Goal: Task Accomplishment & Management: Manage account settings

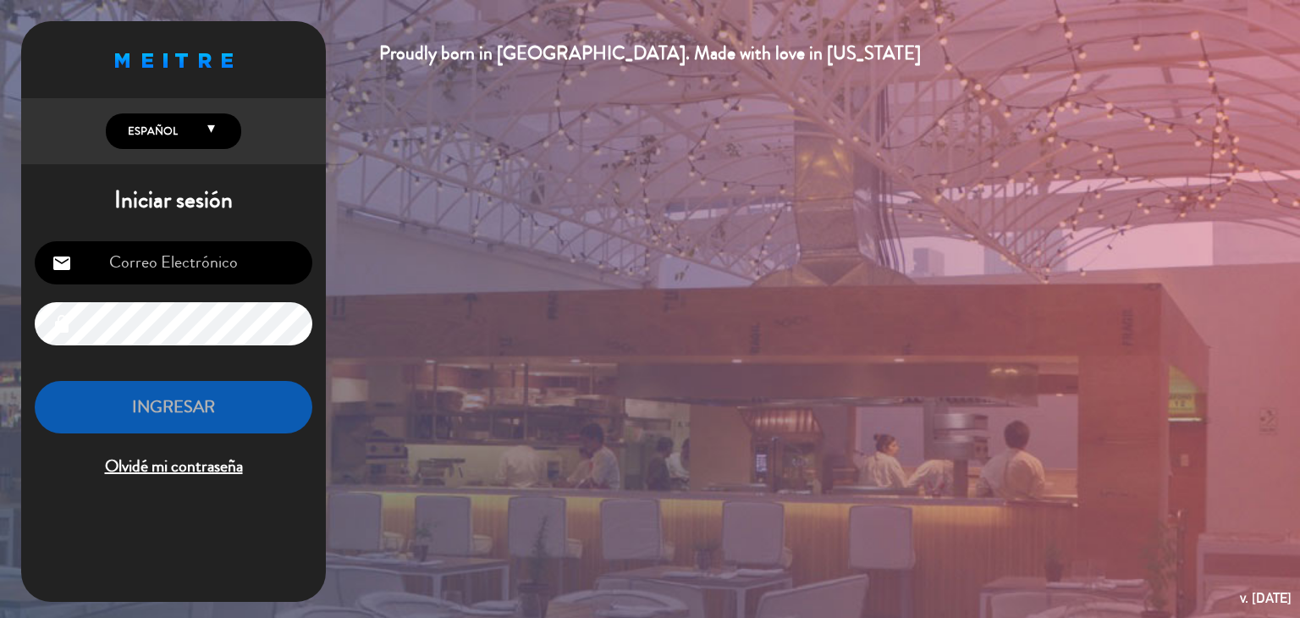
click at [223, 272] on input "email" at bounding box center [174, 262] width 278 height 43
type input "[EMAIL_ADDRESS][DOMAIN_NAME]"
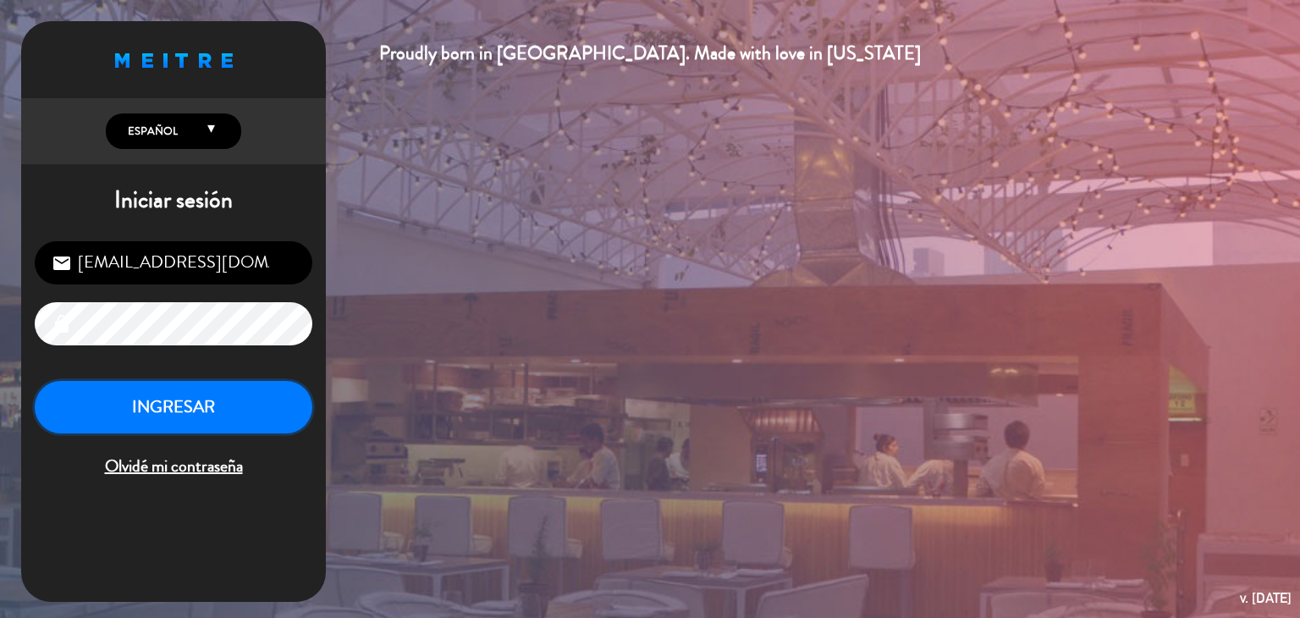
click at [165, 426] on button "INGRESAR" at bounding box center [174, 407] width 278 height 53
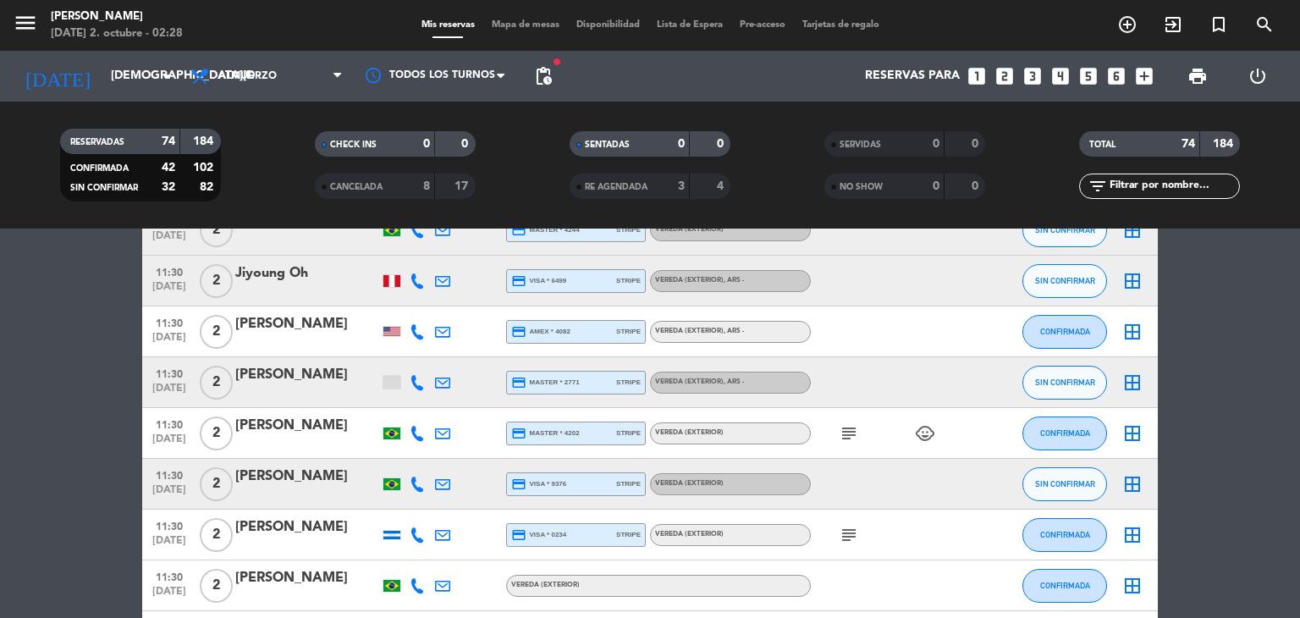
scroll to position [338, 0]
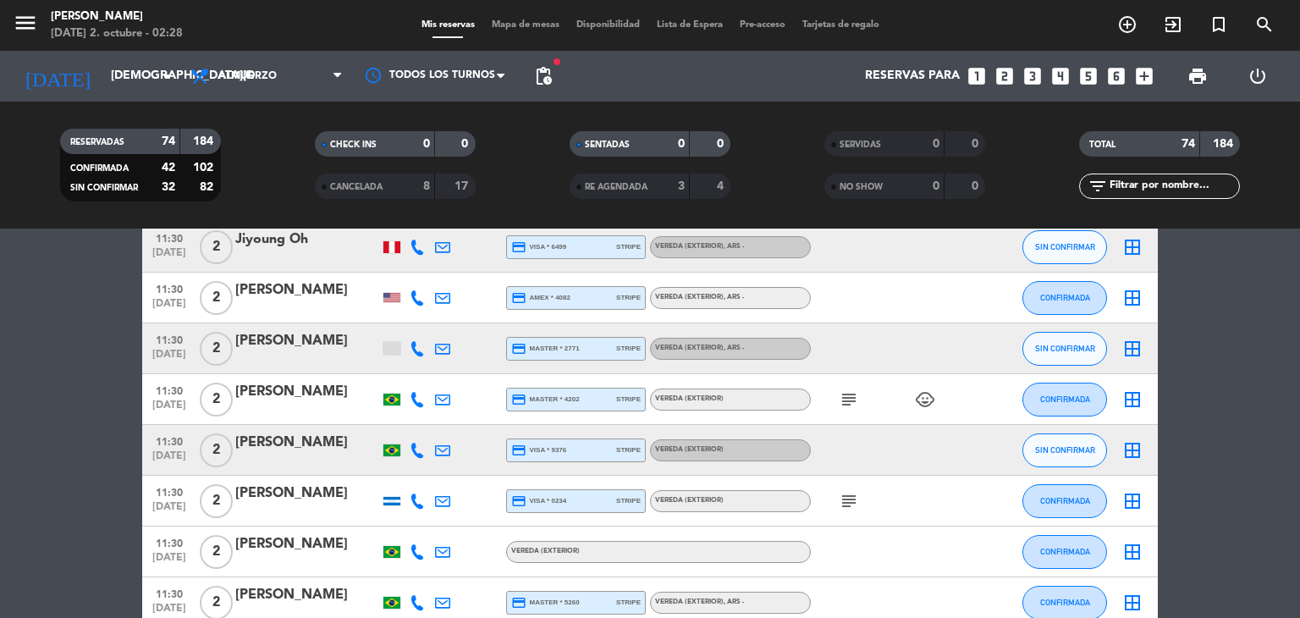
click at [846, 399] on icon "subject" at bounding box center [848, 399] width 20 height 20
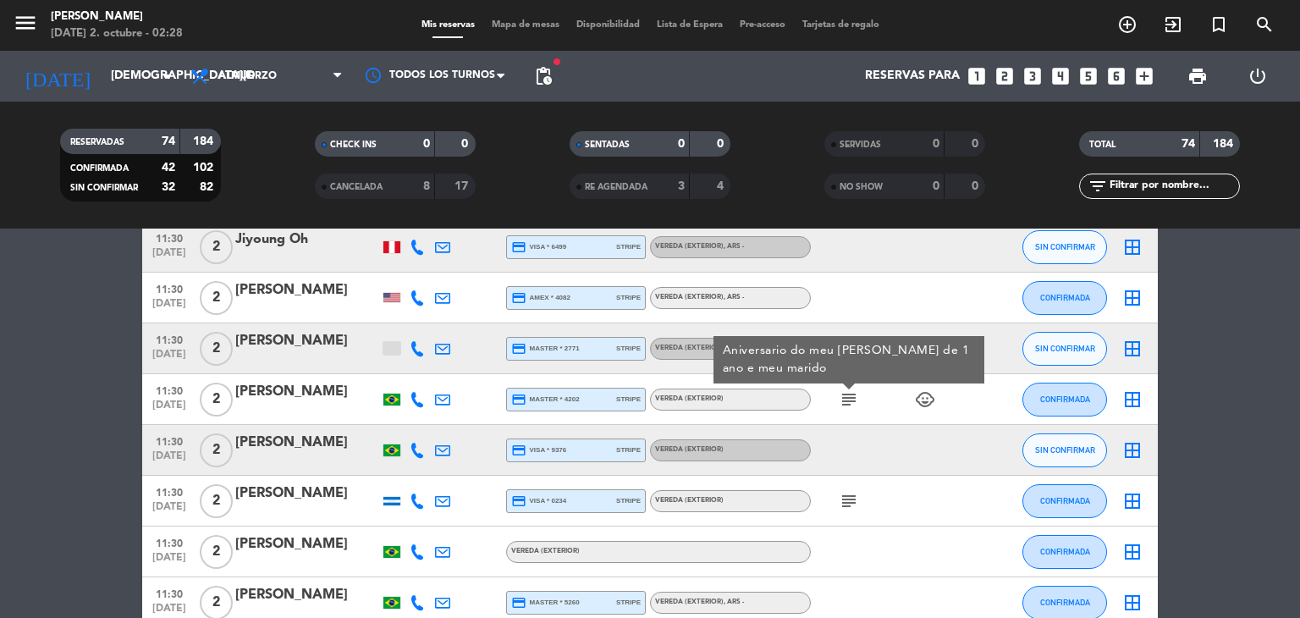
click at [844, 499] on icon "subject" at bounding box center [848, 501] width 20 height 20
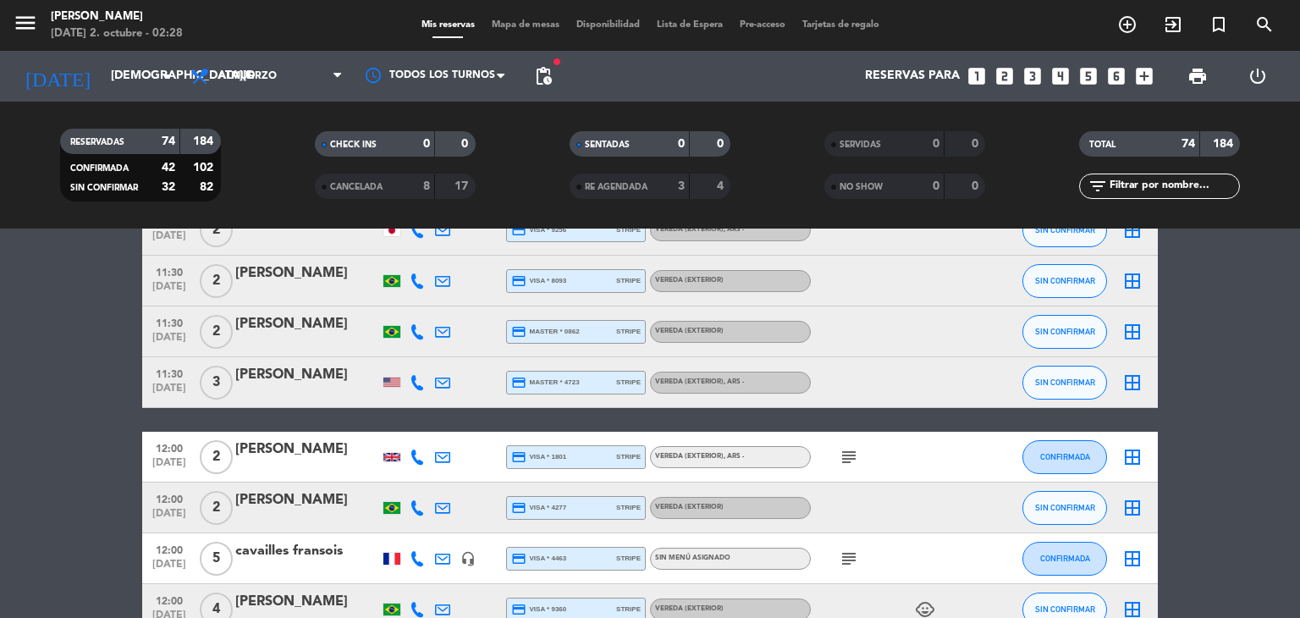
scroll to position [846, 0]
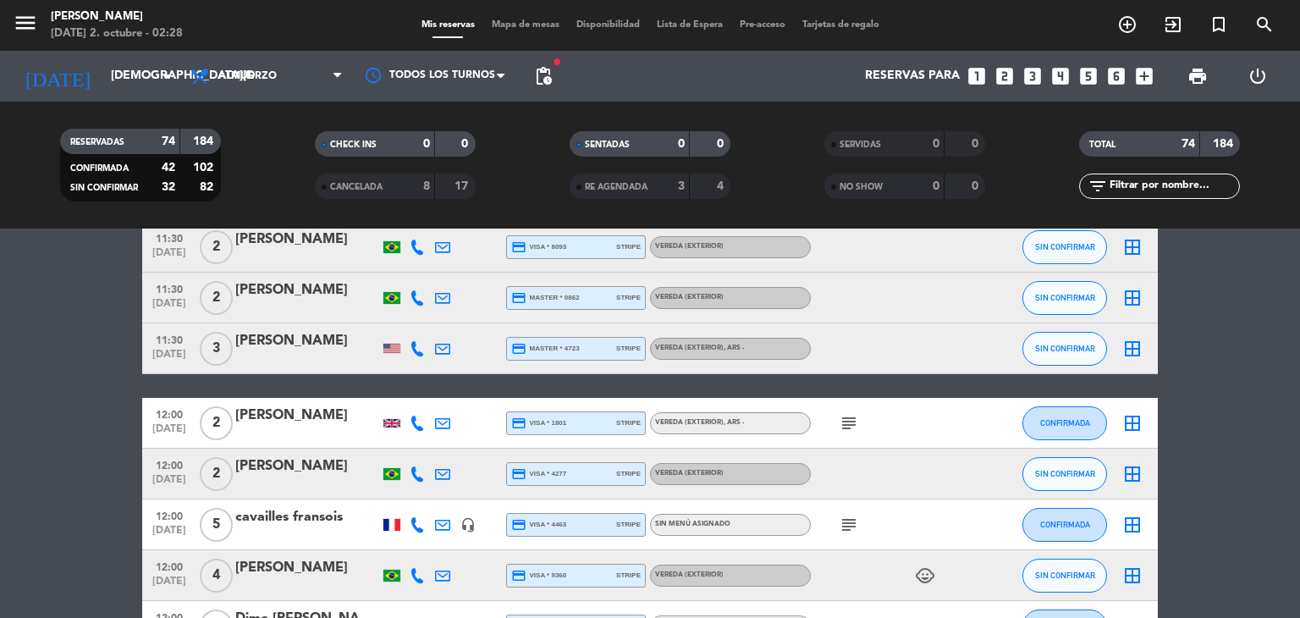
click at [856, 423] on icon "subject" at bounding box center [848, 423] width 20 height 20
click at [845, 531] on icon "subject" at bounding box center [848, 524] width 20 height 20
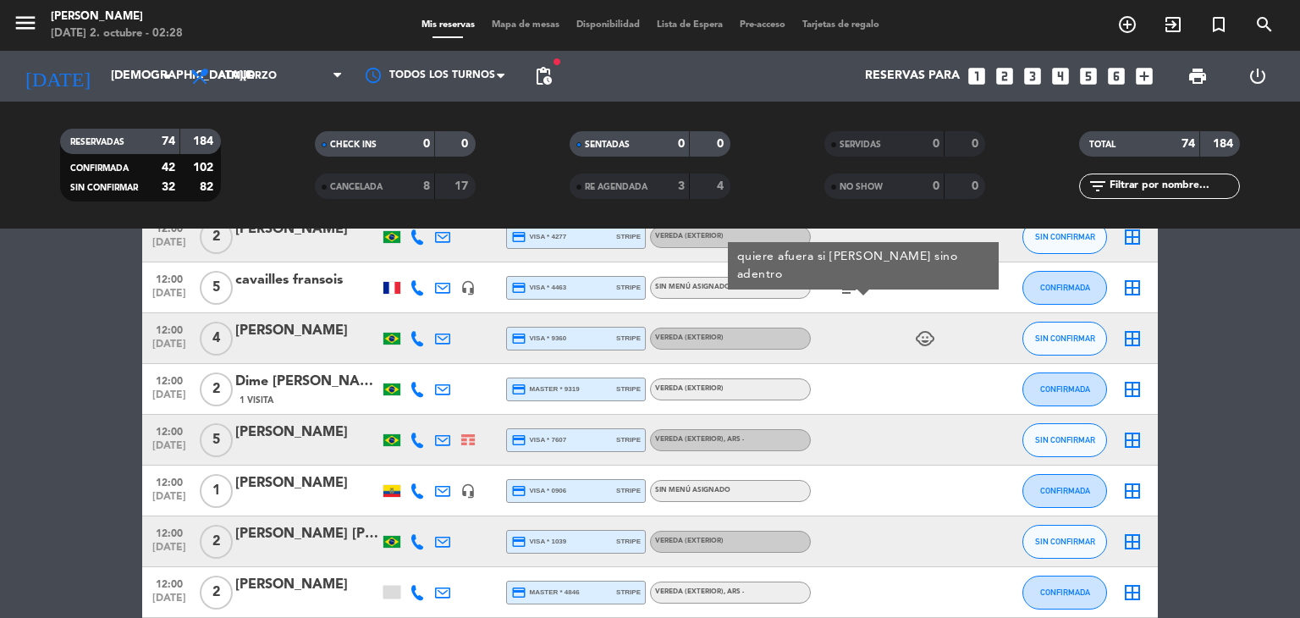
scroll to position [1117, 0]
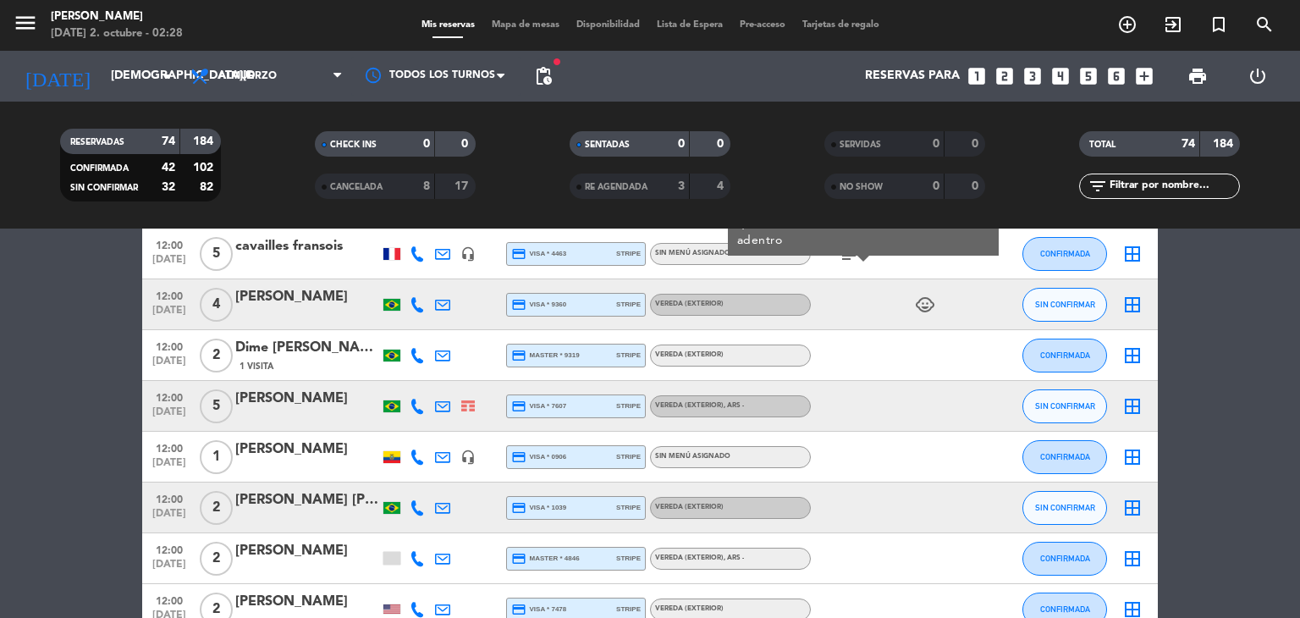
drag, startPoint x: 149, startPoint y: 447, endPoint x: 364, endPoint y: 459, distance: 215.3
click at [364, 459] on div "12:00 [DATE] 1 [PERSON_NAME] headset_mic credit_card visa * 0906 stripe Sin men…" at bounding box center [649, 456] width 1015 height 51
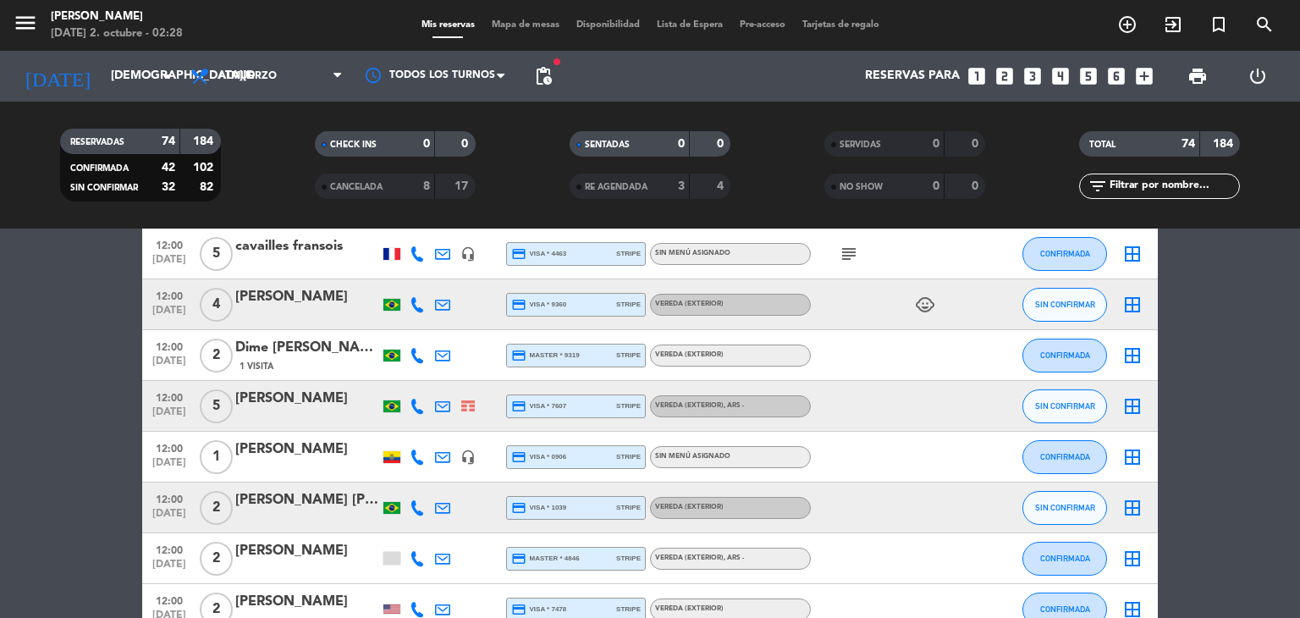
copy div "12:00 [DATE] 1 [PERSON_NAME]"
click at [395, 460] on div at bounding box center [391, 457] width 17 height 12
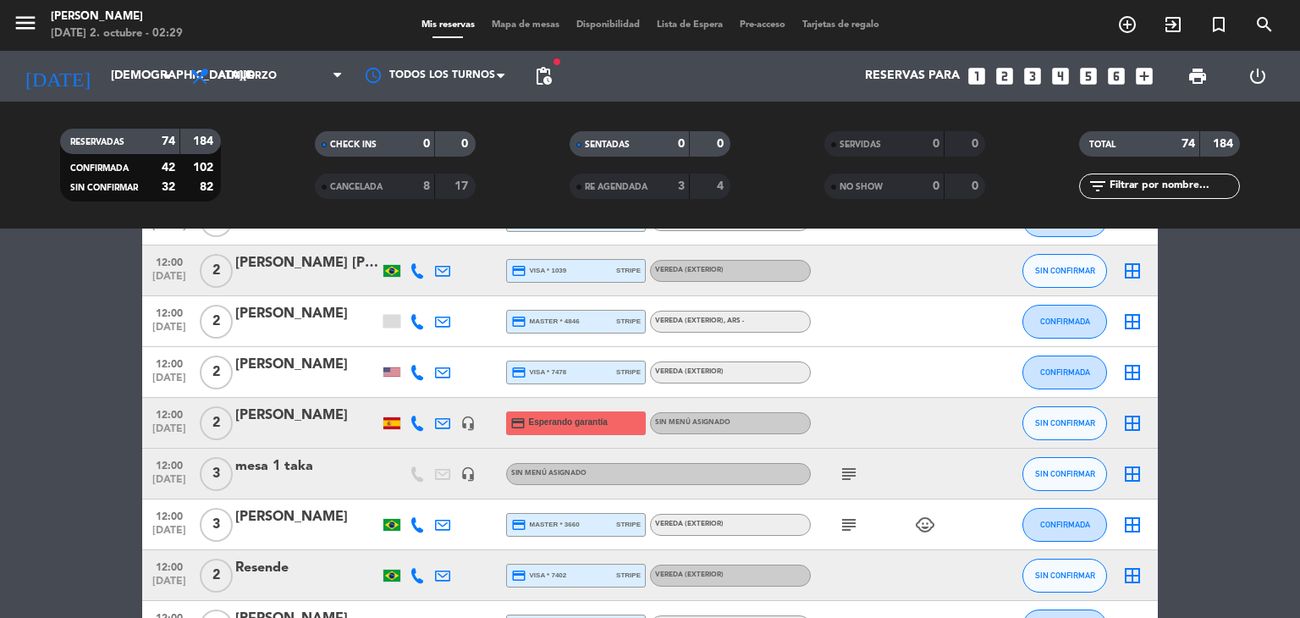
scroll to position [1388, 0]
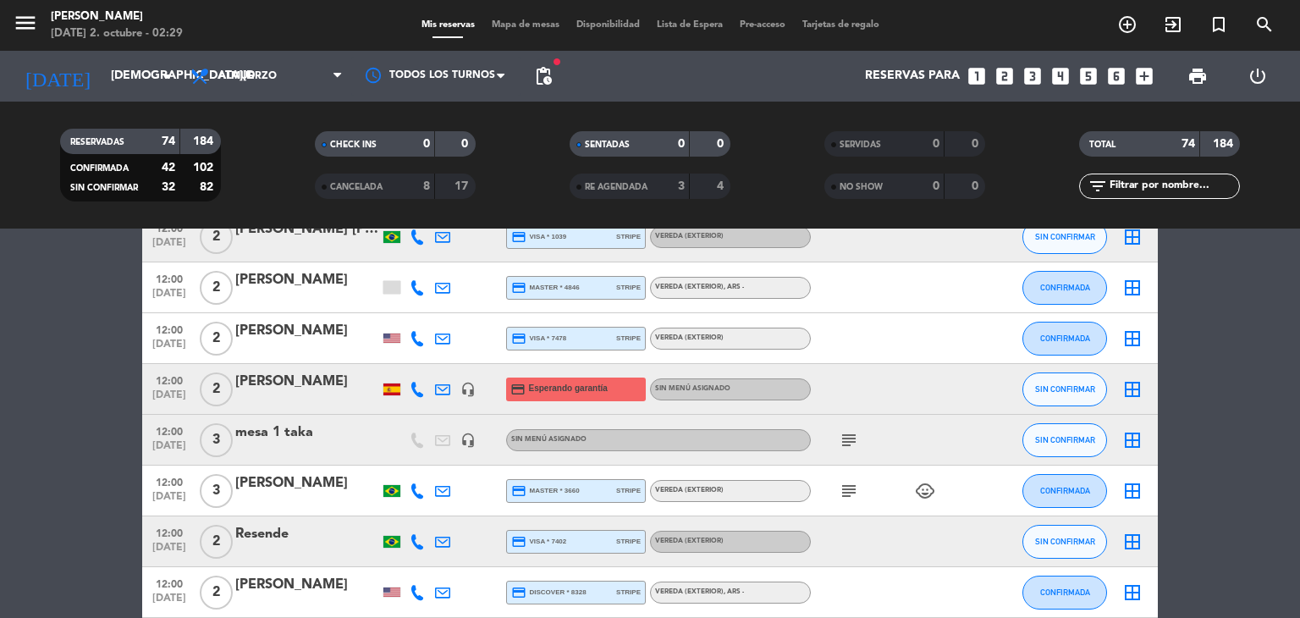
drag, startPoint x: 151, startPoint y: 432, endPoint x: 329, endPoint y: 437, distance: 178.6
click at [329, 437] on div "12:00 [DATE] 3 mesa 1 taka headset_mic Sin menú asignado subject SIN CONFIRMAR …" at bounding box center [649, 440] width 1015 height 51
click at [846, 442] on icon "subject" at bounding box center [848, 440] width 20 height 20
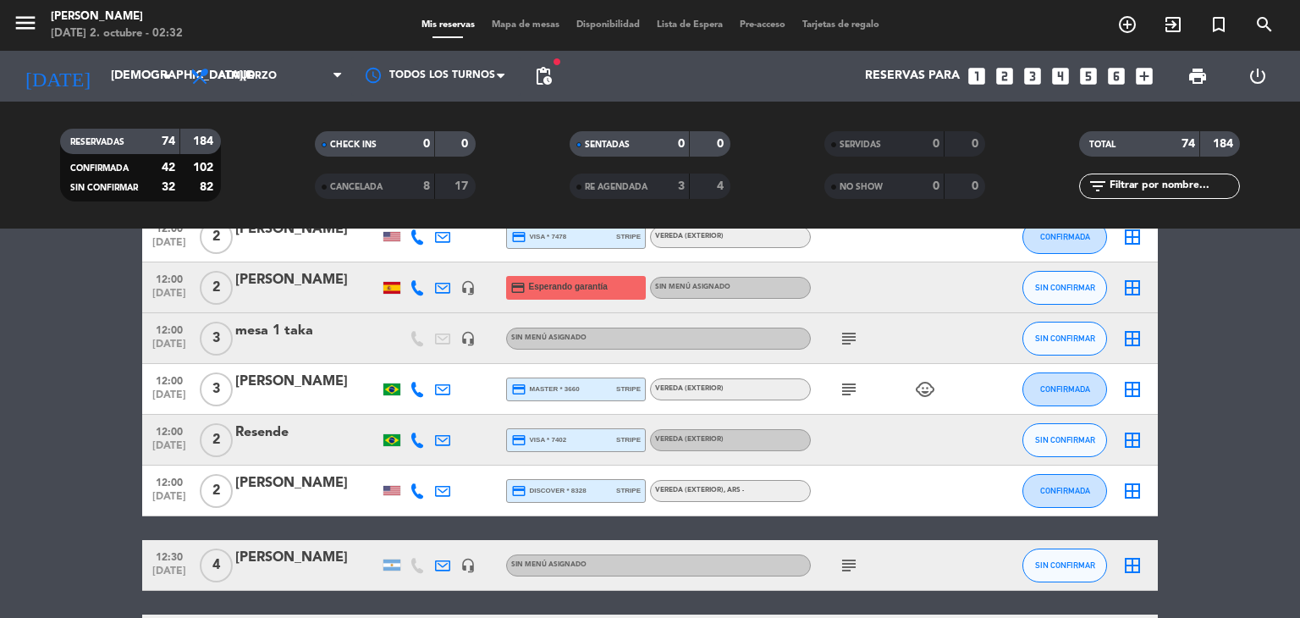
scroll to position [1523, 0]
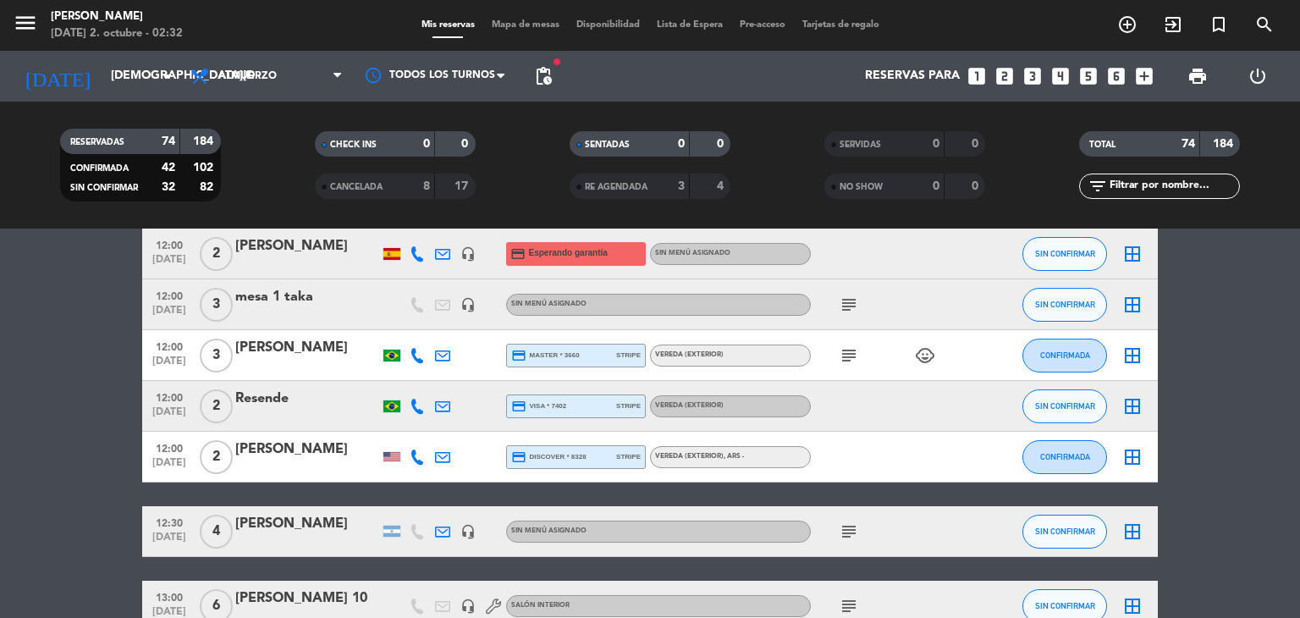
click at [846, 354] on icon "subject" at bounding box center [848, 355] width 20 height 20
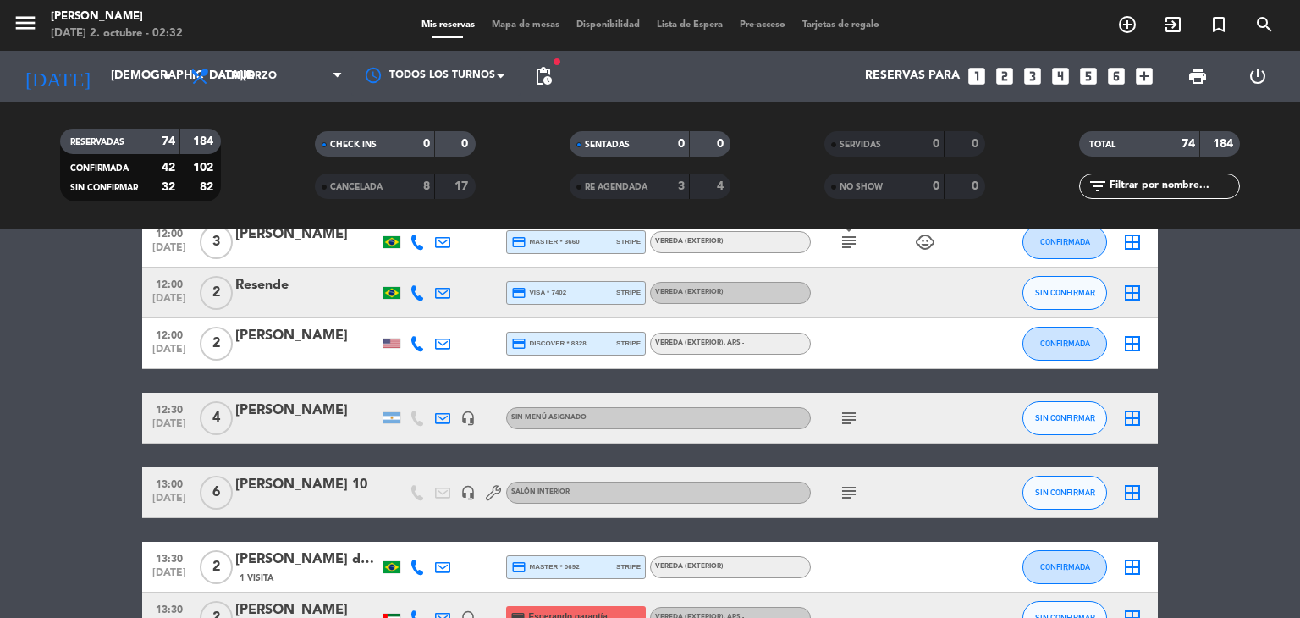
scroll to position [1692, 0]
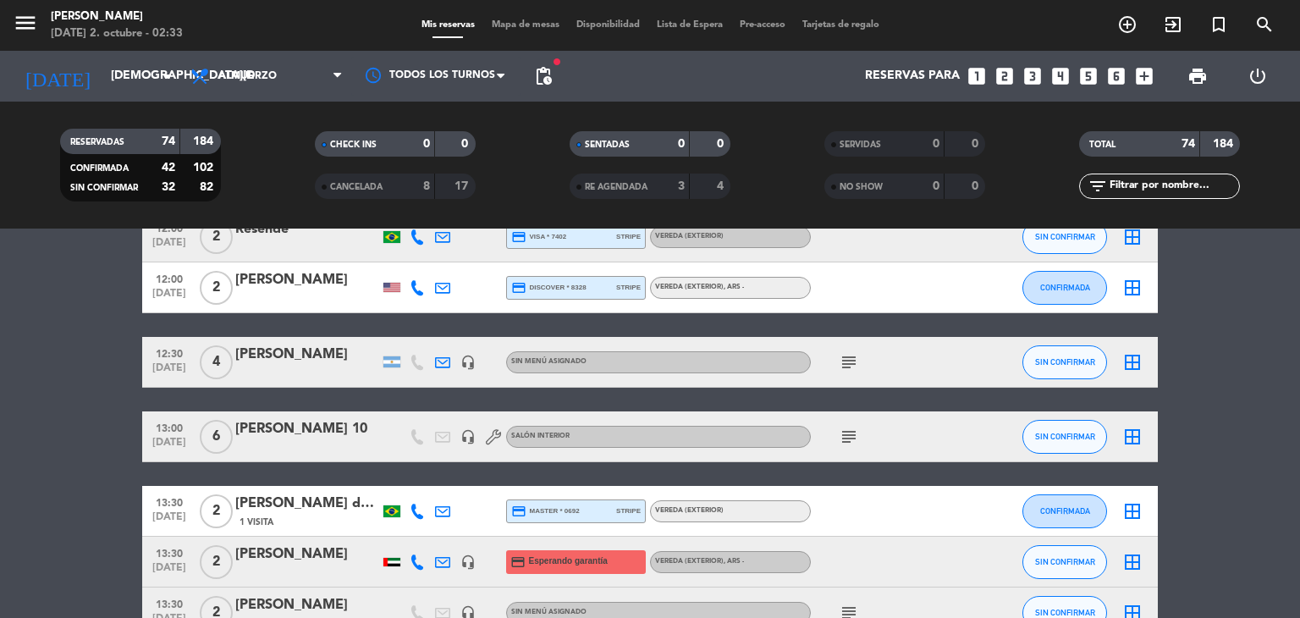
drag, startPoint x: 157, startPoint y: 352, endPoint x: 353, endPoint y: 336, distance: 196.1
click at [353, 336] on div "11:30 [DATE] 2 [PERSON_NAME] credit_card master * 5743 stripe Vereda (EXTERIOR)…" at bounding box center [649, 551] width 1015 height 3875
copy div "12:30 [DATE] 4 [PERSON_NAME]"
click at [844, 361] on icon "subject" at bounding box center [848, 362] width 20 height 20
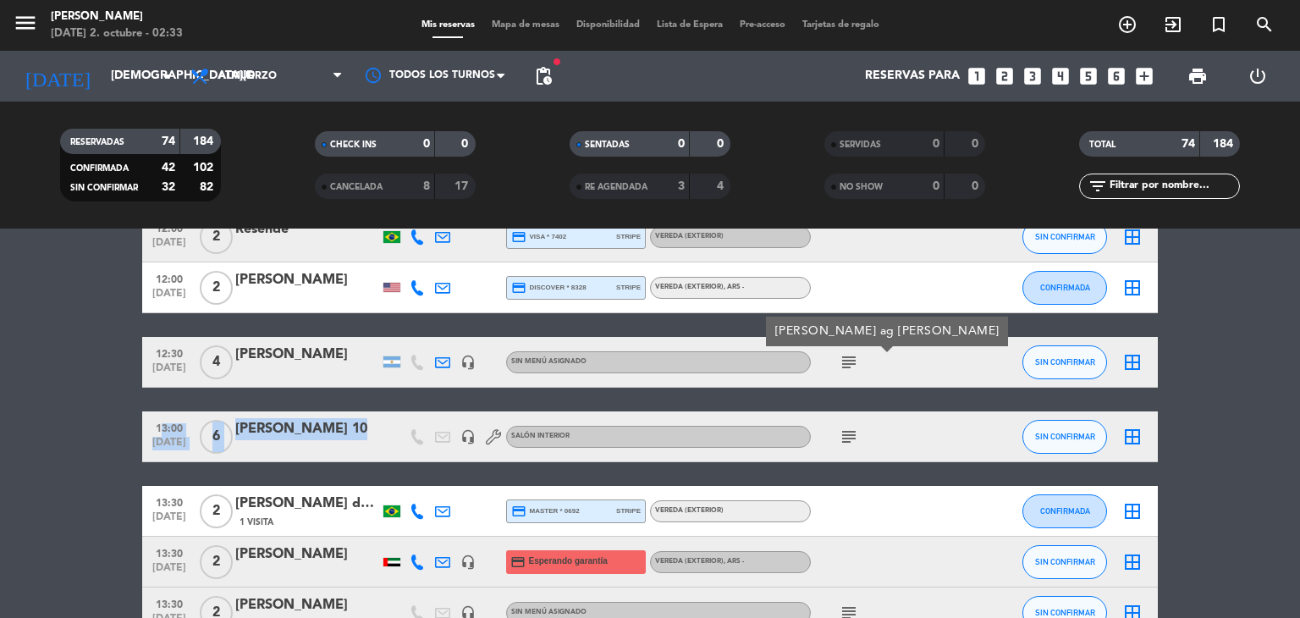
drag, startPoint x: 152, startPoint y: 421, endPoint x: 381, endPoint y: 429, distance: 228.6
click at [381, 429] on div "13:00 [DATE] 6 [PERSON_NAME] 10 headset_mic Salón interior subject SIN CONFIRMA…" at bounding box center [649, 436] width 1015 height 51
copy div "13:00 [DATE] 6 [PERSON_NAME] 10"
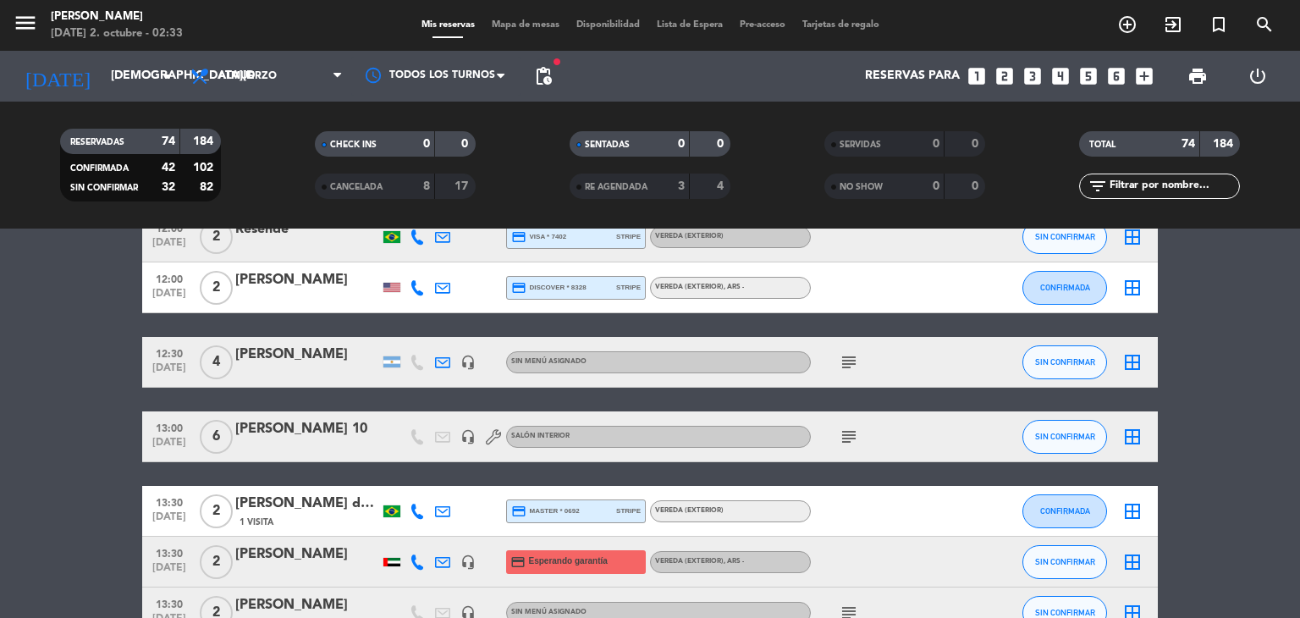
click at [849, 442] on icon "subject" at bounding box center [848, 436] width 20 height 20
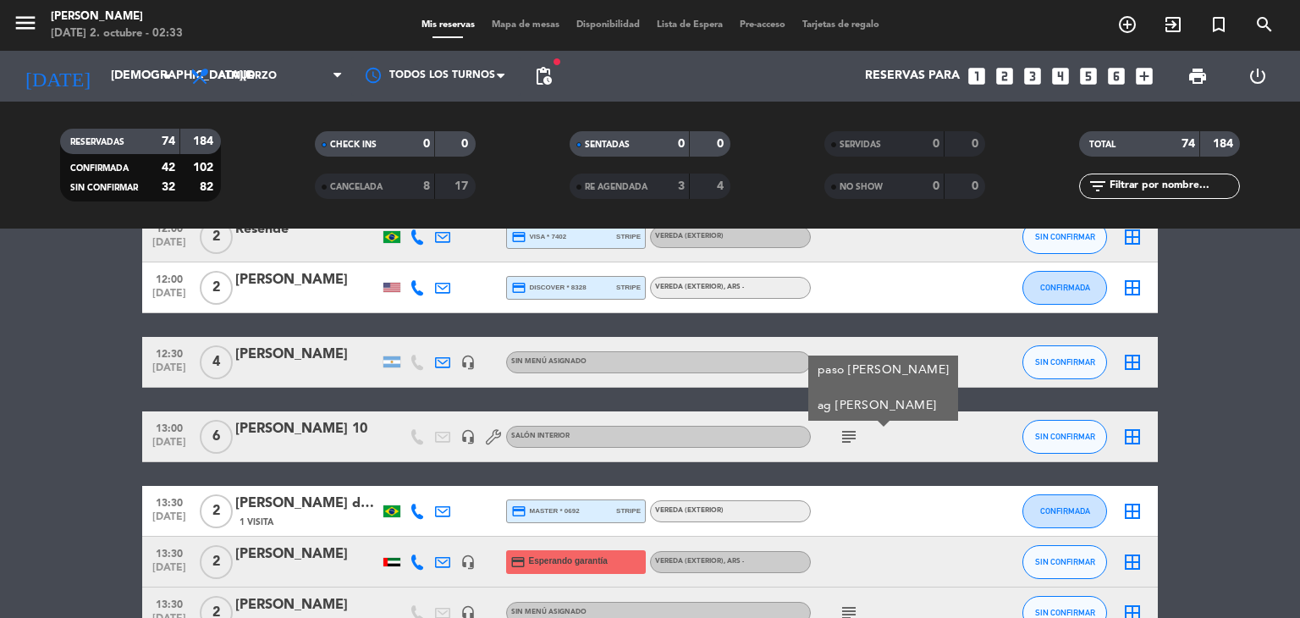
click at [90, 471] on bookings-row "11:30 [DATE] 2 [PERSON_NAME] credit_card master * 5743 stripe Vereda (EXTERIOR)…" at bounding box center [650, 551] width 1300 height 3875
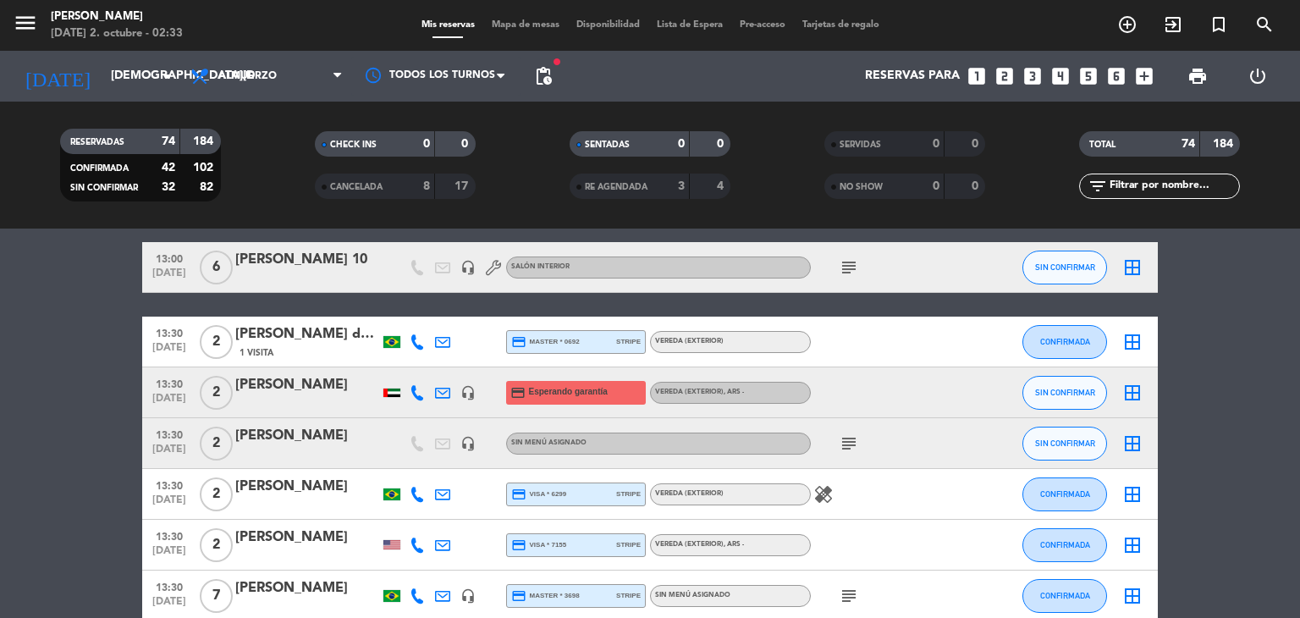
scroll to position [1895, 0]
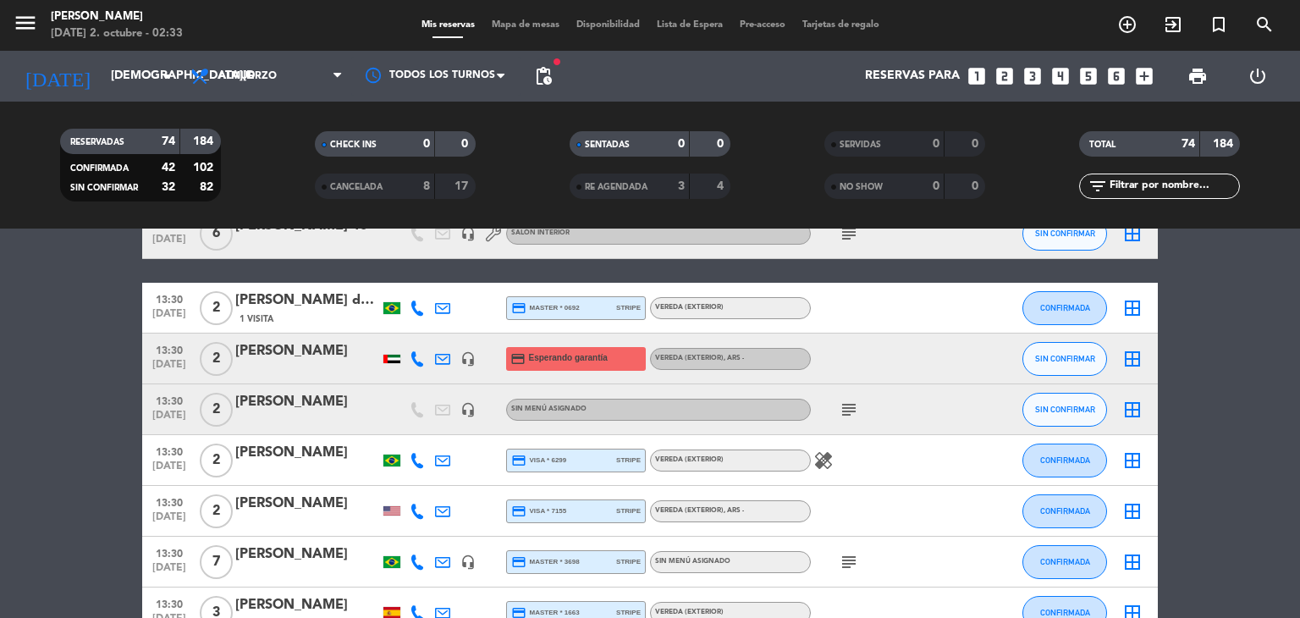
drag, startPoint x: 151, startPoint y: 347, endPoint x: 342, endPoint y: 344, distance: 190.4
click at [342, 344] on div "13:30 [DATE] 2 [PERSON_NAME] headset_mic credit_card Esperando garantía Vereda …" at bounding box center [649, 358] width 1015 height 51
drag, startPoint x: 146, startPoint y: 398, endPoint x: 322, endPoint y: 403, distance: 176.9
click at [322, 403] on div "13:30 [DATE] 2 [PERSON_NAME] headset_mic Sin menú asignado subject SIN CONFIRMA…" at bounding box center [649, 409] width 1015 height 51
copy div "13:30 [DATE] 2 [PERSON_NAME]"
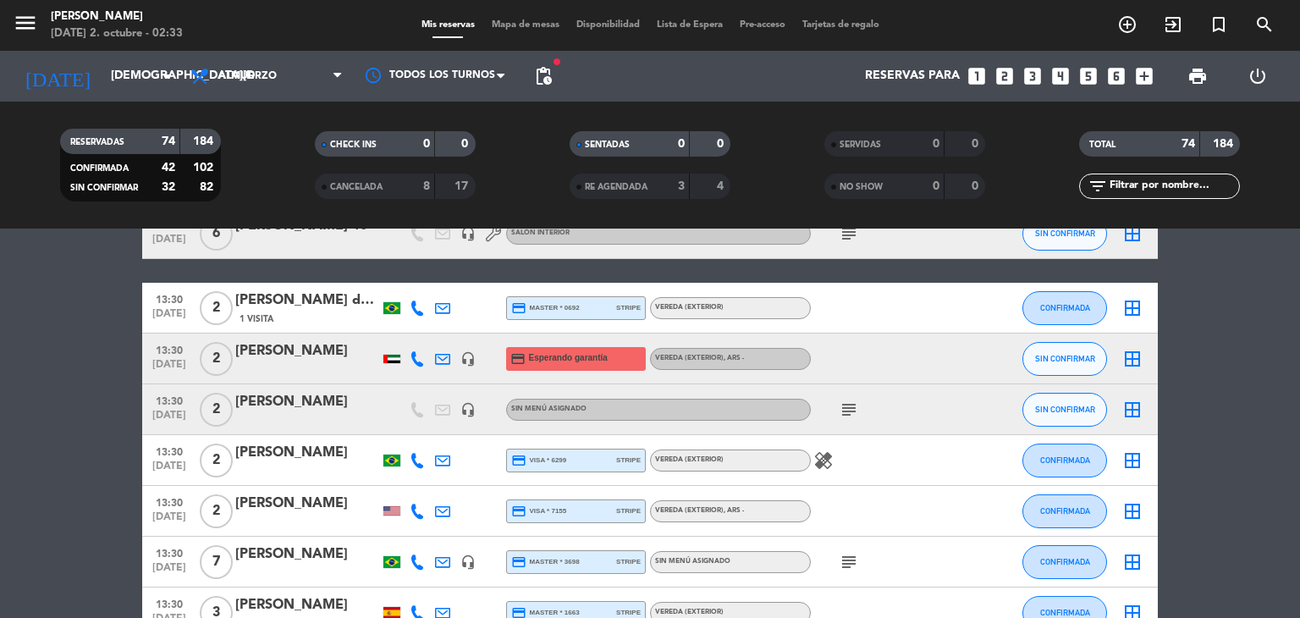
click at [854, 407] on icon "subject" at bounding box center [848, 409] width 20 height 20
click at [58, 459] on bookings-row "11:30 [DATE] 2 [PERSON_NAME] credit_card master * 5743 stripe Vereda (EXTERIOR)…" at bounding box center [650, 348] width 1300 height 3875
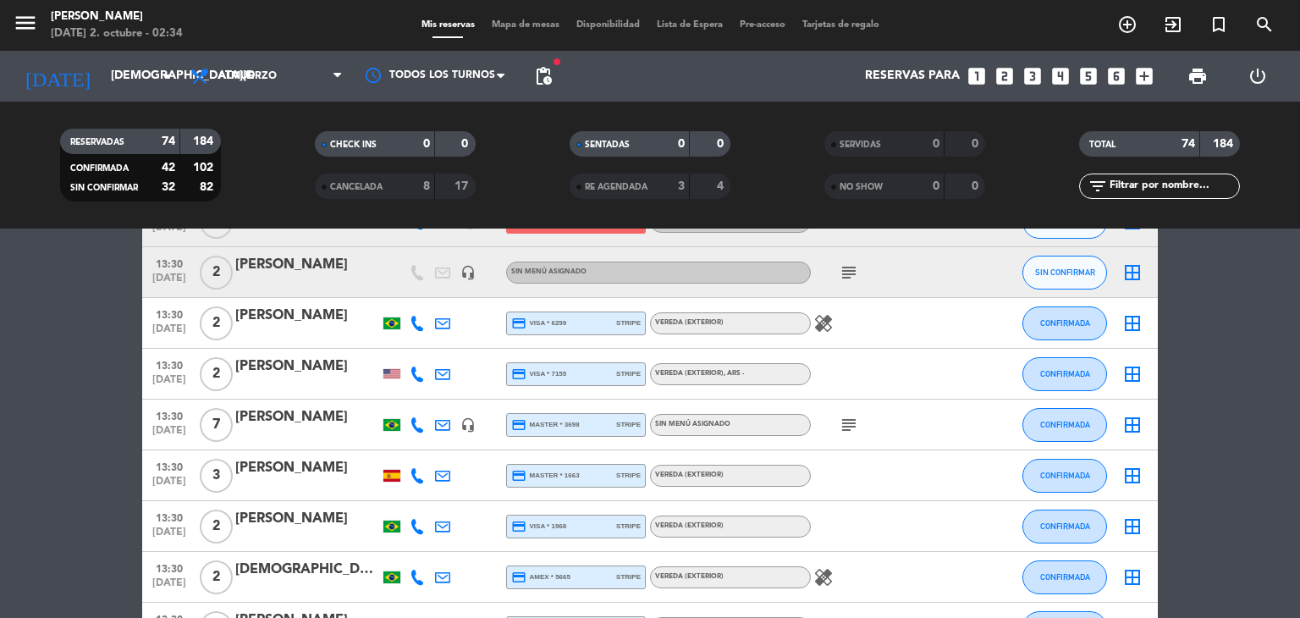
scroll to position [2064, 0]
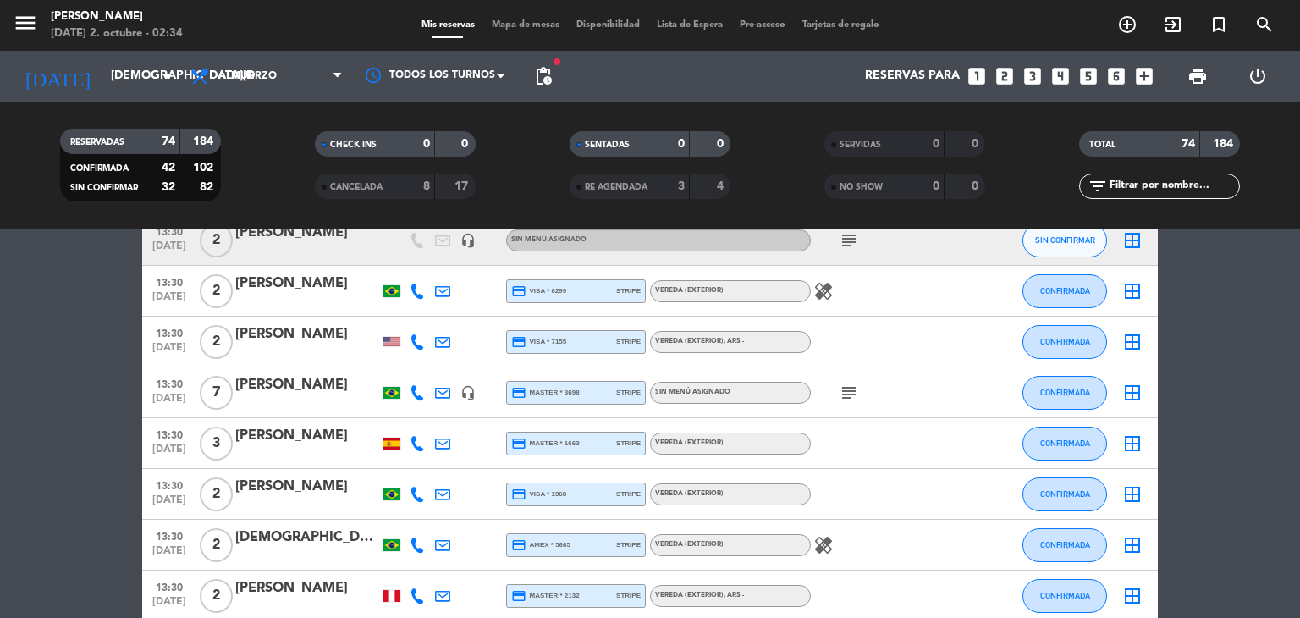
click at [845, 391] on icon "subject" at bounding box center [848, 392] width 20 height 20
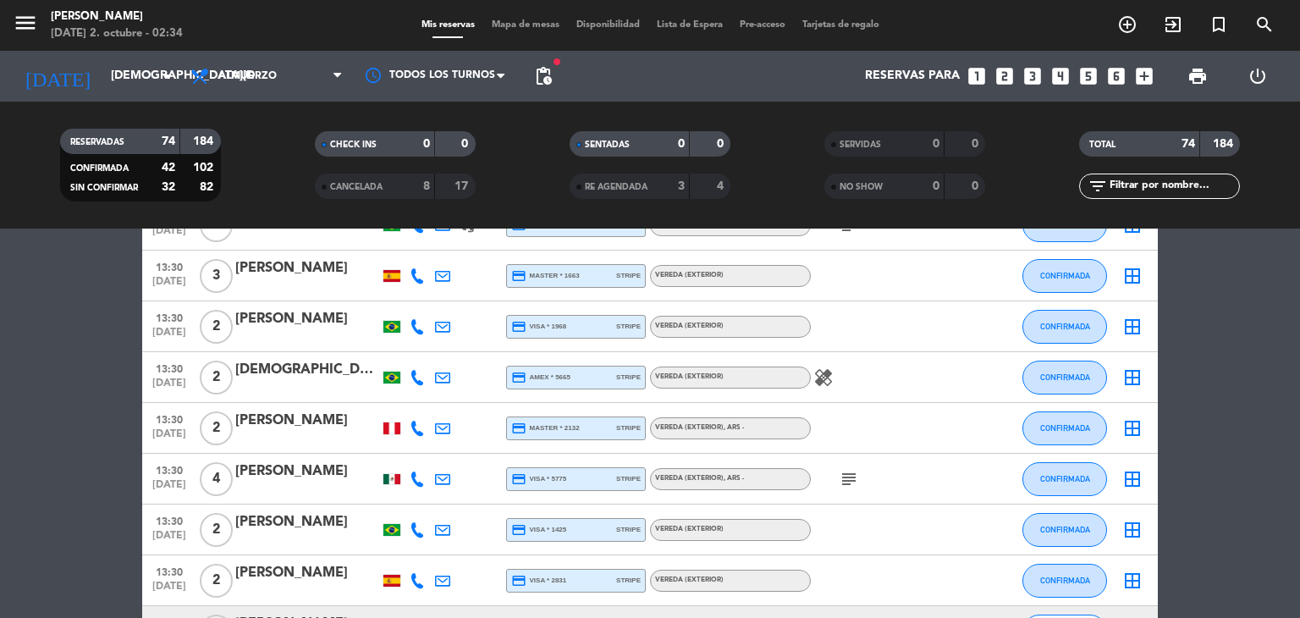
scroll to position [2234, 0]
click at [846, 485] on icon "subject" at bounding box center [848, 477] width 20 height 20
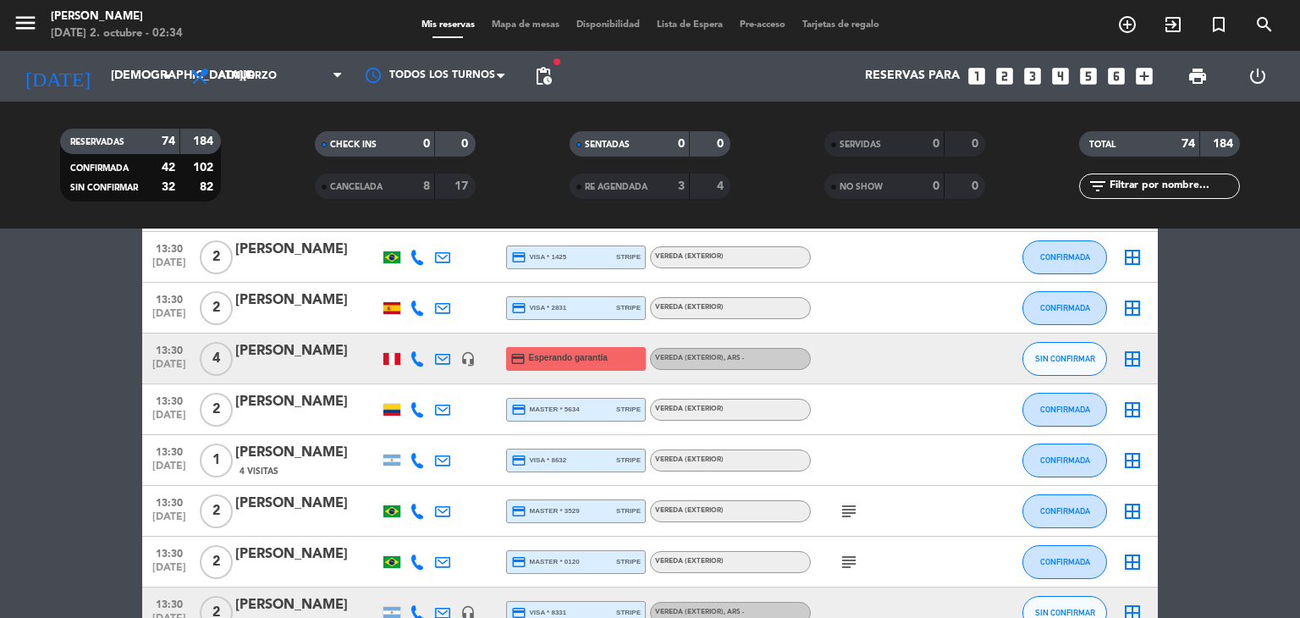
scroll to position [2538, 0]
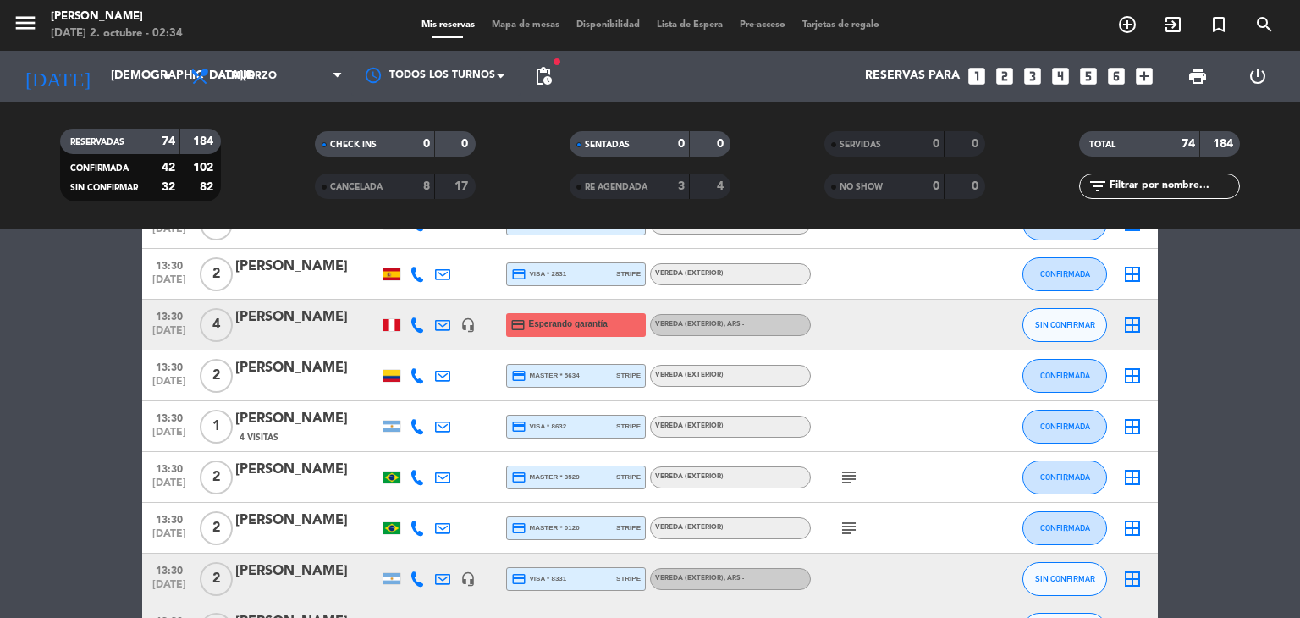
drag, startPoint x: 149, startPoint y: 417, endPoint x: 364, endPoint y: 419, distance: 214.9
click at [364, 419] on div "13:30 [DATE] 1 [PERSON_NAME] 4 Visitas credit_card visa * 8632 stripe Vereda (E…" at bounding box center [649, 426] width 1015 height 51
copy div "13:30 [DATE] 1 [PERSON_NAME]"
click at [843, 481] on icon "subject" at bounding box center [848, 477] width 20 height 20
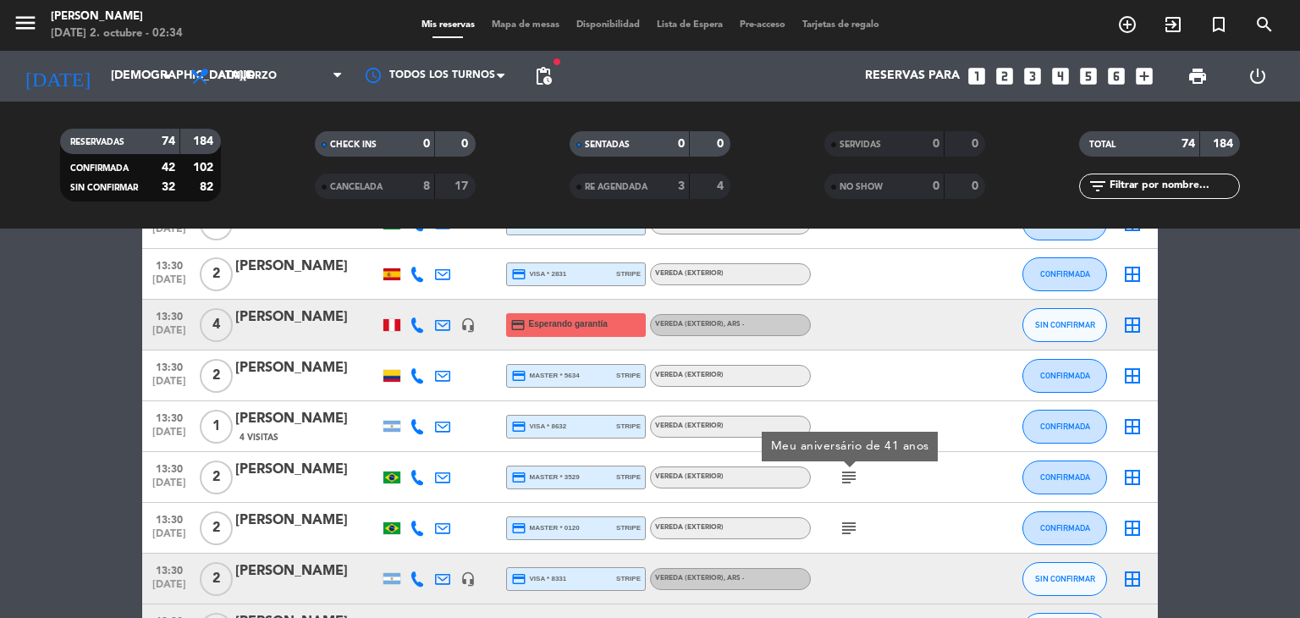
click at [849, 530] on icon "subject" at bounding box center [848, 528] width 20 height 20
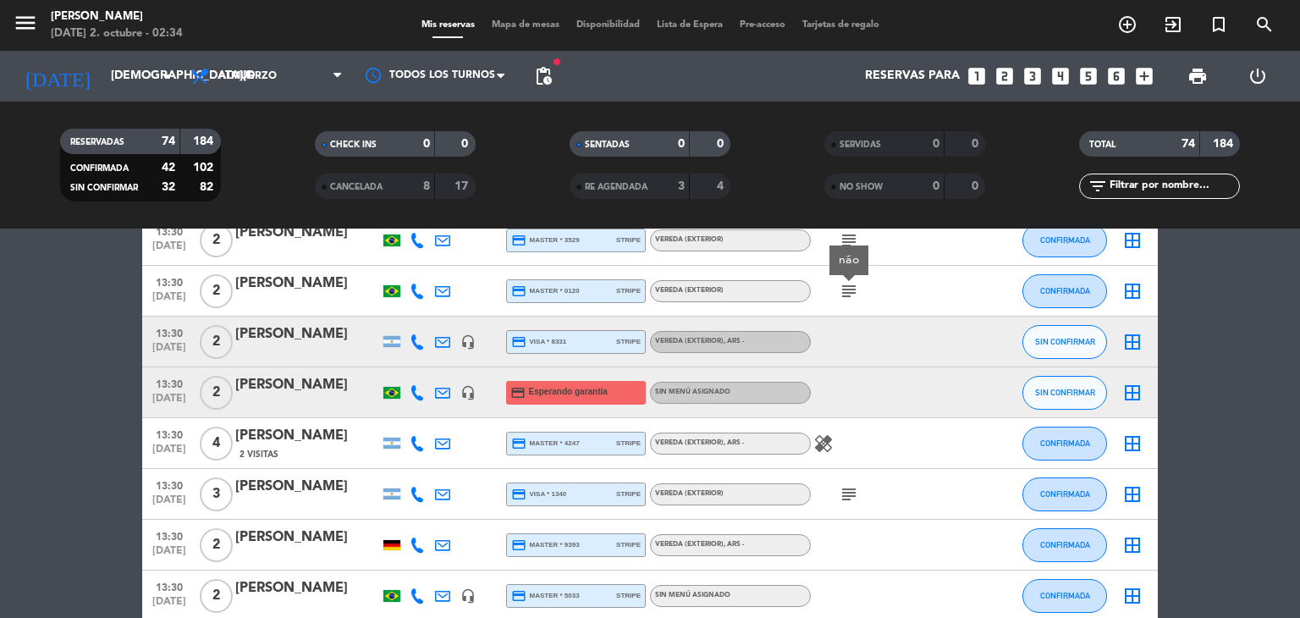
scroll to position [2809, 0]
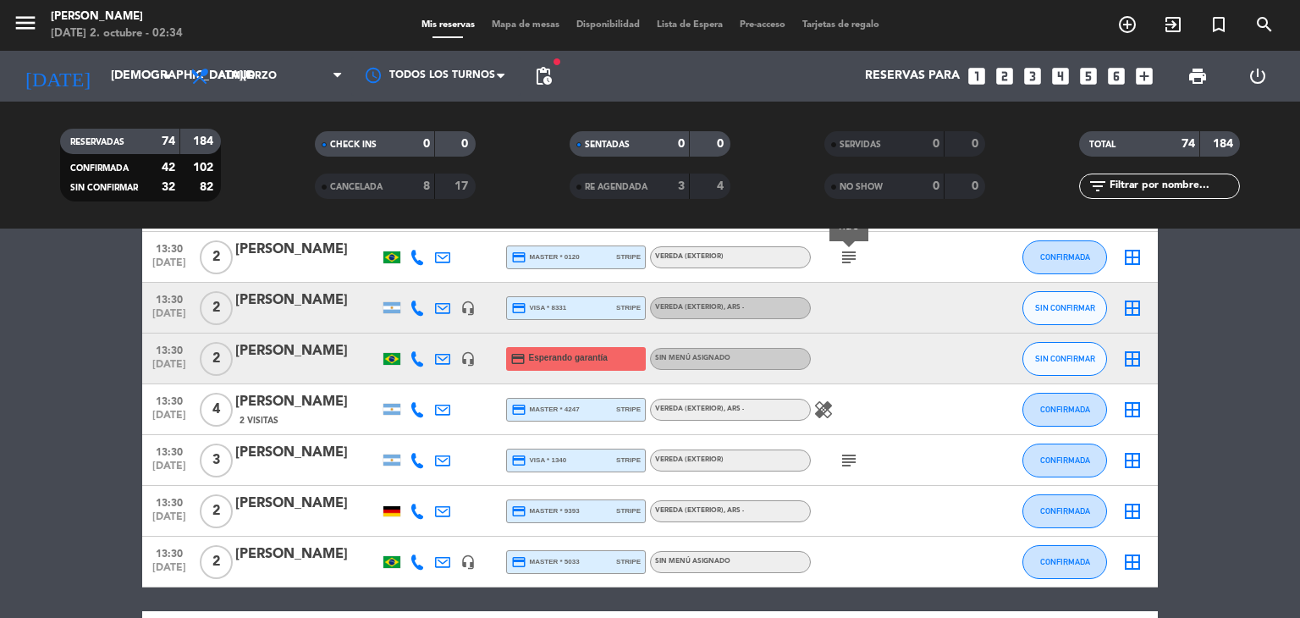
click at [849, 459] on icon "subject" at bounding box center [848, 460] width 20 height 20
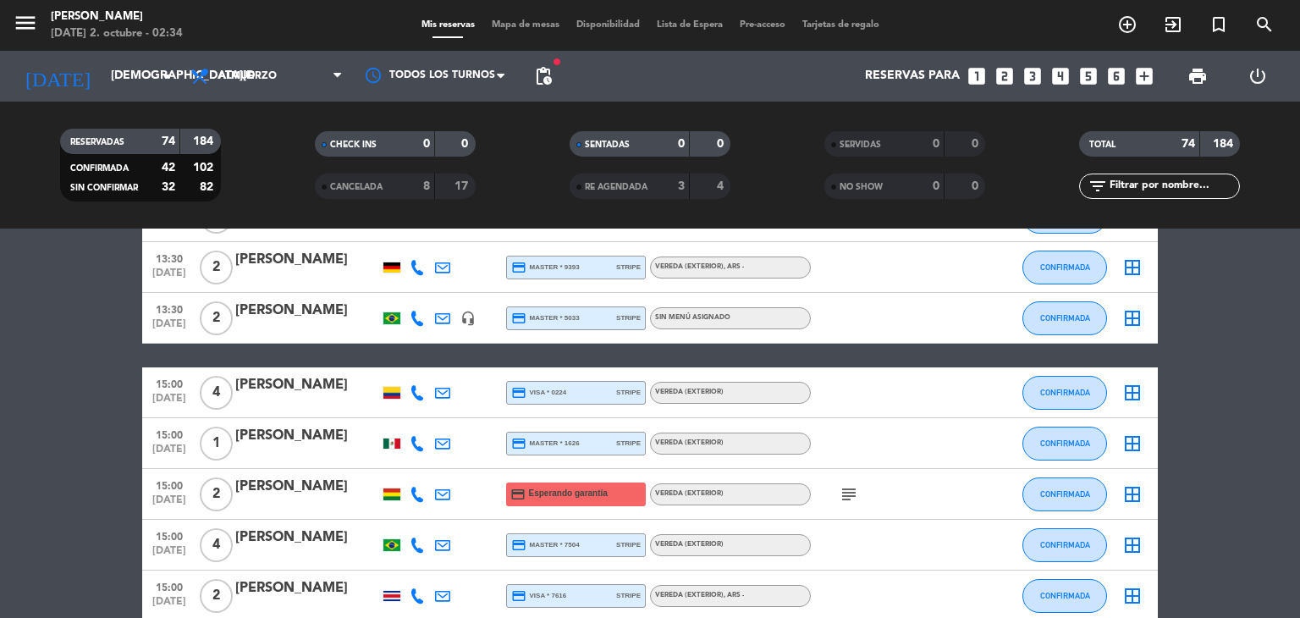
scroll to position [3080, 0]
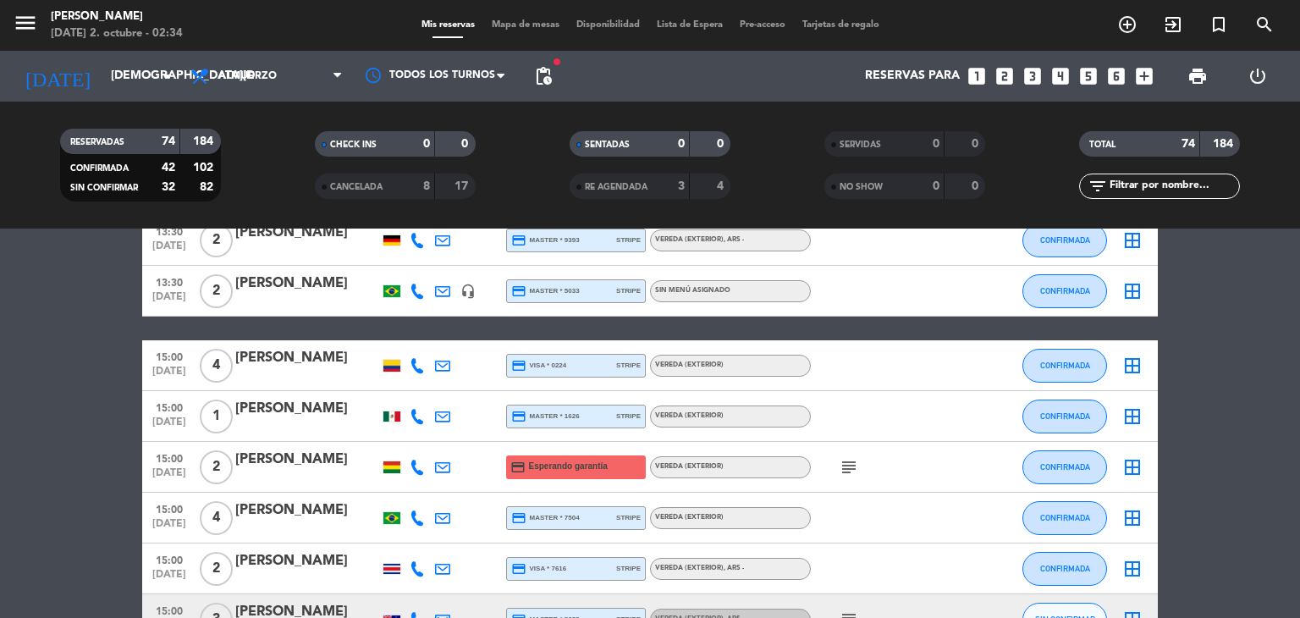
click at [849, 459] on icon "subject" at bounding box center [848, 467] width 20 height 20
drag, startPoint x: 149, startPoint y: 400, endPoint x: 376, endPoint y: 414, distance: 227.1
click at [376, 414] on div "15:00 [DATE] 1 [PERSON_NAME] credit_card master * 1626 stripe Vereda (EXTERIOR)…" at bounding box center [649, 416] width 1015 height 51
copy div "15:00 [DATE] 1 [PERSON_NAME]"
click at [399, 413] on div at bounding box center [391, 416] width 17 height 10
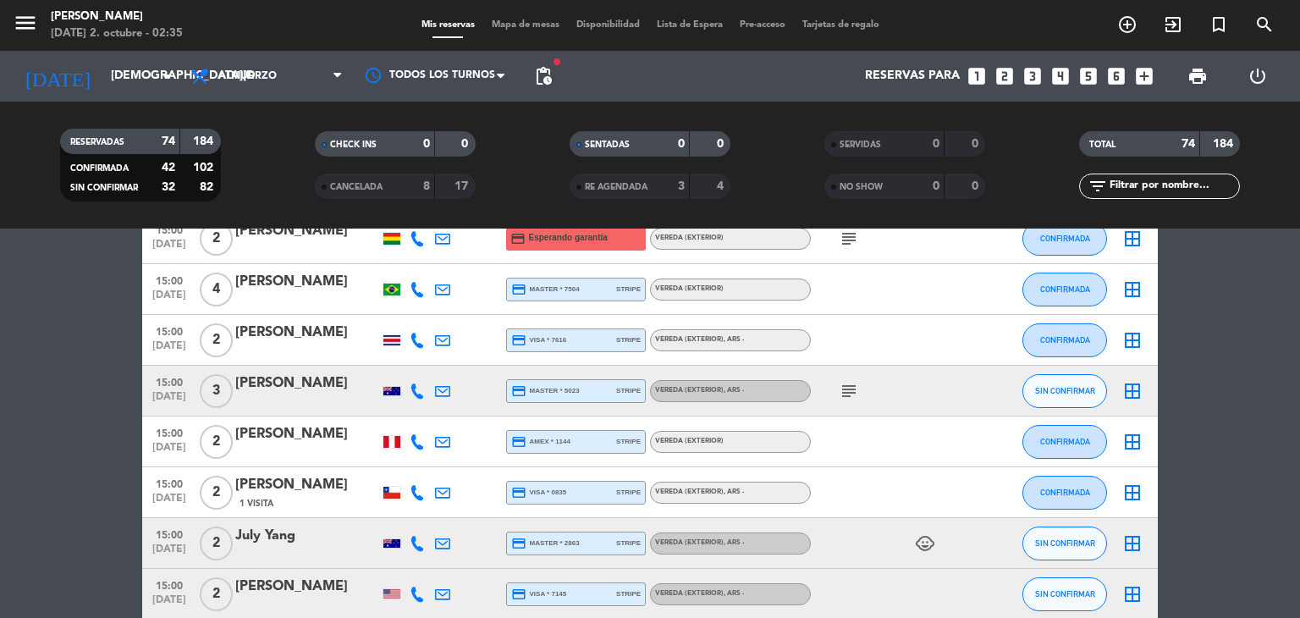
scroll to position [3317, 0]
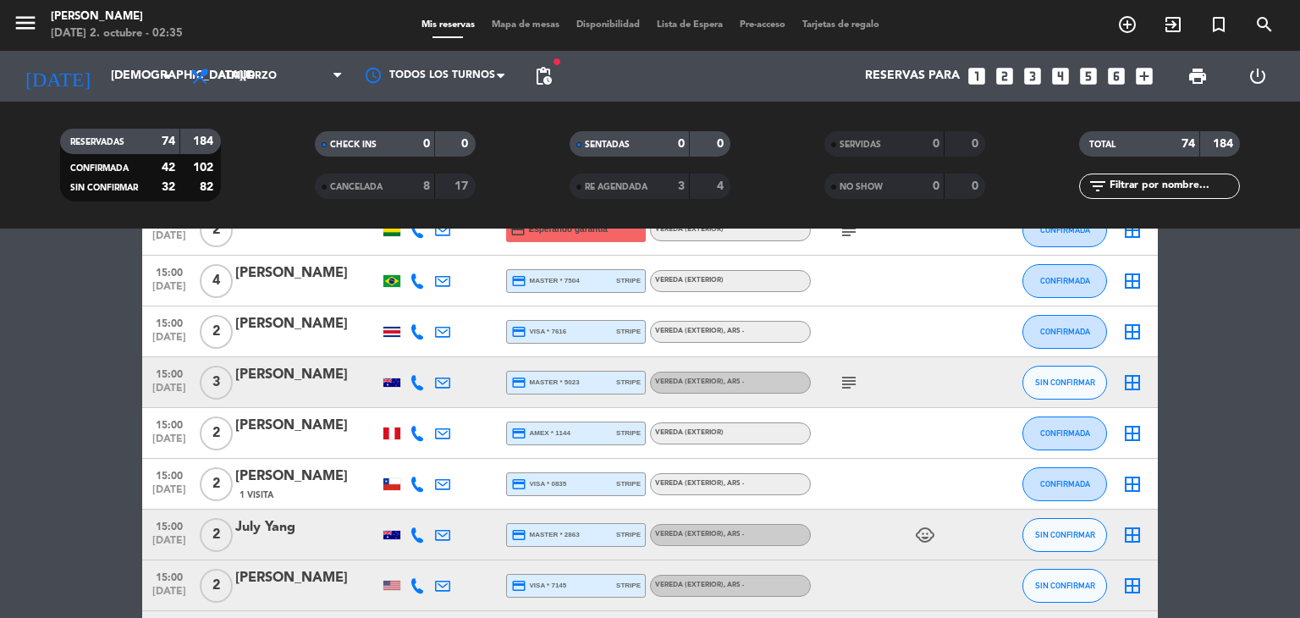
click at [841, 382] on icon "subject" at bounding box center [848, 382] width 20 height 20
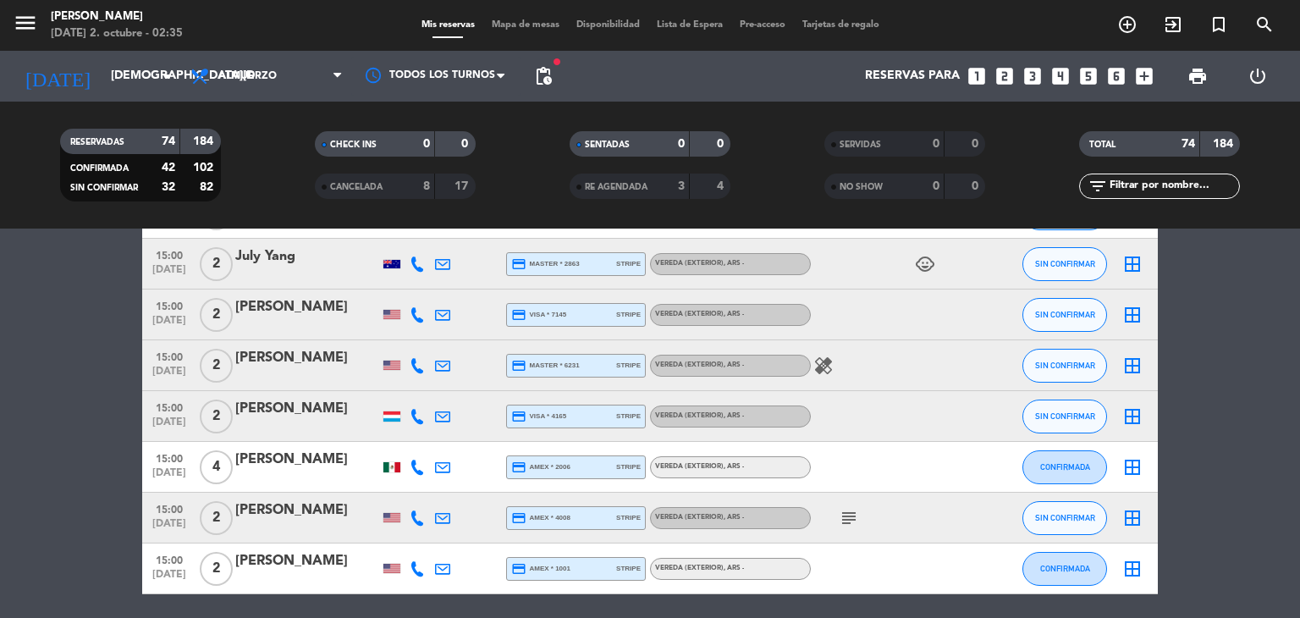
scroll to position [3621, 0]
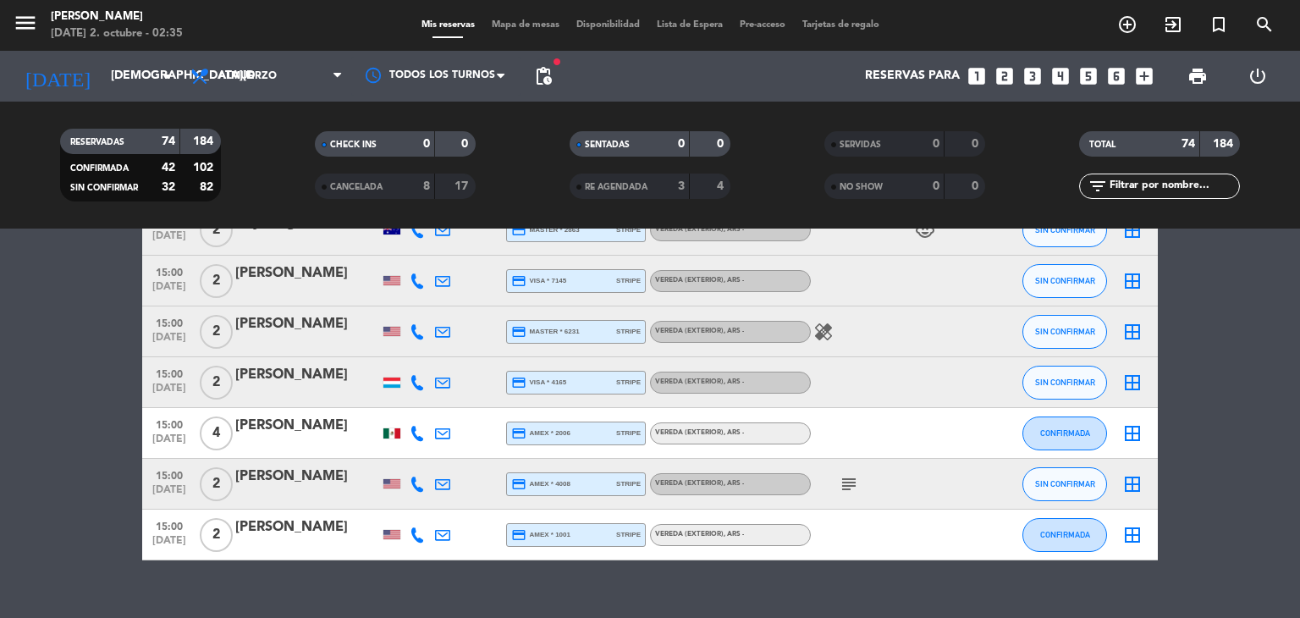
click at [849, 485] on icon "subject" at bounding box center [848, 484] width 20 height 20
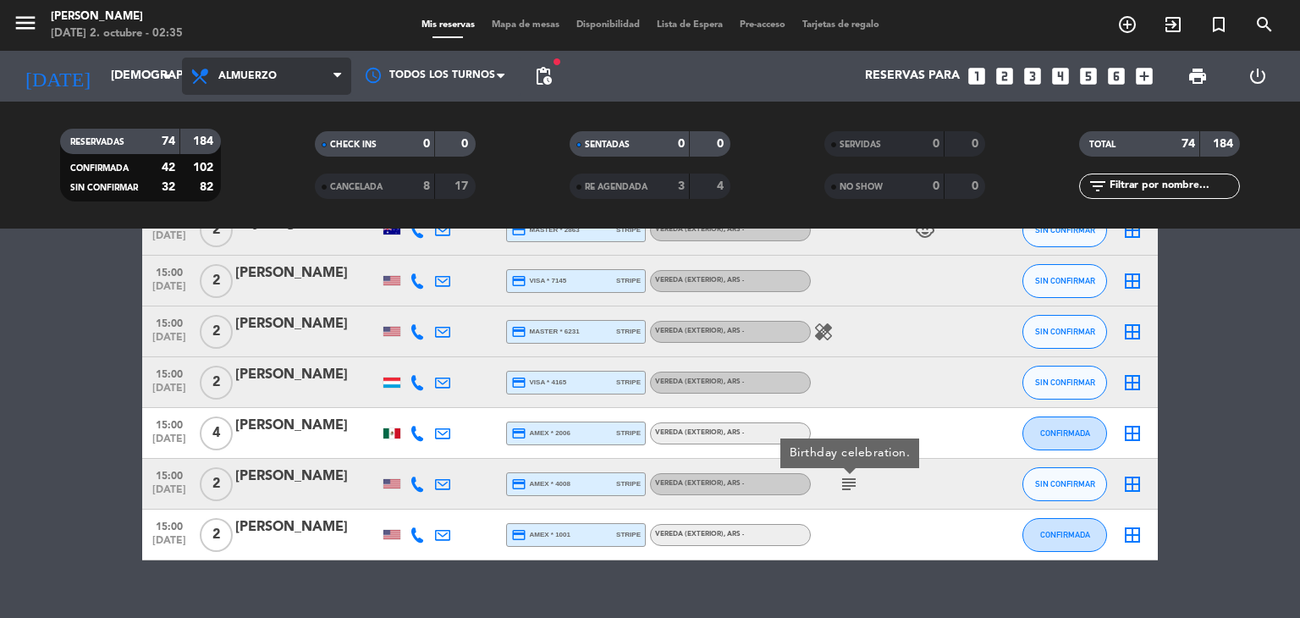
click at [278, 82] on span "Almuerzo" at bounding box center [266, 76] width 169 height 37
click at [254, 180] on div "menu [PERSON_NAME][DATE] 2. octubre - 02:35 Mis reservas Mapa de mesas Disponib…" at bounding box center [650, 114] width 1300 height 228
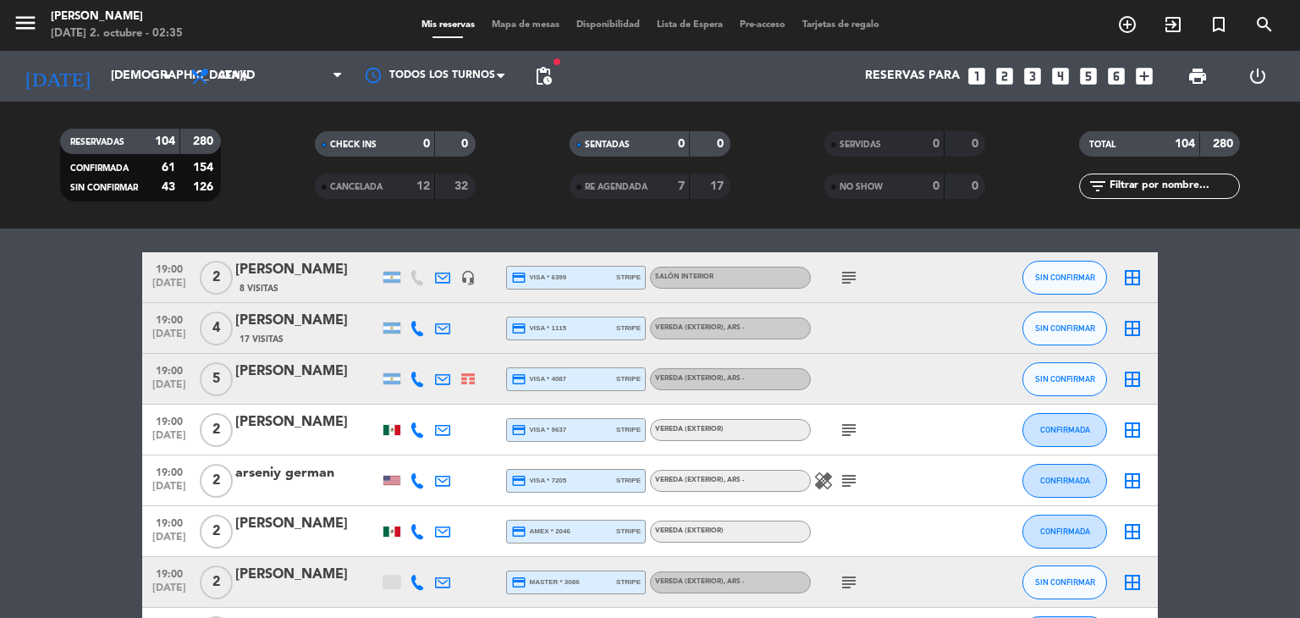
scroll to position [0, 0]
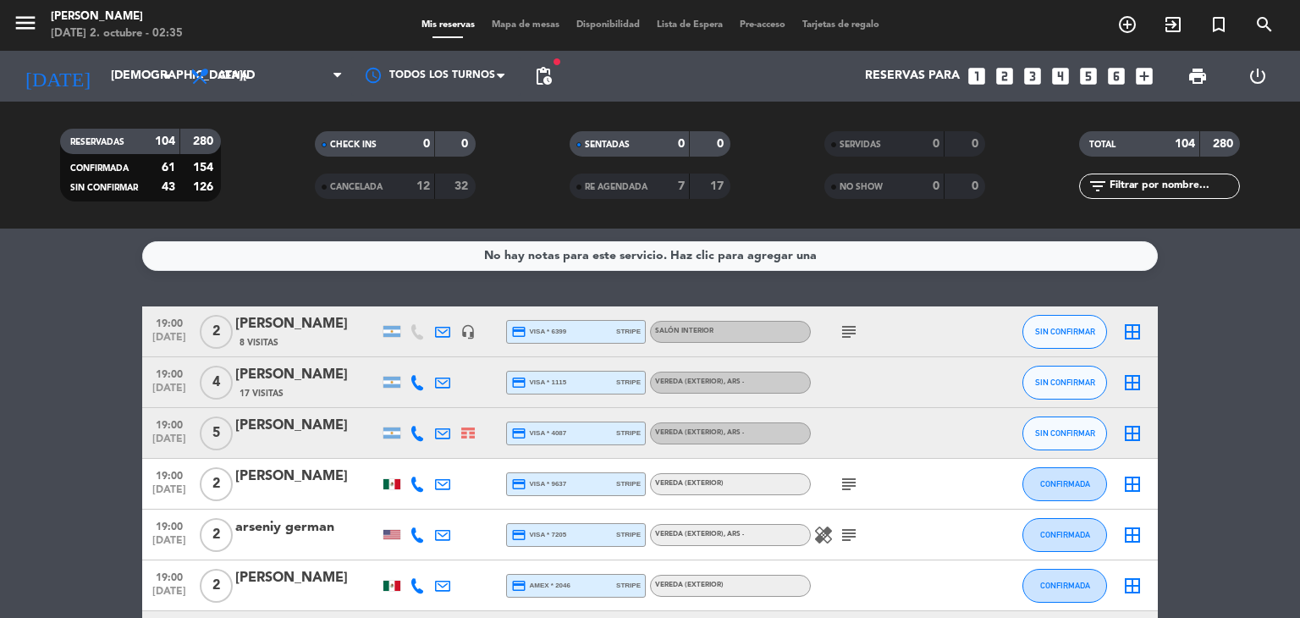
click at [845, 326] on icon "subject" at bounding box center [848, 332] width 20 height 20
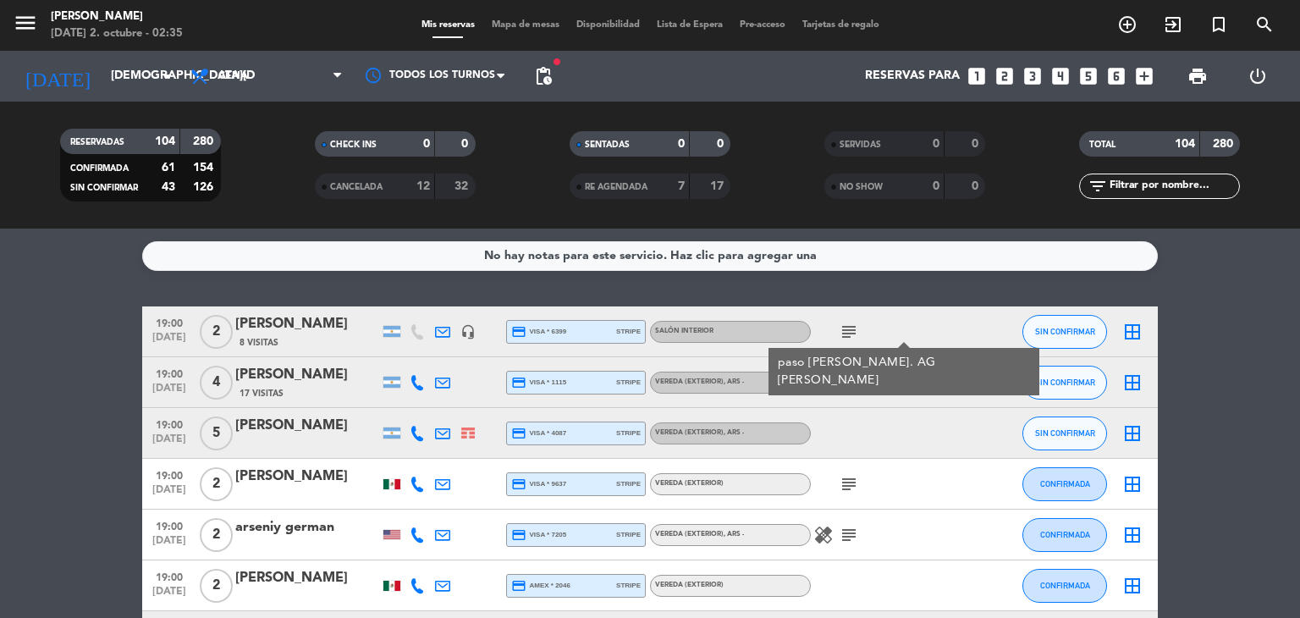
drag, startPoint x: 156, startPoint y: 325, endPoint x: 355, endPoint y: 322, distance: 199.7
click at [355, 322] on div "19:00 [DATE] 2 [PERSON_NAME] 8 Visitas headset_mic credit_card visa * 6399 stri…" at bounding box center [649, 331] width 1015 height 51
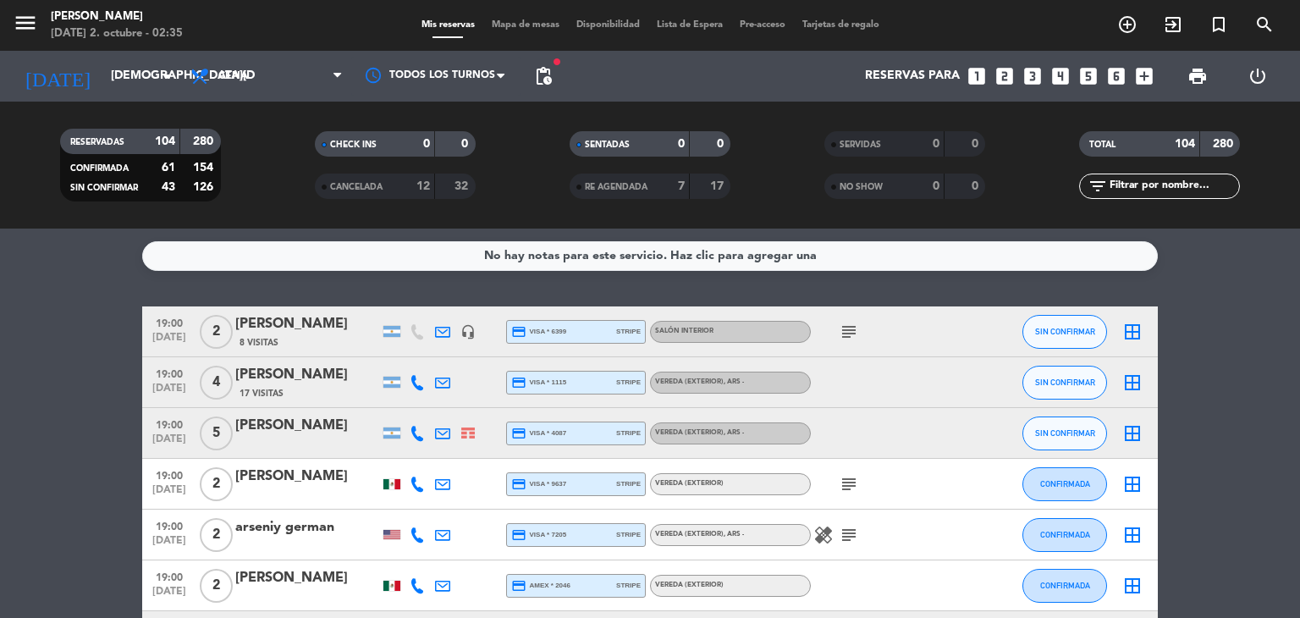
copy div "19:00 [DATE] 2 [PERSON_NAME]"
click at [142, 421] on div "19:00 [DATE]" at bounding box center [169, 433] width 54 height 50
click at [845, 489] on icon "subject" at bounding box center [848, 484] width 20 height 20
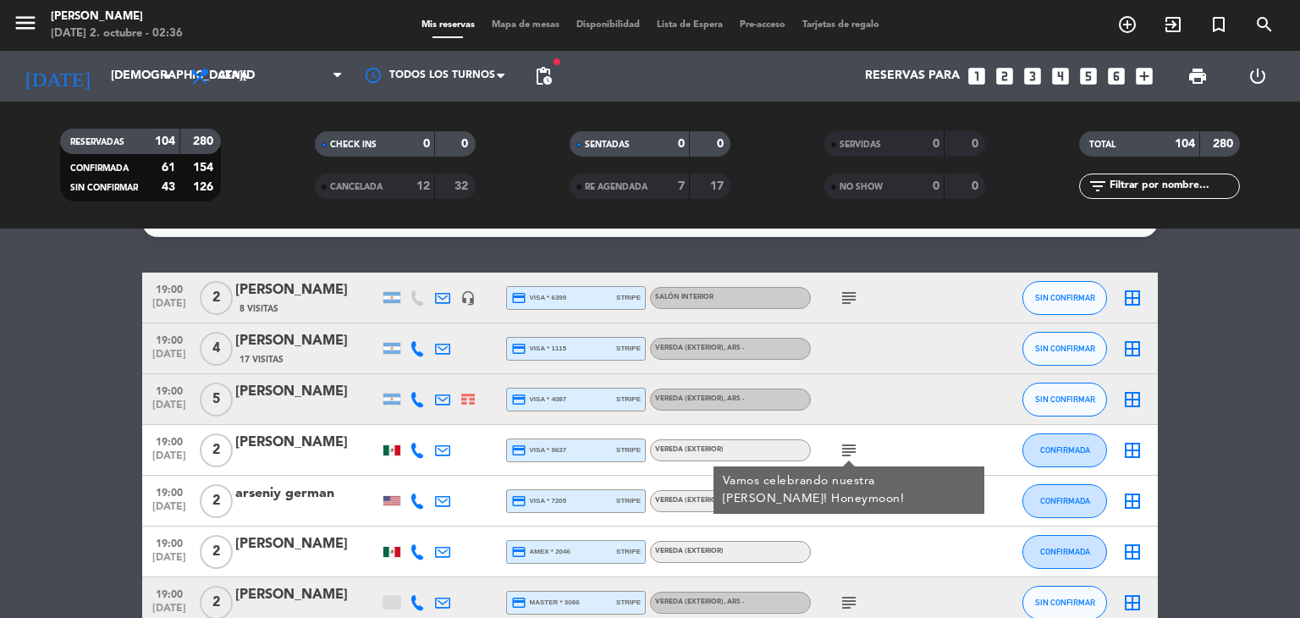
scroll to position [68, 0]
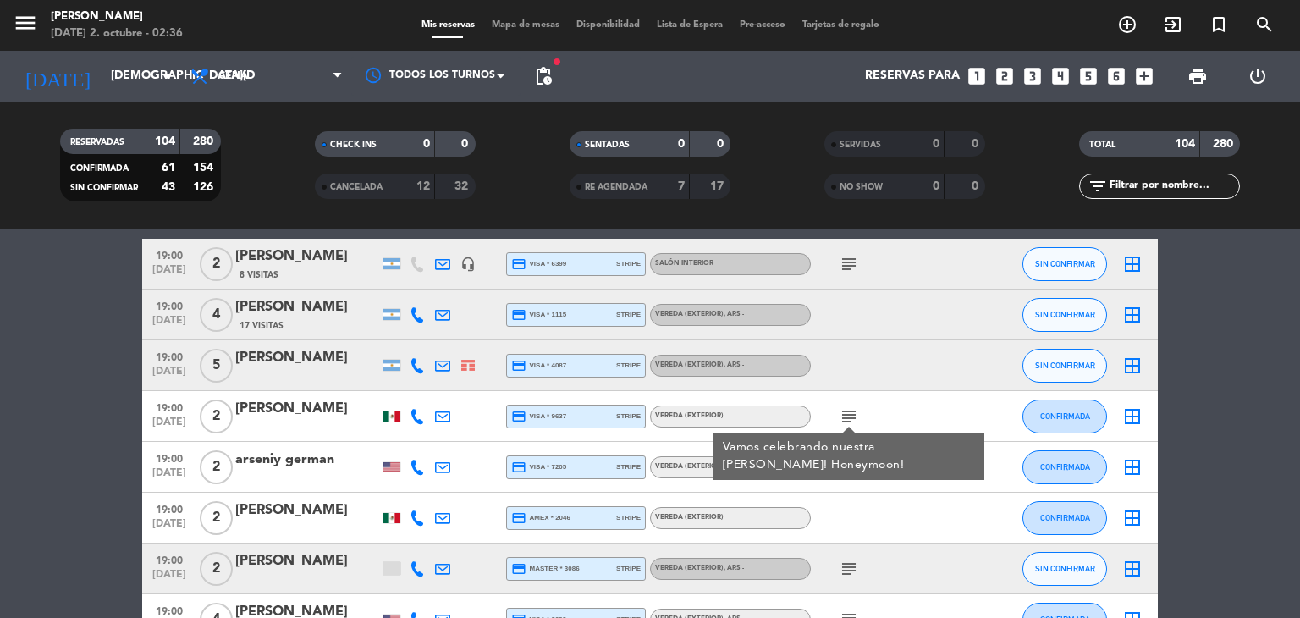
click at [845, 489] on div "healing subject" at bounding box center [887, 467] width 152 height 50
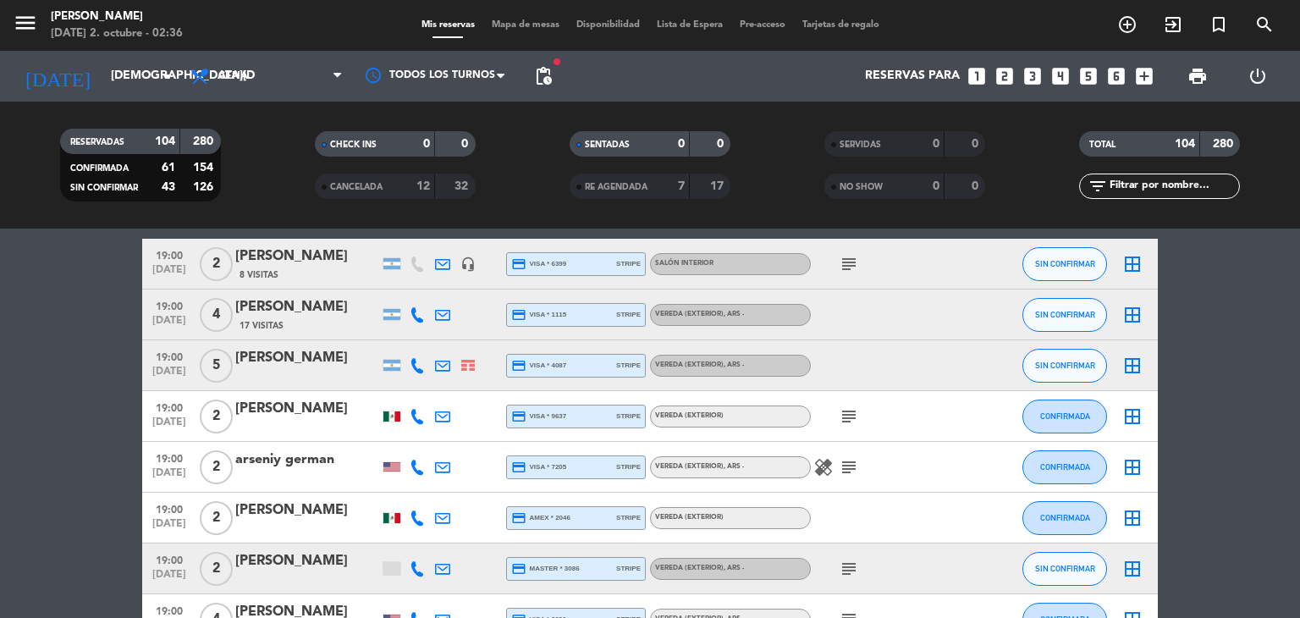
click at [845, 470] on icon "subject" at bounding box center [848, 467] width 20 height 20
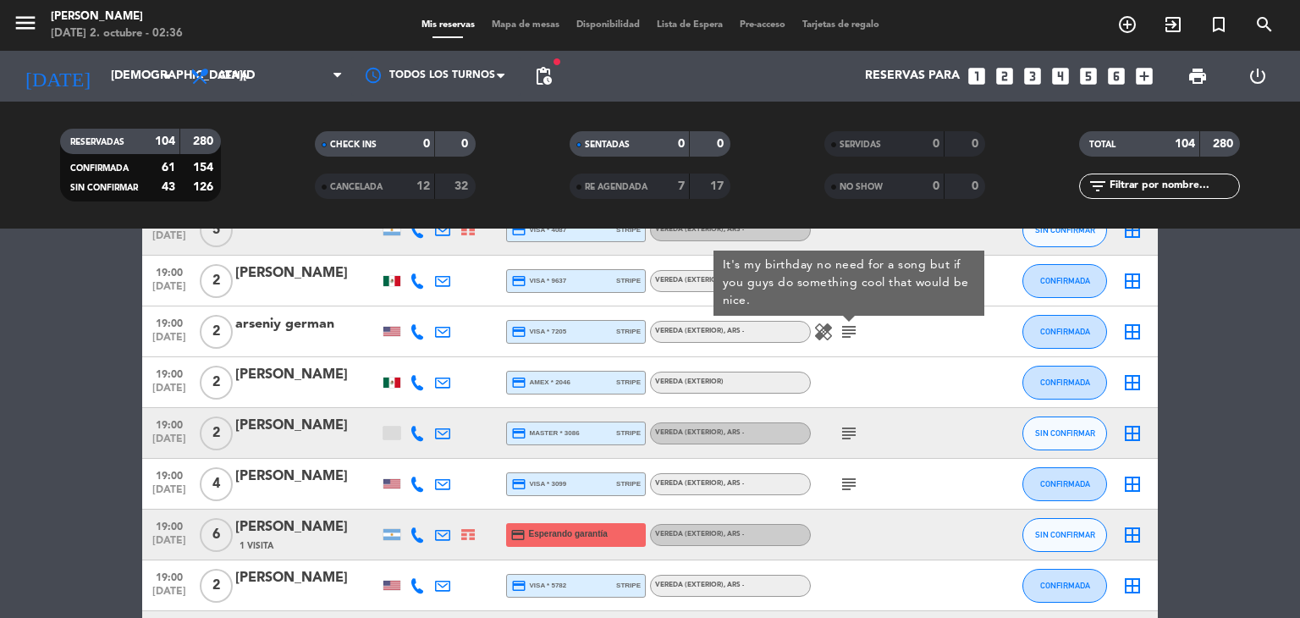
scroll to position [237, 0]
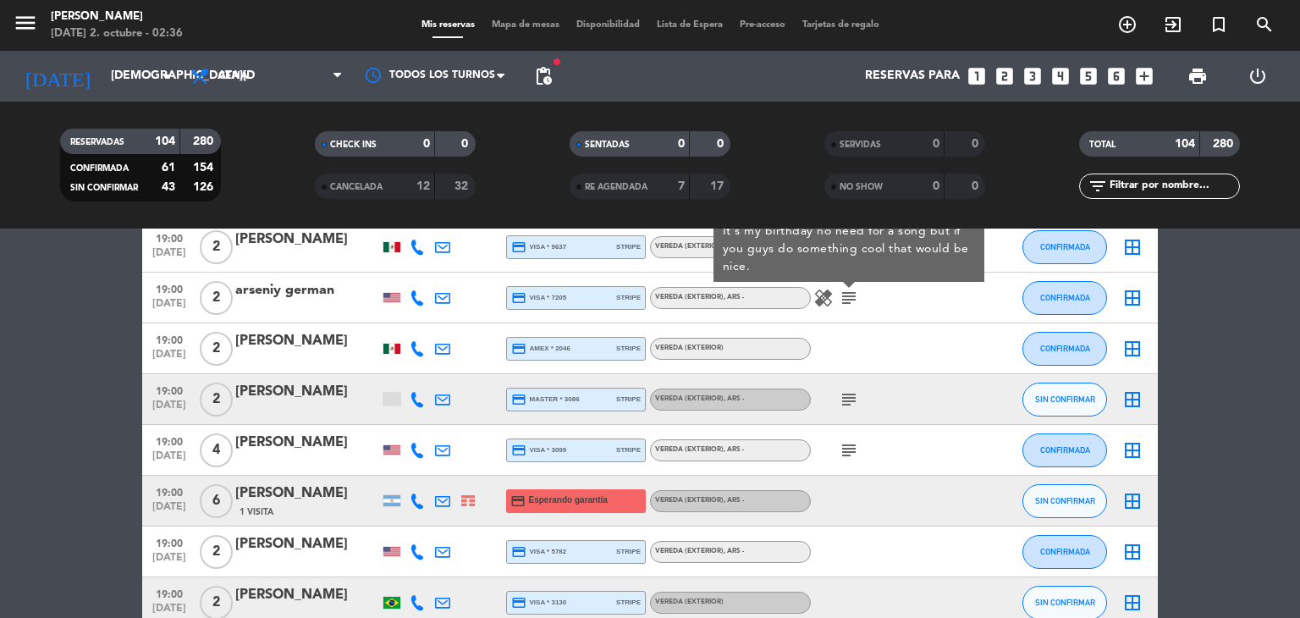
click at [846, 389] on icon "subject" at bounding box center [848, 399] width 20 height 20
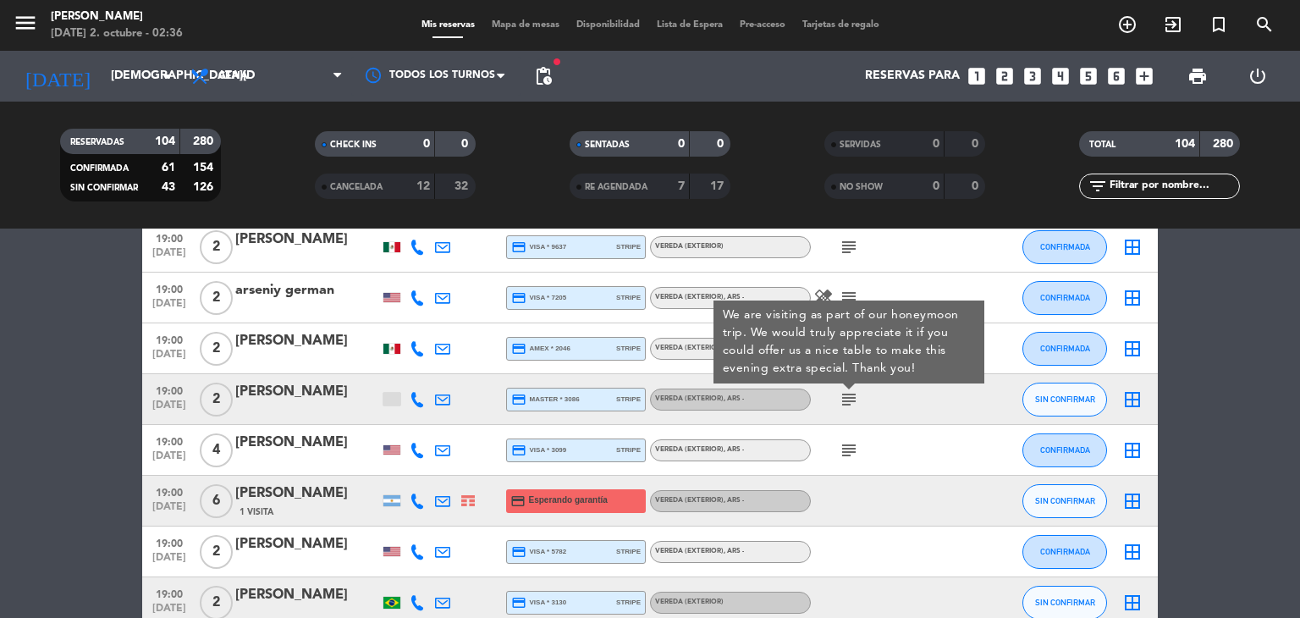
click at [849, 459] on icon "subject" at bounding box center [848, 450] width 20 height 20
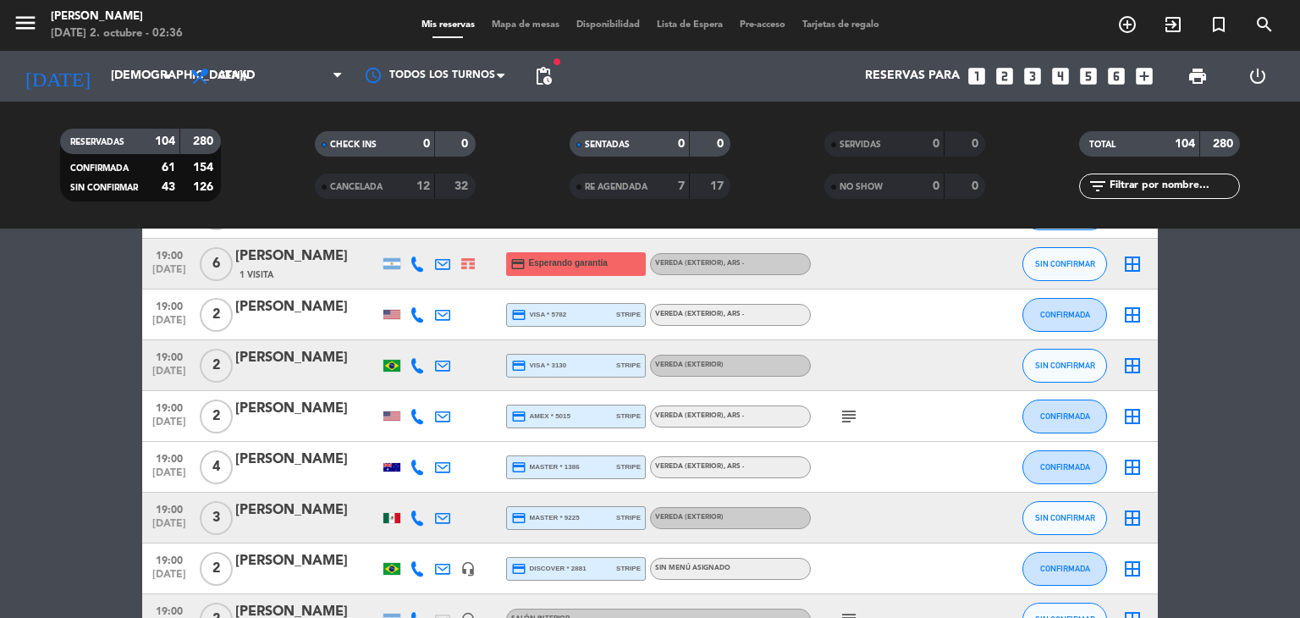
scroll to position [508, 0]
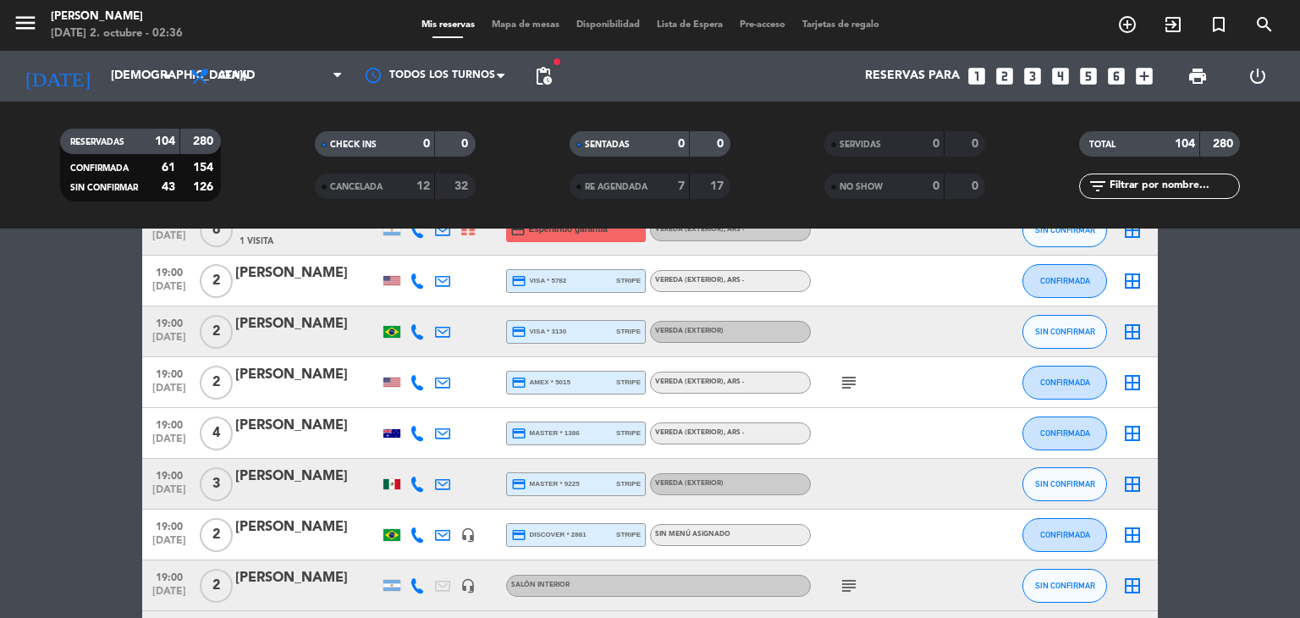
click at [849, 390] on icon "subject" at bounding box center [848, 382] width 20 height 20
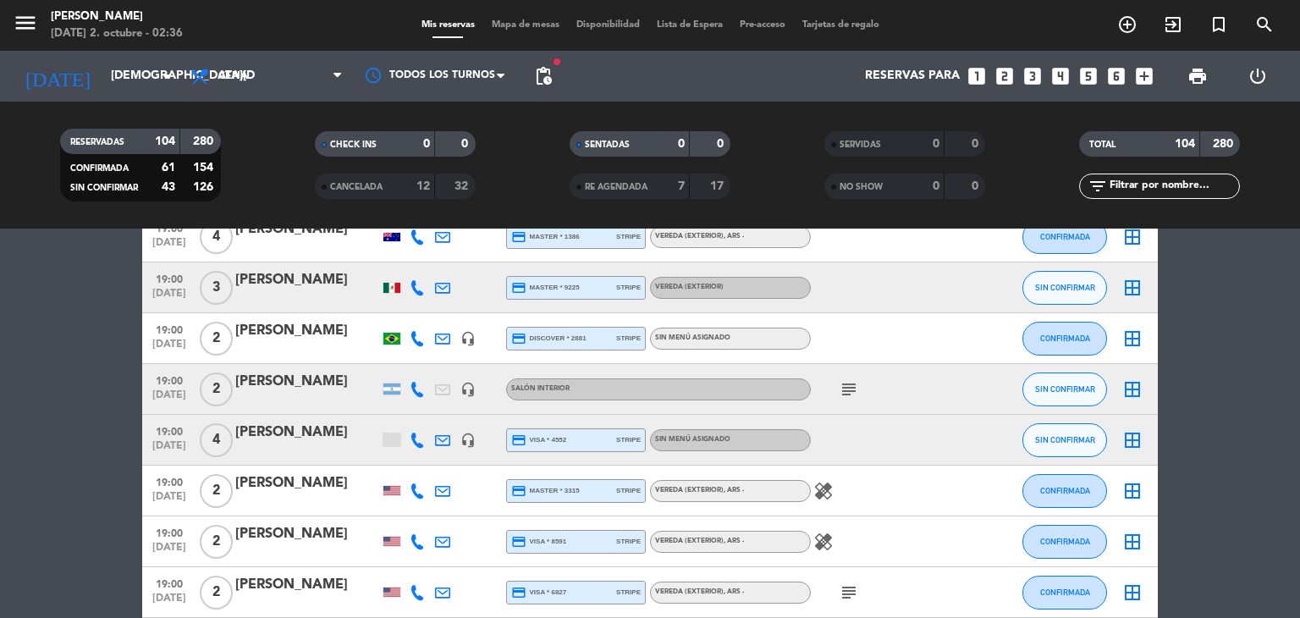
scroll to position [711, 0]
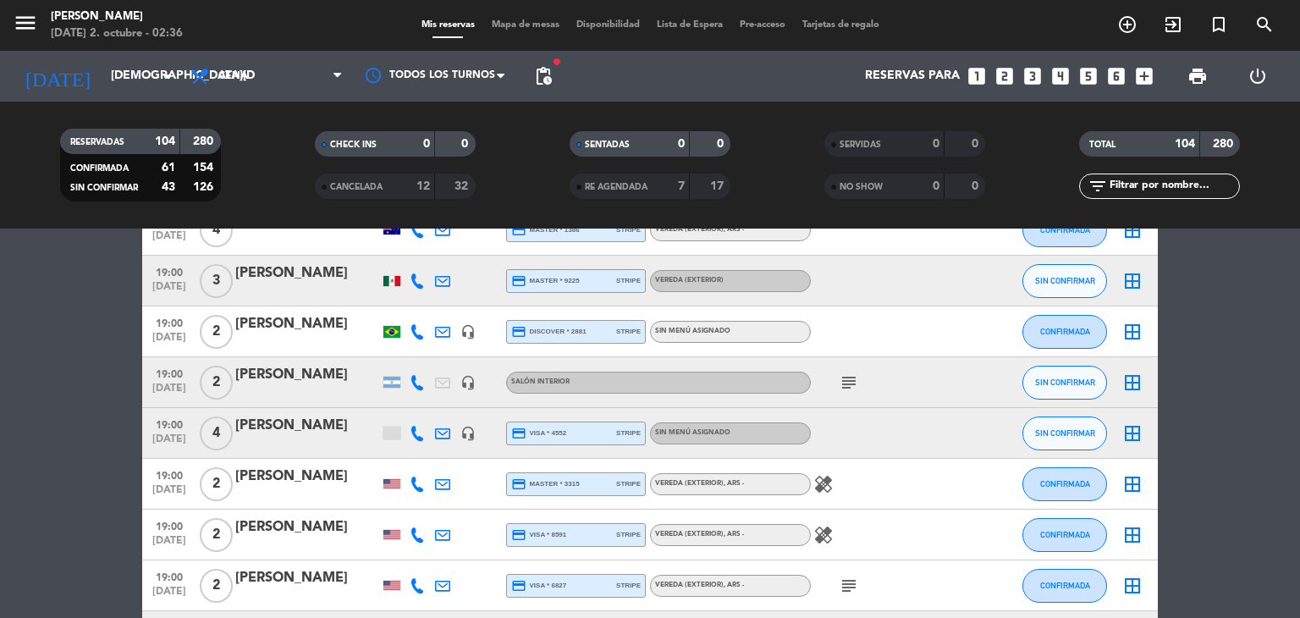
click at [849, 390] on icon "subject" at bounding box center [848, 382] width 20 height 20
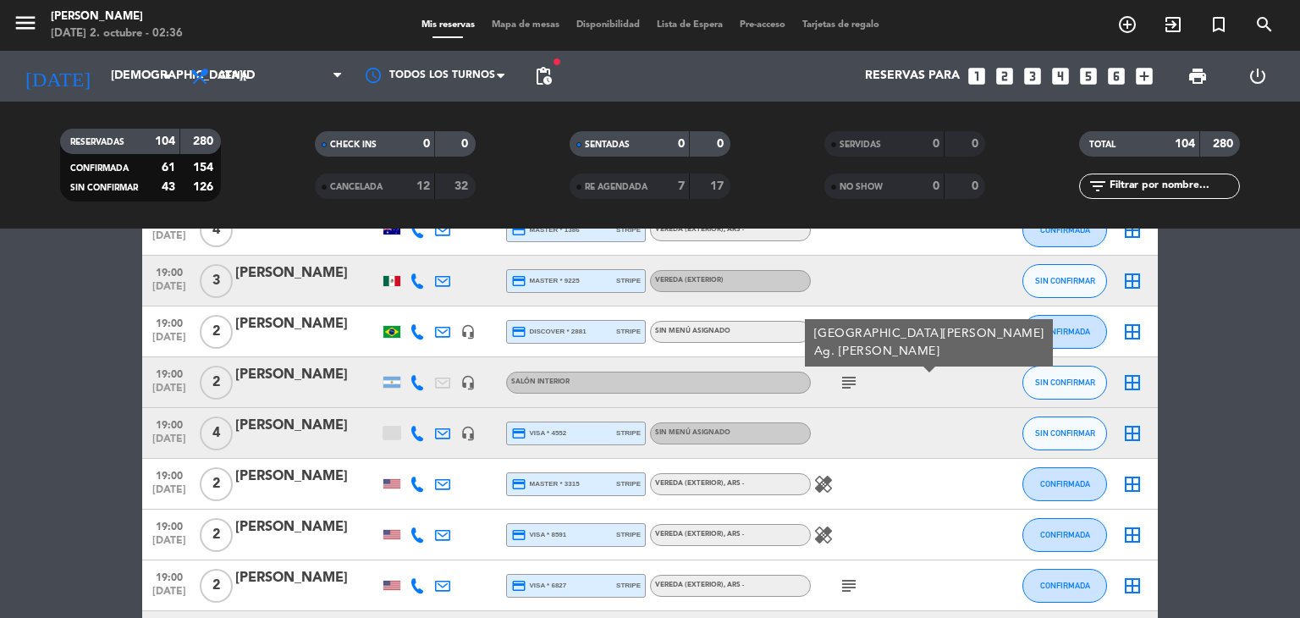
drag, startPoint x: 155, startPoint y: 373, endPoint x: 376, endPoint y: 371, distance: 220.8
click at [376, 371] on div "19:00 [DATE] 2 Guigan [PERSON_NAME] headset_mic Salón interior subject Paso [PE…" at bounding box center [649, 382] width 1015 height 51
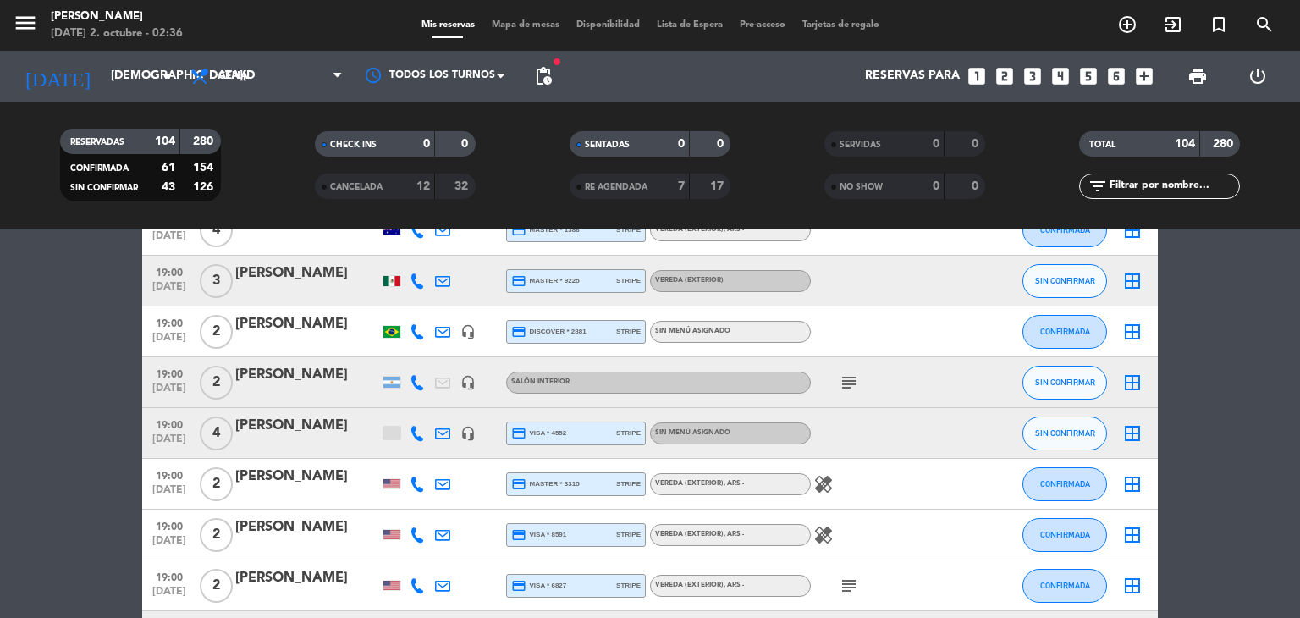
copy div "19:00 [DATE] 2 [PERSON_NAME]"
drag, startPoint x: 156, startPoint y: 423, endPoint x: 305, endPoint y: 432, distance: 150.0
click at [305, 432] on div "19:00 [DATE] 4 [PERSON_NAME] headset_mic credit_card visa * 4552 stripe Sin men…" at bounding box center [649, 433] width 1015 height 51
copy div "19:00 [DATE] 4 [PERSON_NAME]"
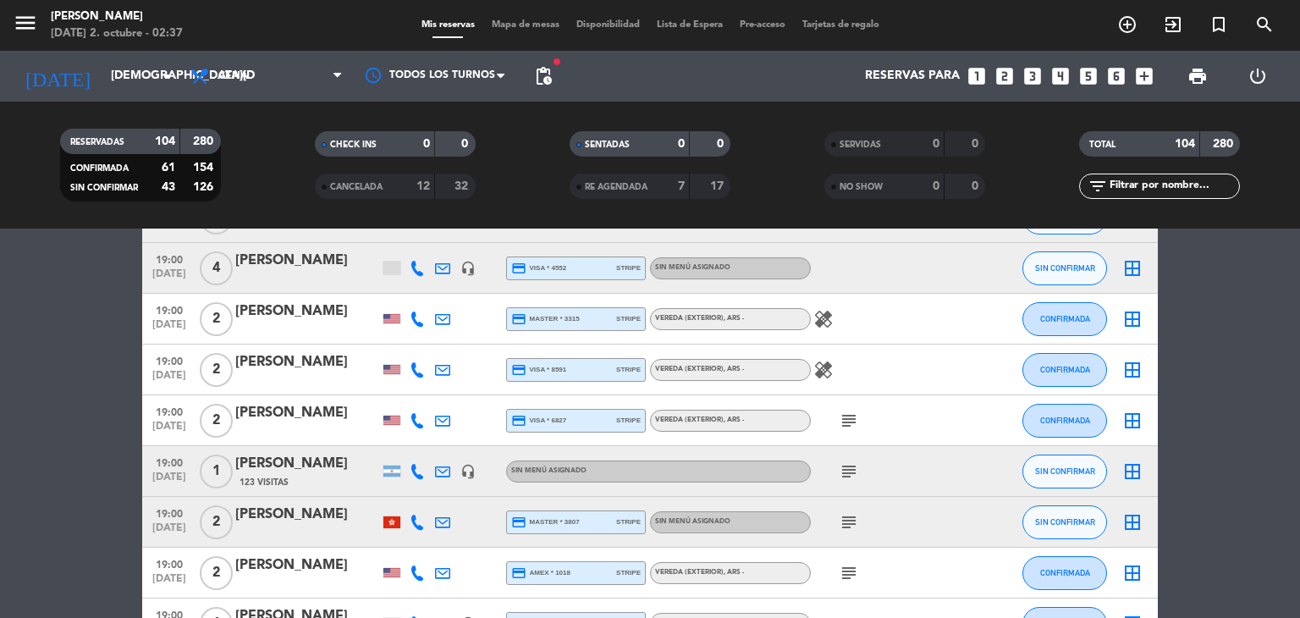
scroll to position [914, 0]
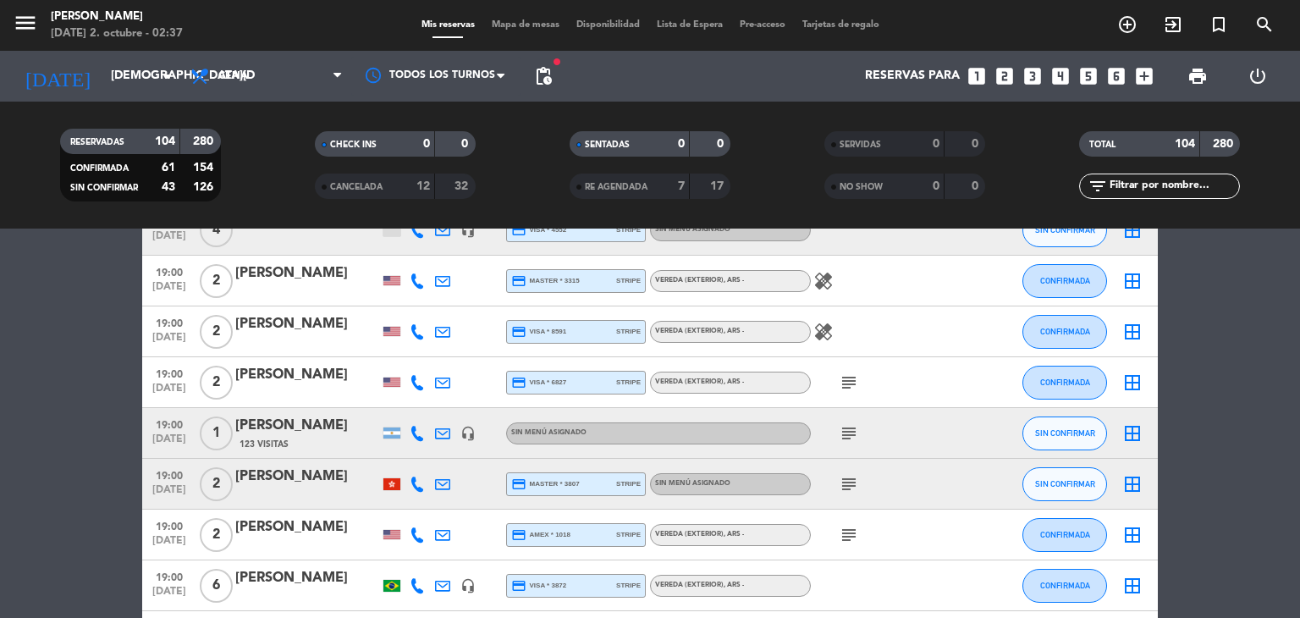
click at [849, 379] on icon "subject" at bounding box center [848, 382] width 20 height 20
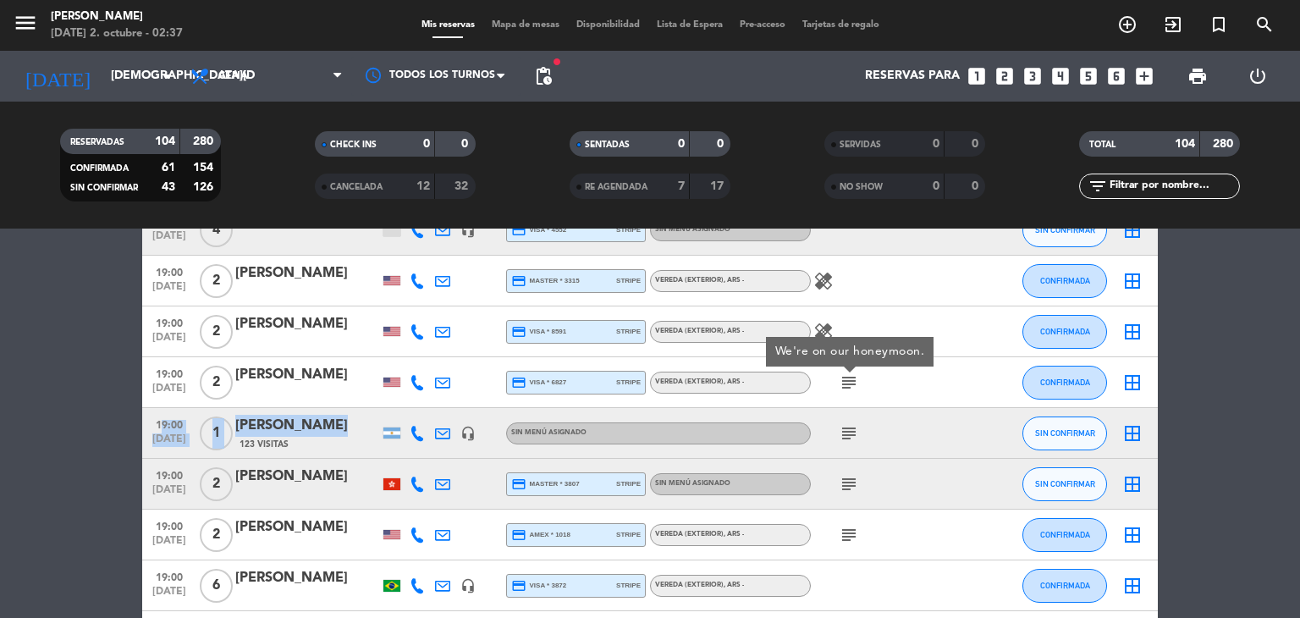
drag, startPoint x: 149, startPoint y: 422, endPoint x: 333, endPoint y: 427, distance: 184.5
click at [333, 427] on div "19:00 [DATE] 1 [PERSON_NAME] 123 Visitas headset_mic Sin menú asignado subject …" at bounding box center [649, 433] width 1015 height 51
copy div "19:00 [DATE] 1 [PERSON_NAME]"
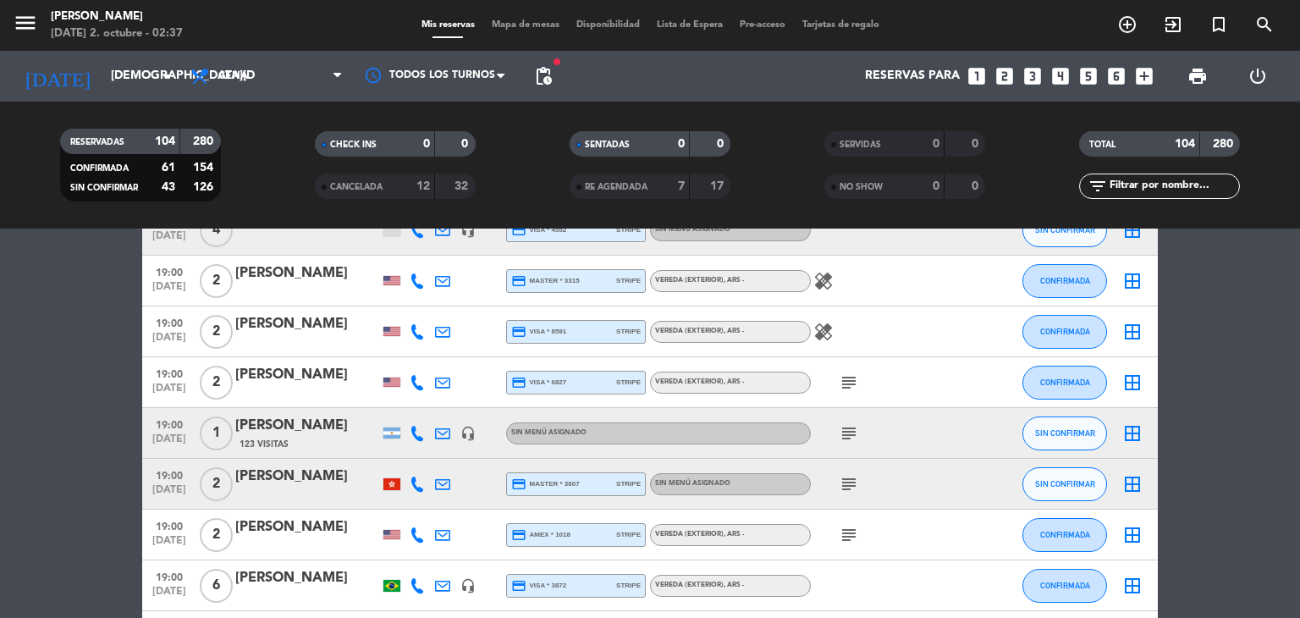
click at [844, 482] on icon "subject" at bounding box center [848, 484] width 20 height 20
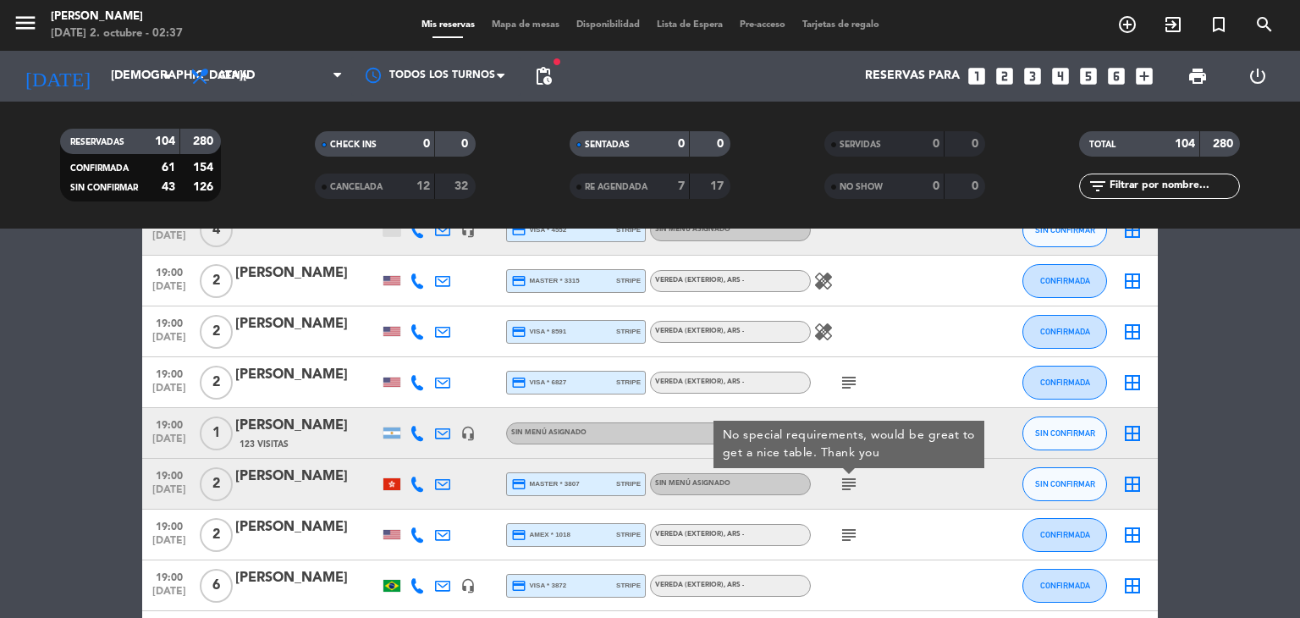
click at [851, 532] on icon "subject" at bounding box center [848, 535] width 20 height 20
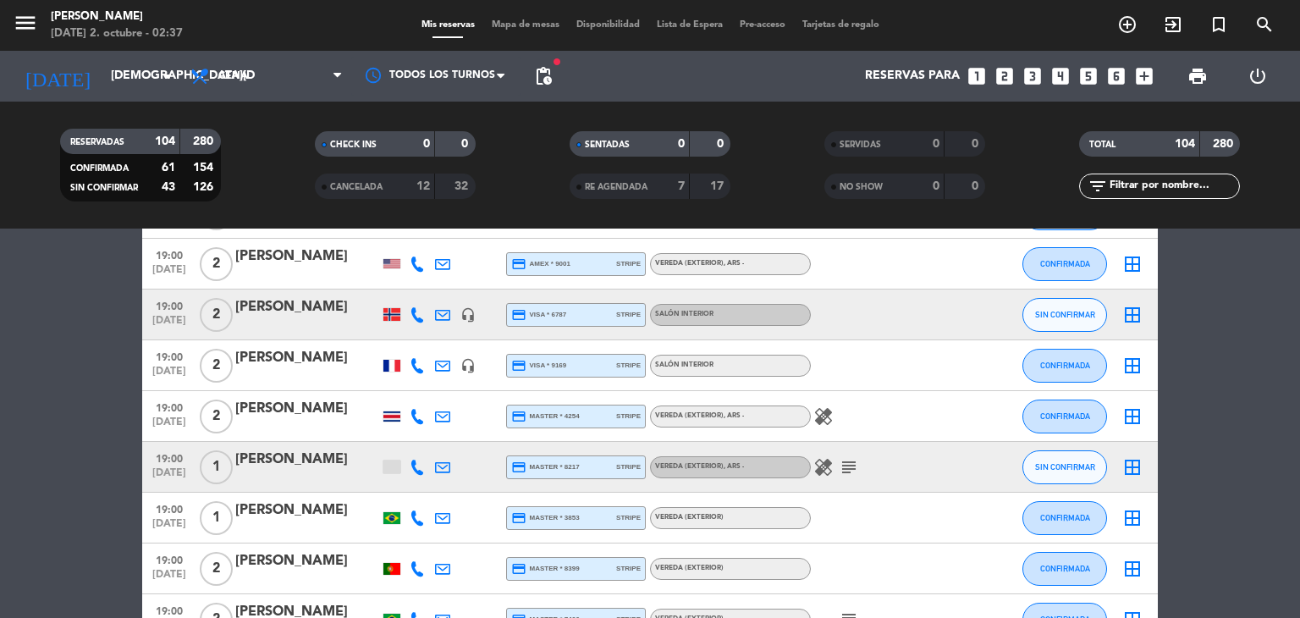
scroll to position [1421, 0]
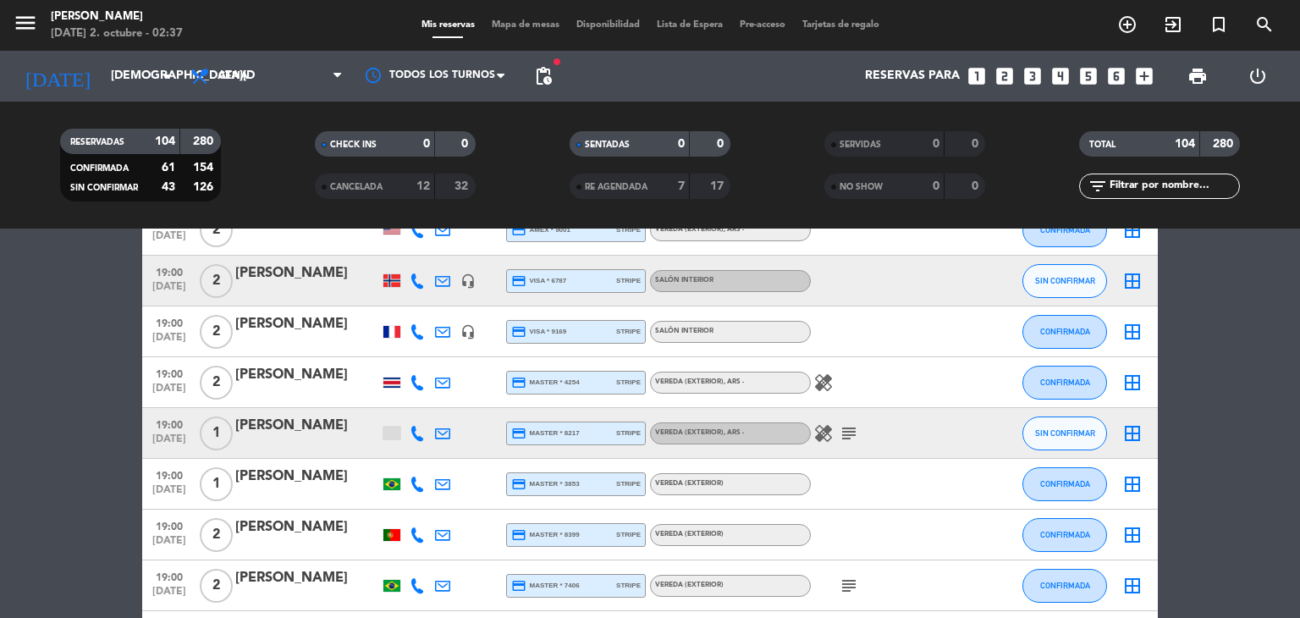
click at [854, 437] on icon "subject" at bounding box center [848, 433] width 20 height 20
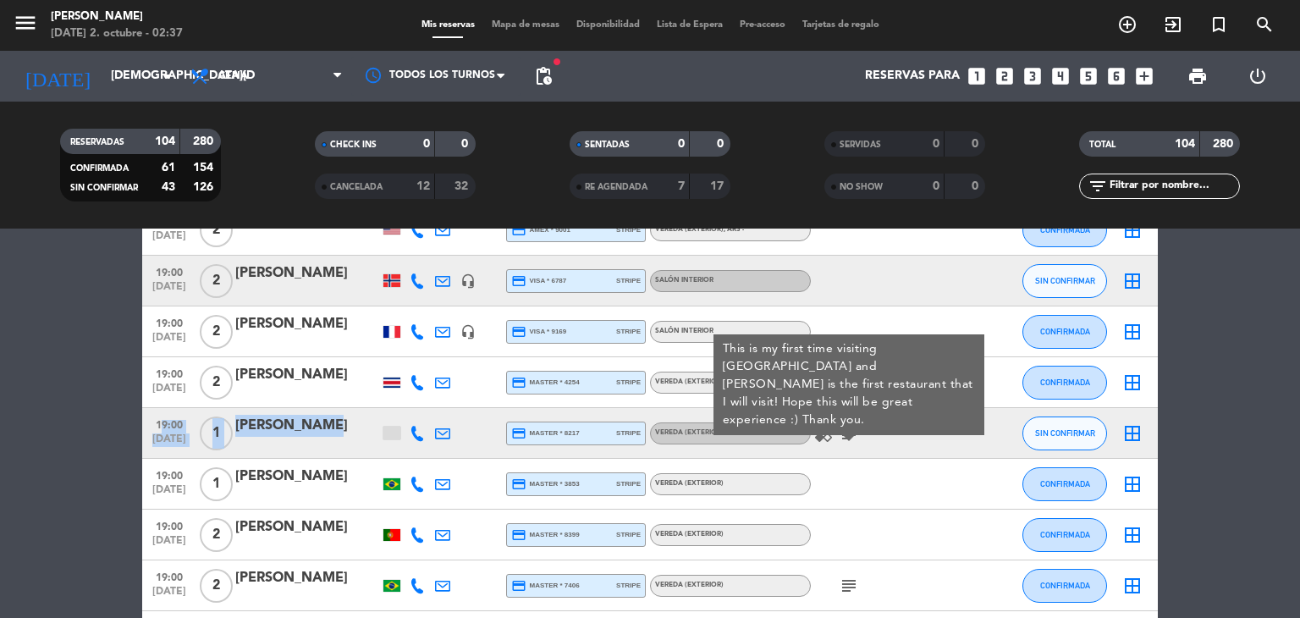
drag, startPoint x: 154, startPoint y: 421, endPoint x: 324, endPoint y: 433, distance: 170.5
click at [324, 433] on div "19:00 [DATE] 1 [PERSON_NAME] credit_card master * 8217 stripe Vereda (EXTERIOR)…" at bounding box center [649, 433] width 1015 height 51
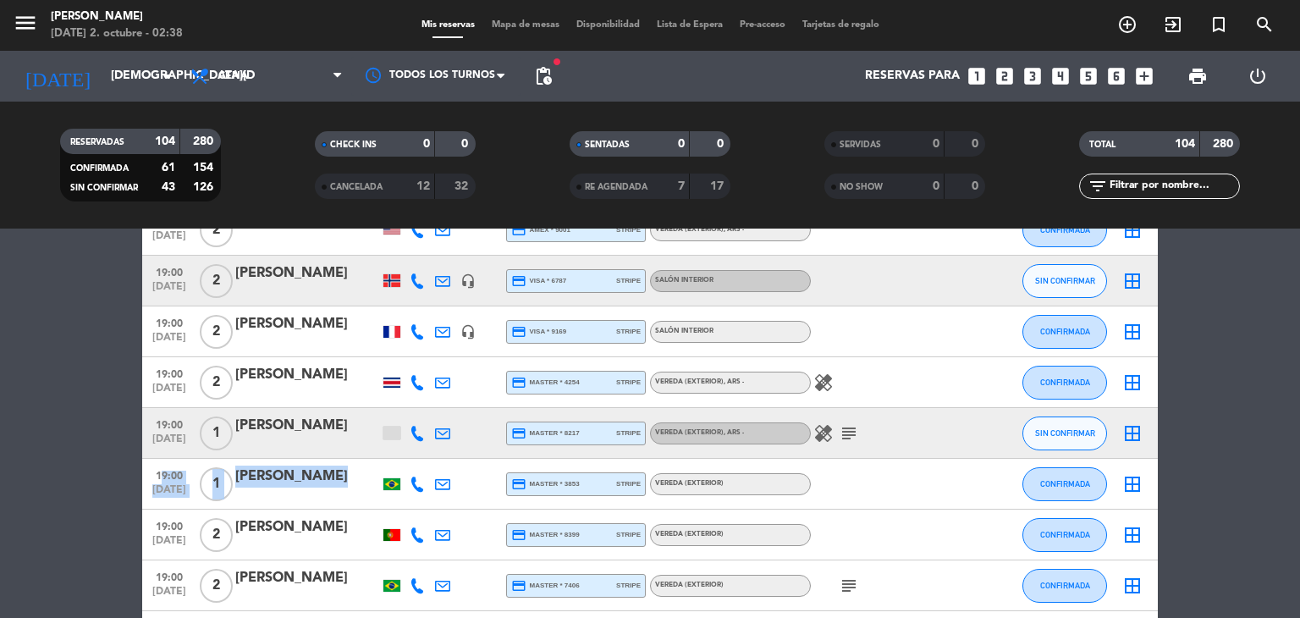
drag, startPoint x: 156, startPoint y: 477, endPoint x: 404, endPoint y: 495, distance: 249.4
click at [404, 495] on div "19:00 [DATE] 1 [PERSON_NAME] credit_card master * 3853 stripe Vereda (EXTERIOR)…" at bounding box center [649, 484] width 1015 height 51
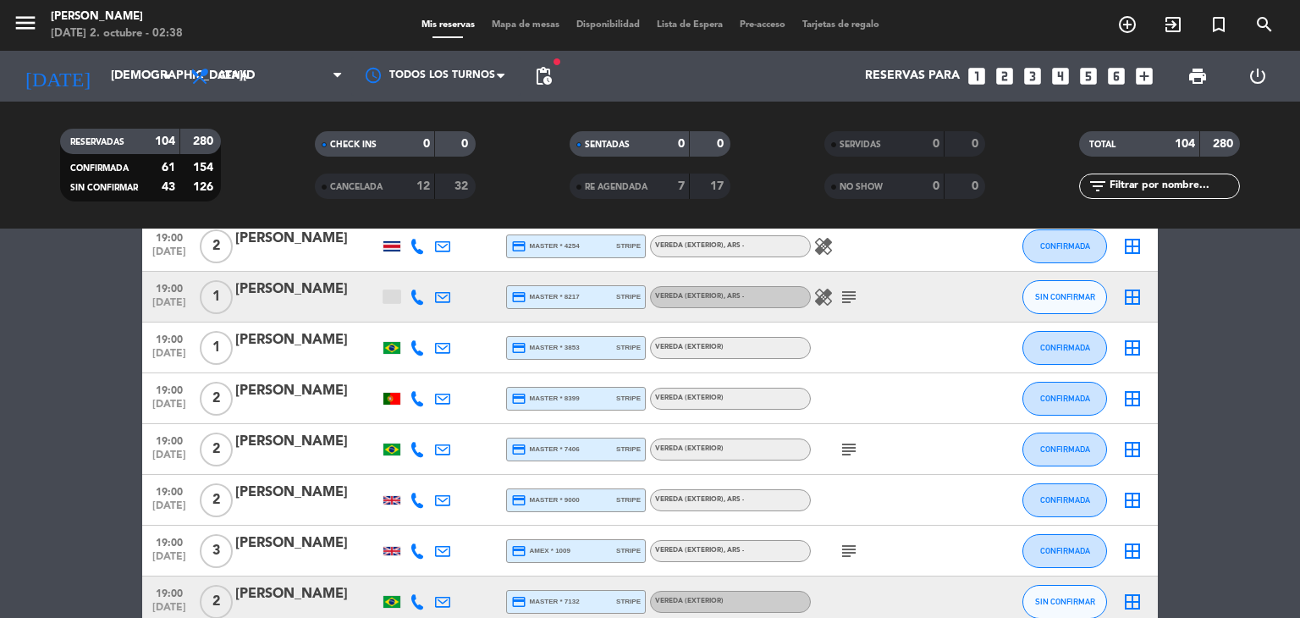
scroll to position [1591, 0]
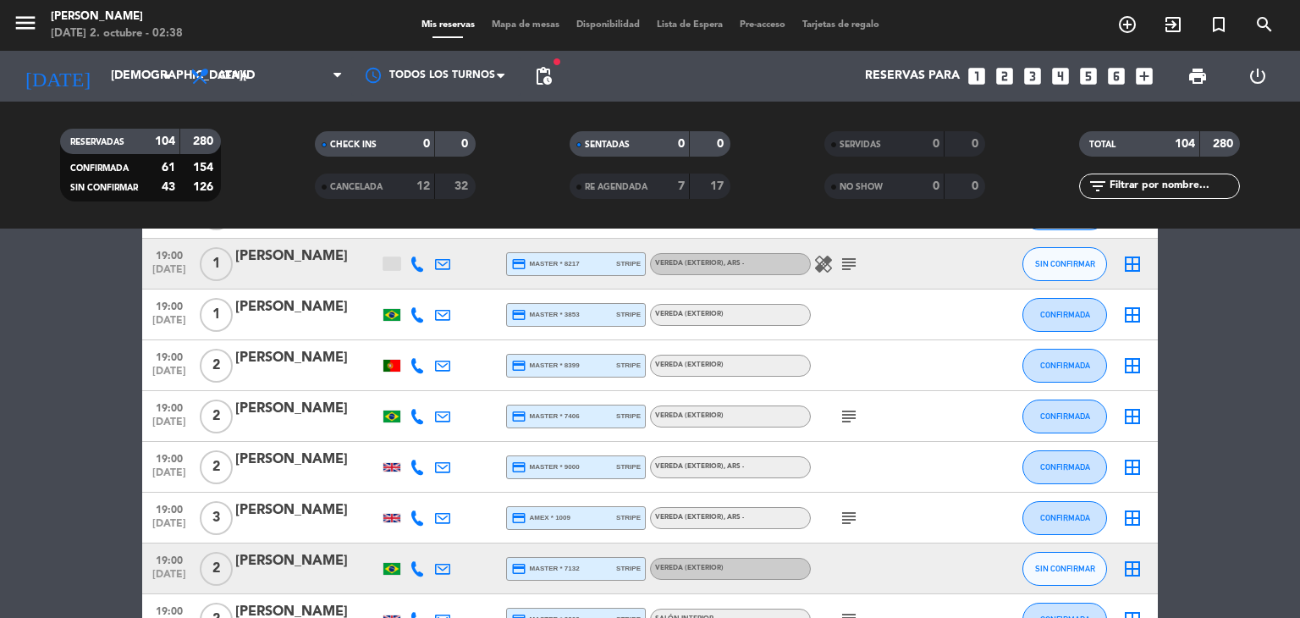
click at [849, 420] on icon "subject" at bounding box center [848, 416] width 20 height 20
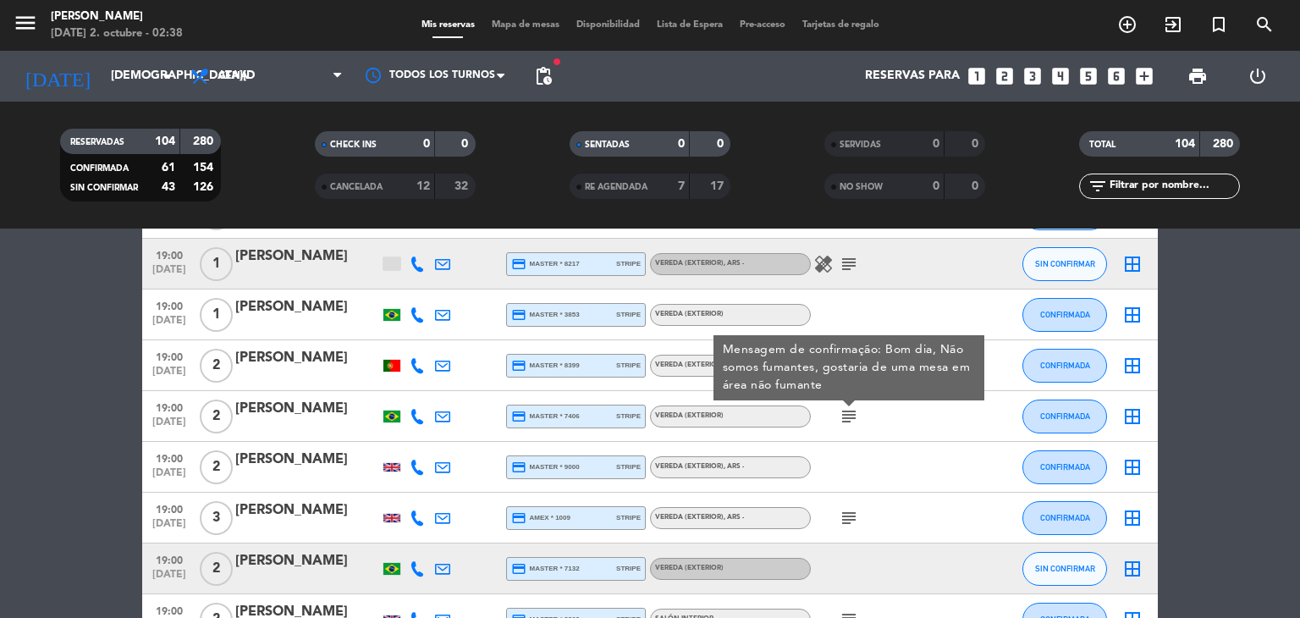
click at [847, 511] on icon "subject" at bounding box center [848, 518] width 20 height 20
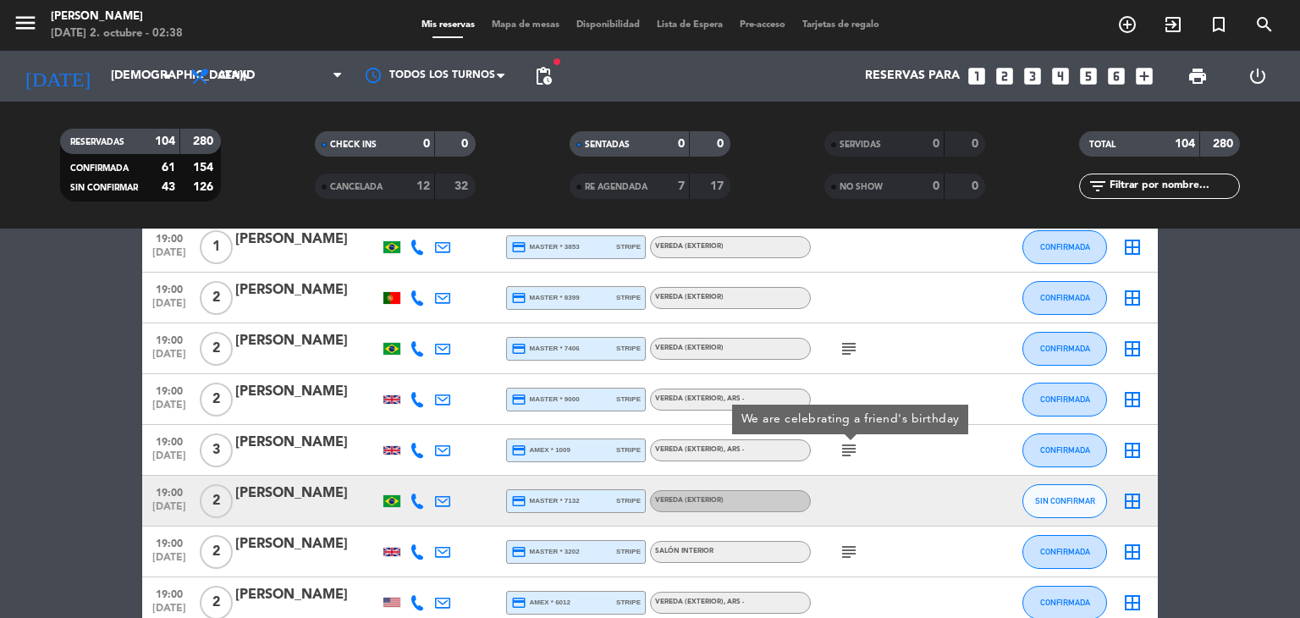
scroll to position [1692, 0]
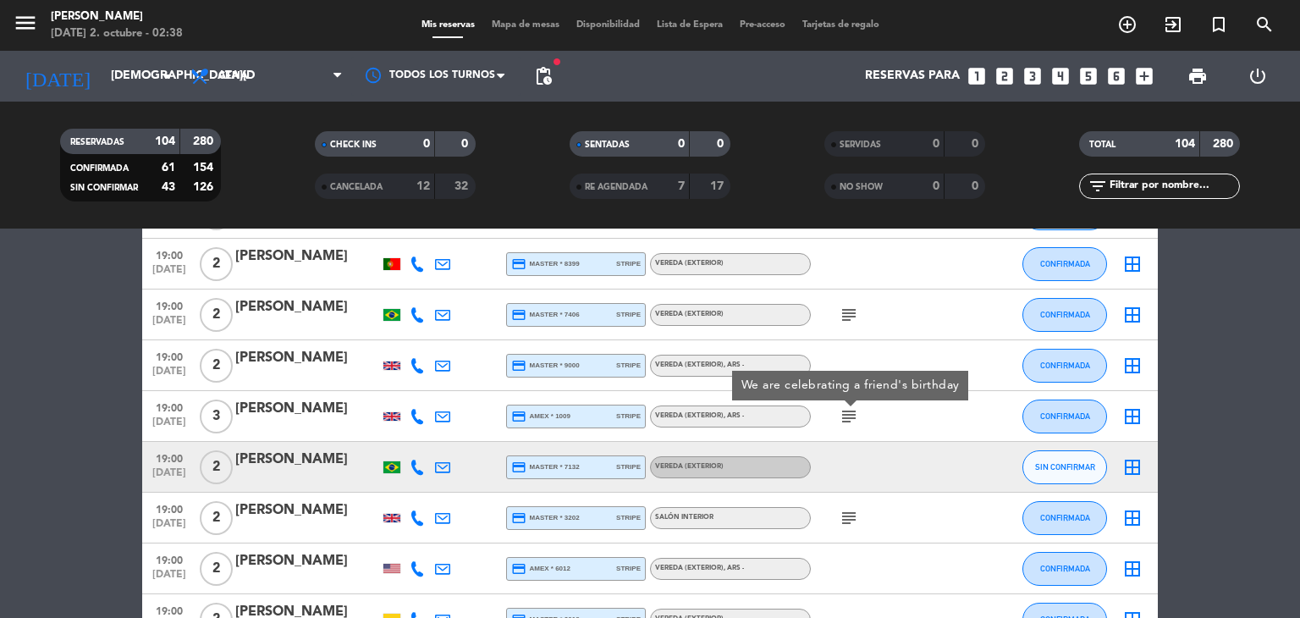
click at [847, 511] on icon "subject" at bounding box center [848, 518] width 20 height 20
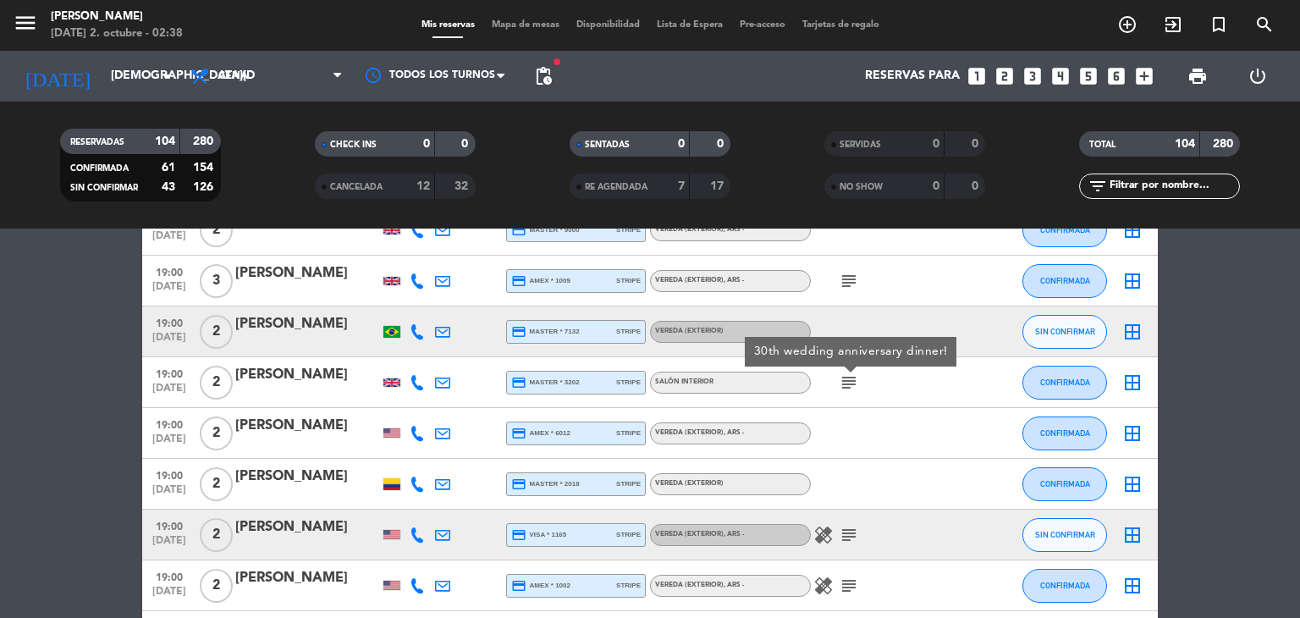
scroll to position [1861, 0]
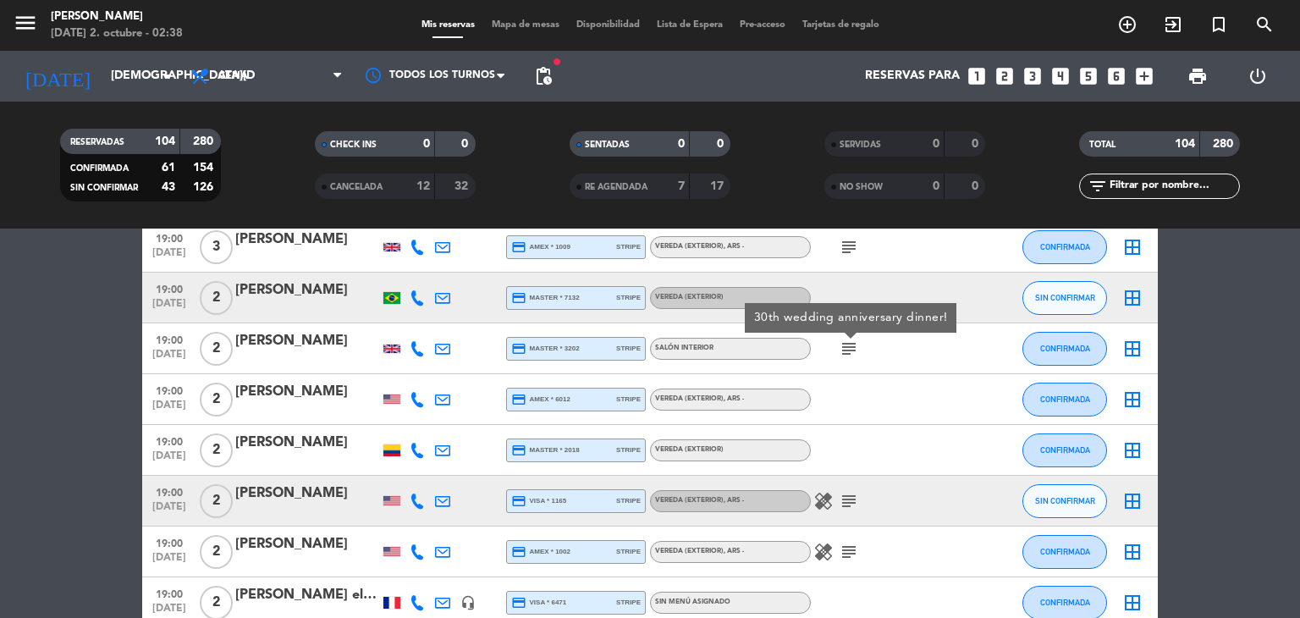
drag, startPoint x: 847, startPoint y: 511, endPoint x: 848, endPoint y: 502, distance: 9.3
click at [848, 502] on div "healing subject" at bounding box center [887, 500] width 152 height 50
click at [848, 502] on icon "subject" at bounding box center [848, 501] width 20 height 20
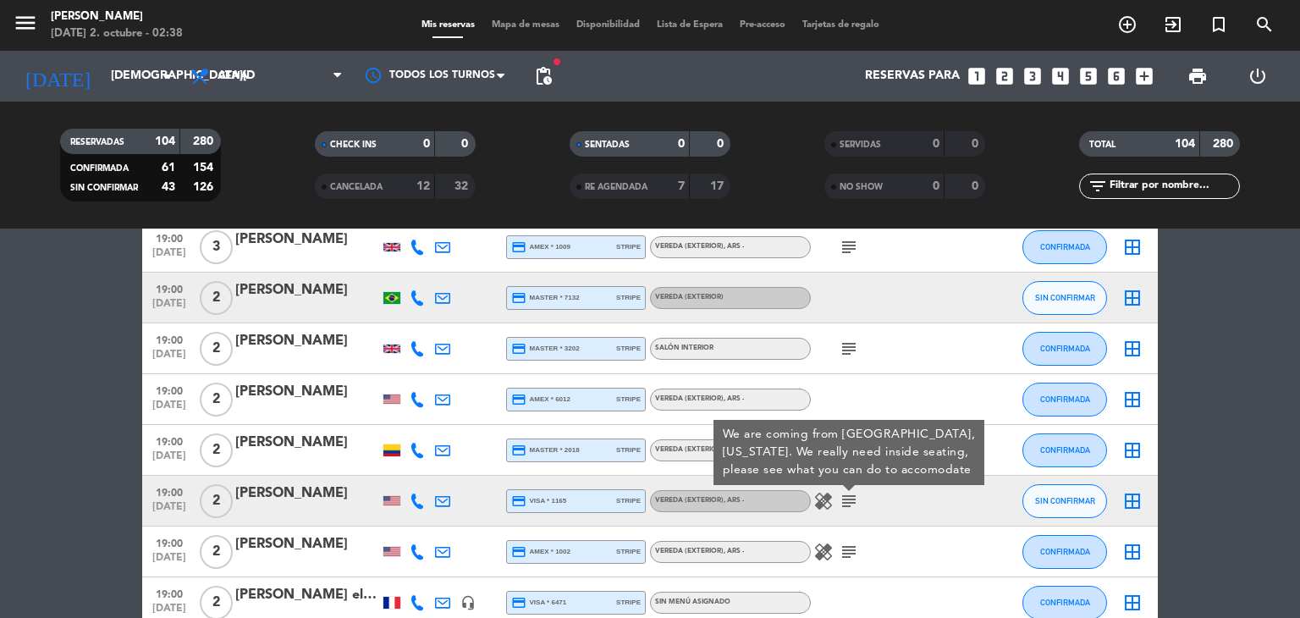
click at [851, 562] on div "healing subject" at bounding box center [887, 551] width 152 height 50
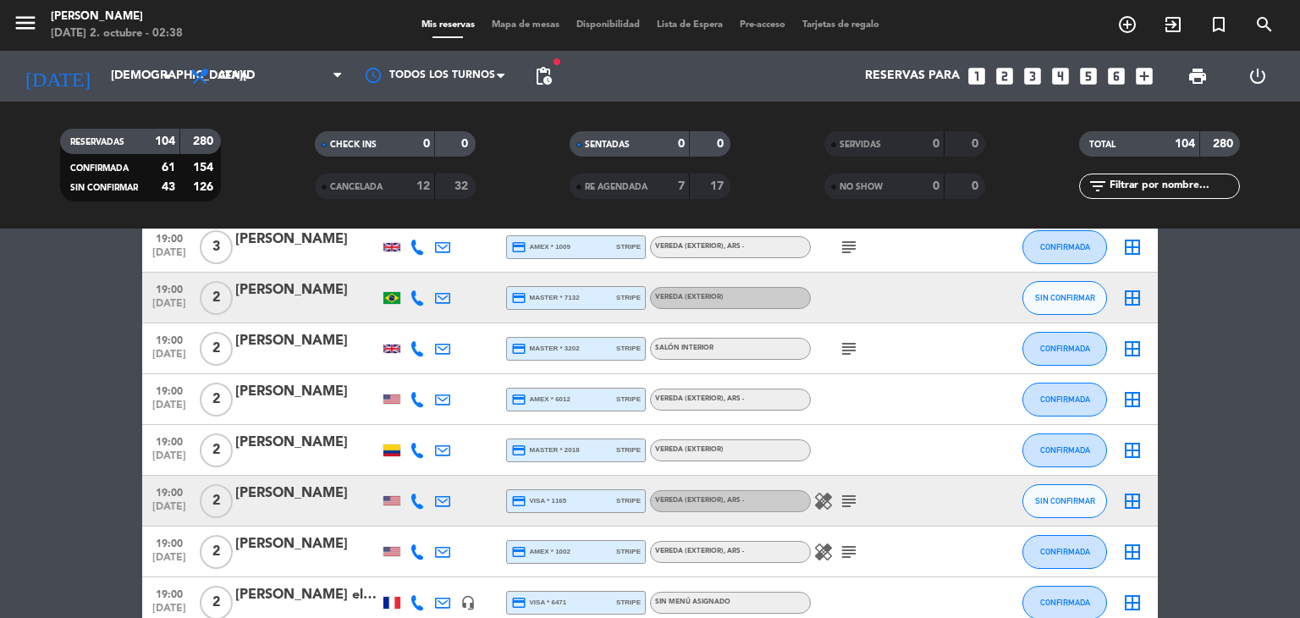
click at [850, 556] on icon "subject" at bounding box center [848, 551] width 20 height 20
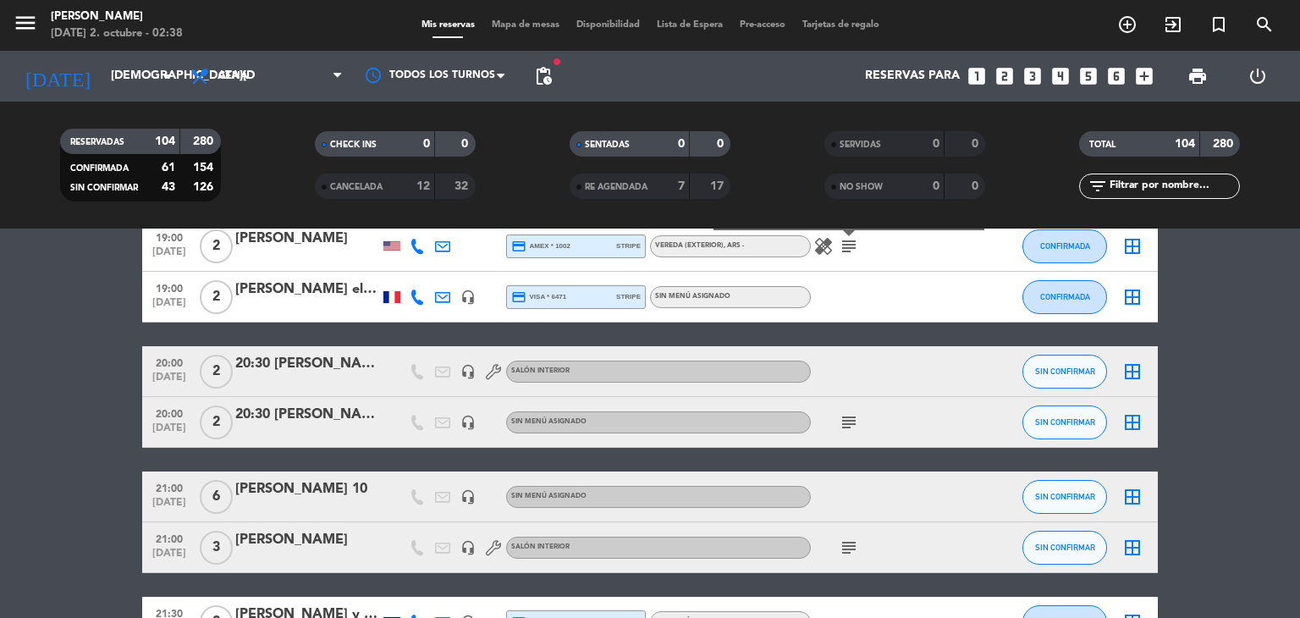
scroll to position [2200, 0]
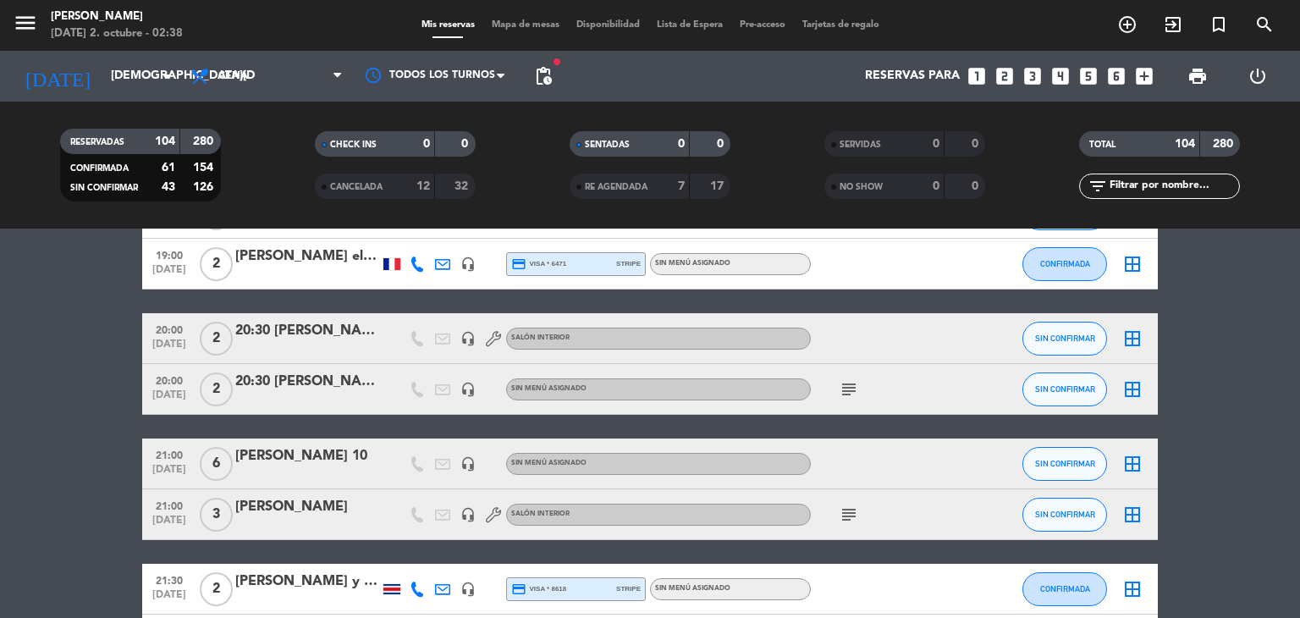
drag, startPoint x: 152, startPoint y: 326, endPoint x: 375, endPoint y: 338, distance: 222.9
click at [375, 338] on div "20:00 [DATE] 2 20:30 [PERSON_NAME] headset_mic Salón interior SIN CONFIRMAR bor…" at bounding box center [649, 338] width 1015 height 51
click at [328, 344] on div at bounding box center [307, 350] width 144 height 14
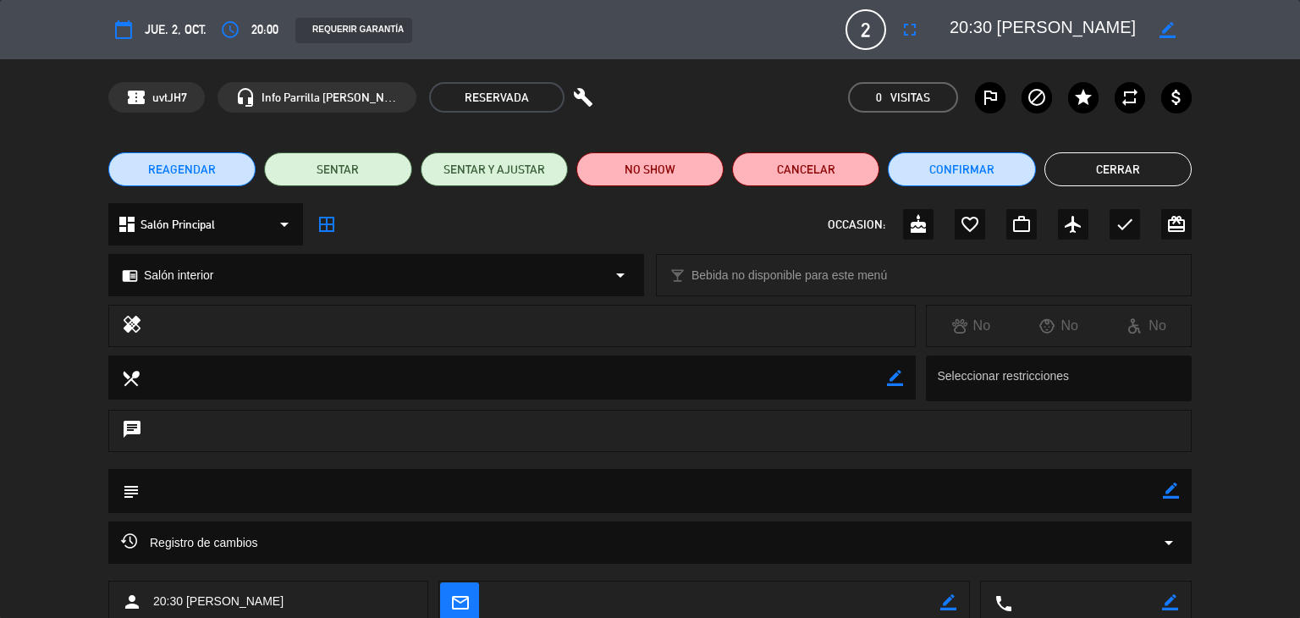
click at [1170, 165] on button "Cerrar" at bounding box center [1117, 169] width 147 height 34
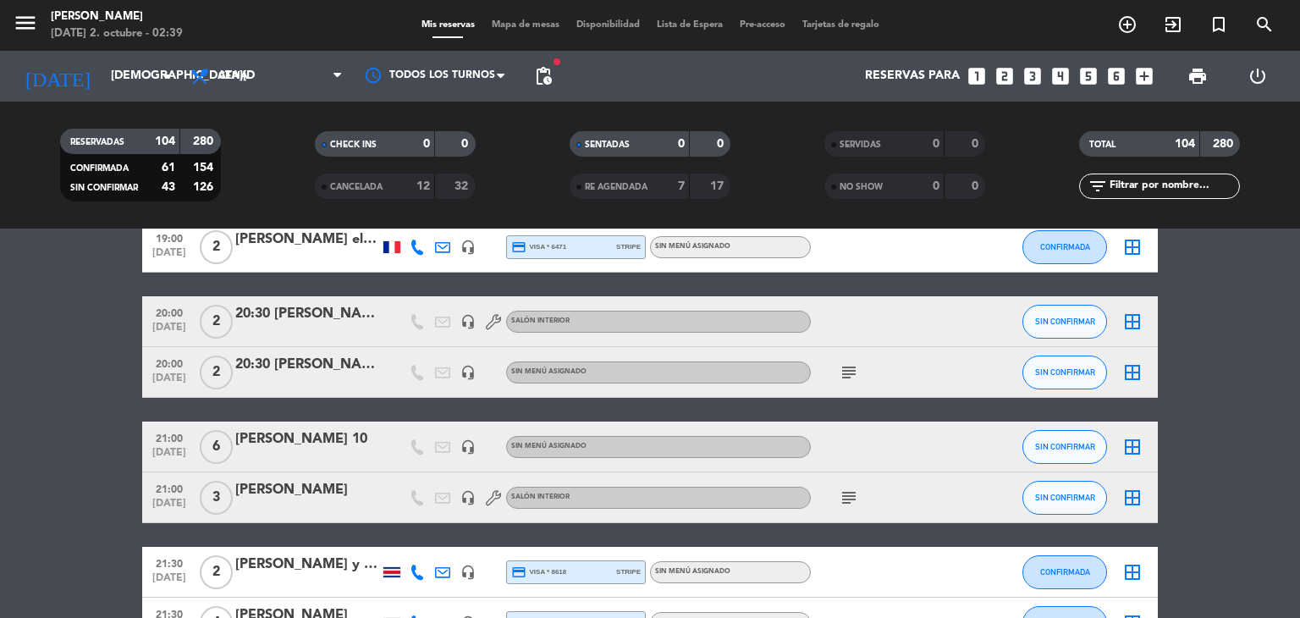
scroll to position [2223, 0]
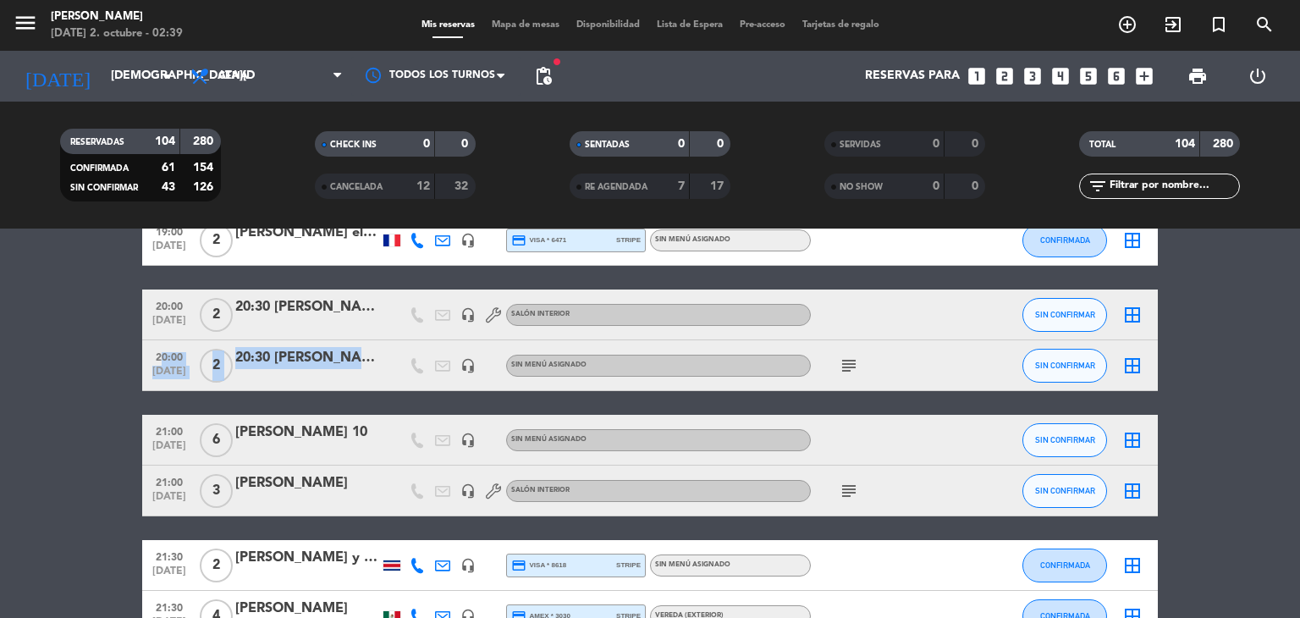
drag, startPoint x: 157, startPoint y: 357, endPoint x: 388, endPoint y: 360, distance: 231.8
click at [388, 360] on div "20:00 [DATE] 2 20:30 [PERSON_NAME] y [PERSON_NAME] headset_mic Sin menú asignad…" at bounding box center [649, 365] width 1015 height 51
click at [850, 365] on icon "subject" at bounding box center [848, 365] width 20 height 20
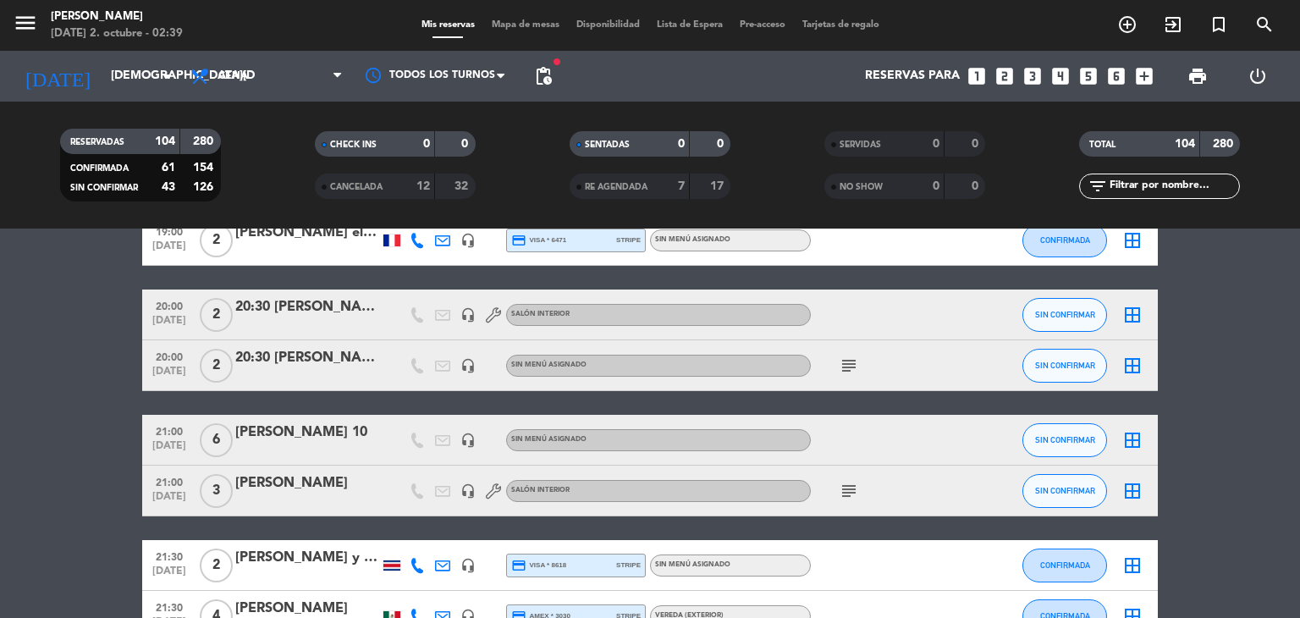
click at [842, 361] on icon "subject" at bounding box center [848, 365] width 20 height 20
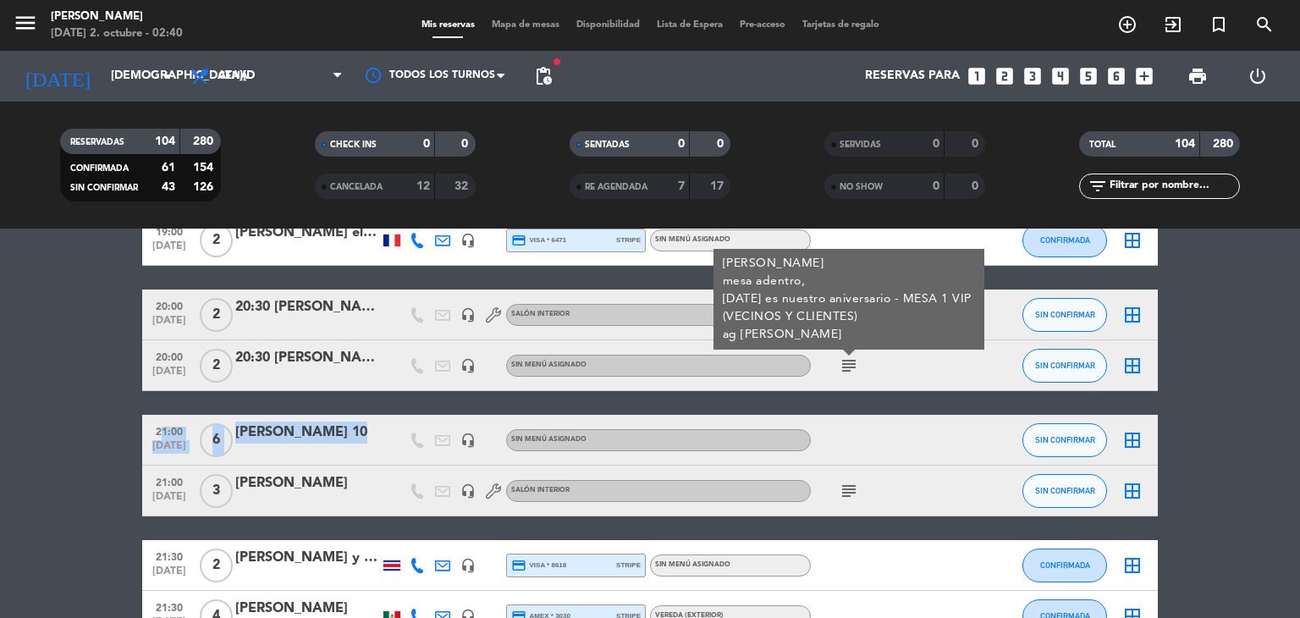
drag, startPoint x: 151, startPoint y: 431, endPoint x: 381, endPoint y: 437, distance: 229.4
click at [381, 437] on div "21:00 [DATE] 6 [PERSON_NAME] 10 headset_mic Sin menú asignado SIN CONFIRMAR bor…" at bounding box center [649, 440] width 1015 height 51
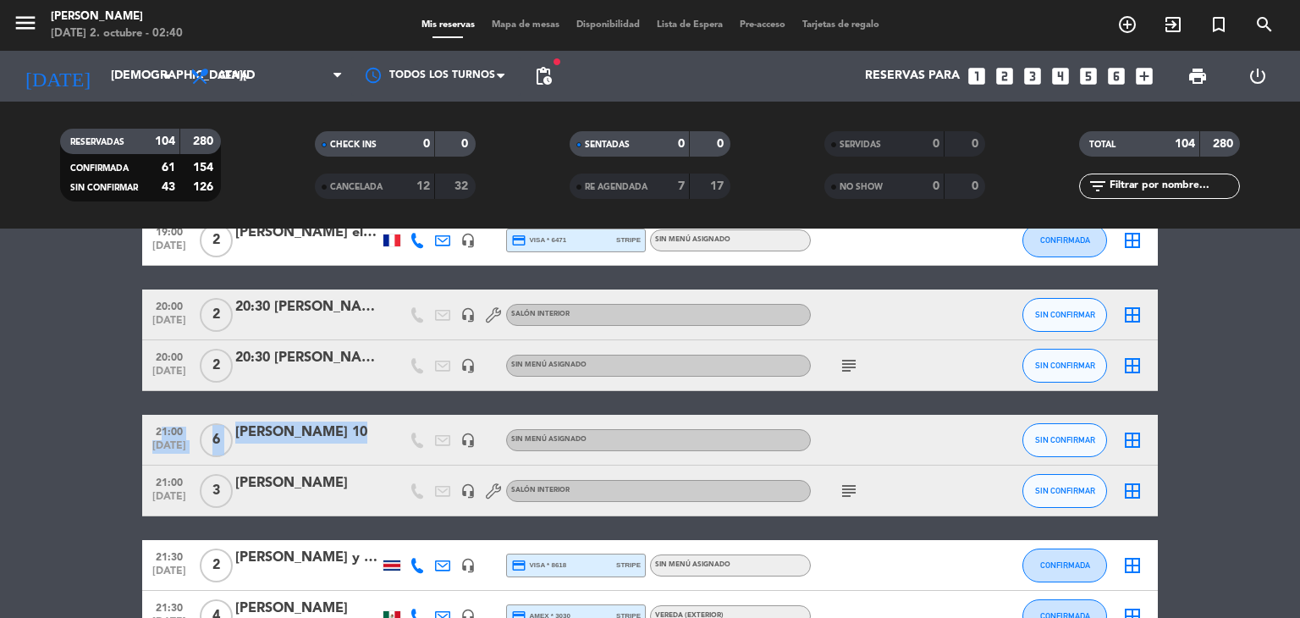
drag, startPoint x: 151, startPoint y: 482, endPoint x: 333, endPoint y: 481, distance: 182.8
click at [333, 481] on div "21:00 [DATE] 3 [PERSON_NAME] headset_mic Salón interior subject SIN CONFIRMAR b…" at bounding box center [649, 490] width 1015 height 51
click at [849, 494] on icon "subject" at bounding box center [848, 491] width 20 height 20
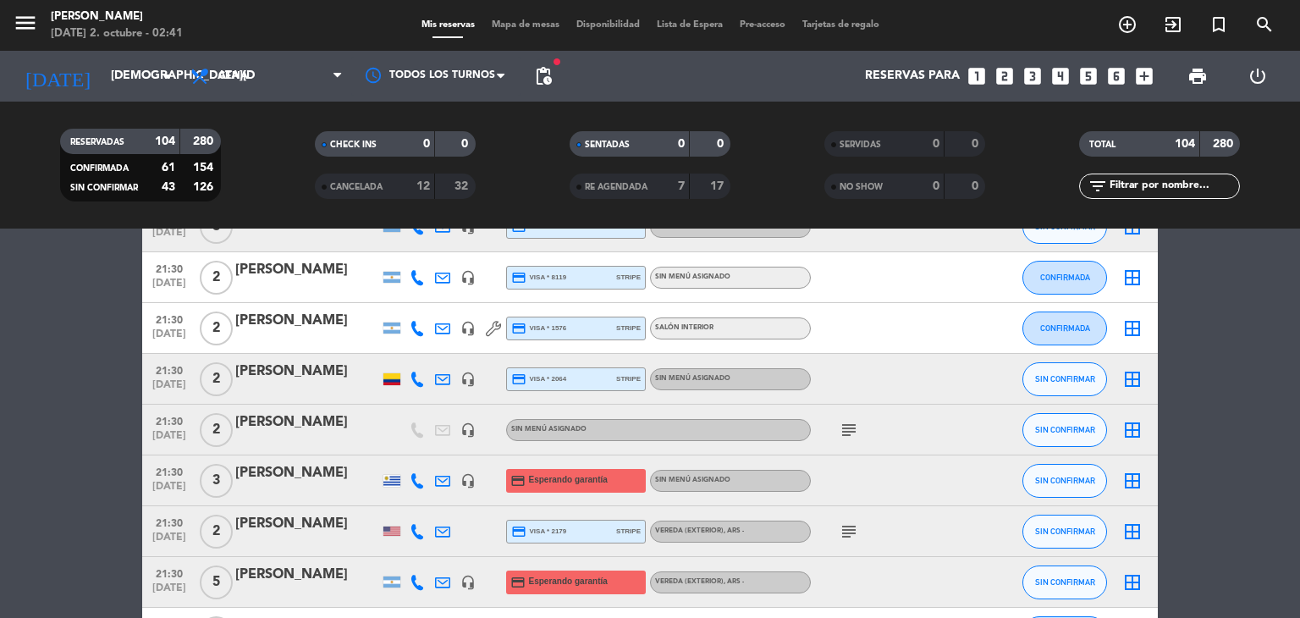
scroll to position [2799, 0]
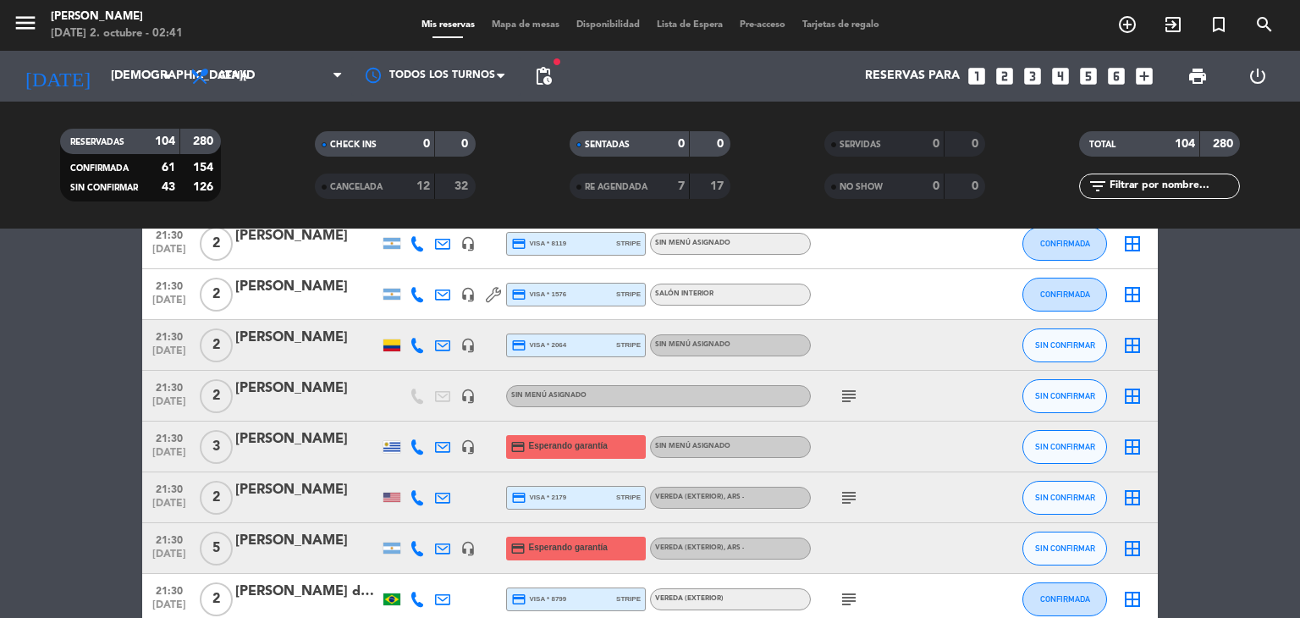
click at [857, 404] on icon "subject" at bounding box center [848, 396] width 20 height 20
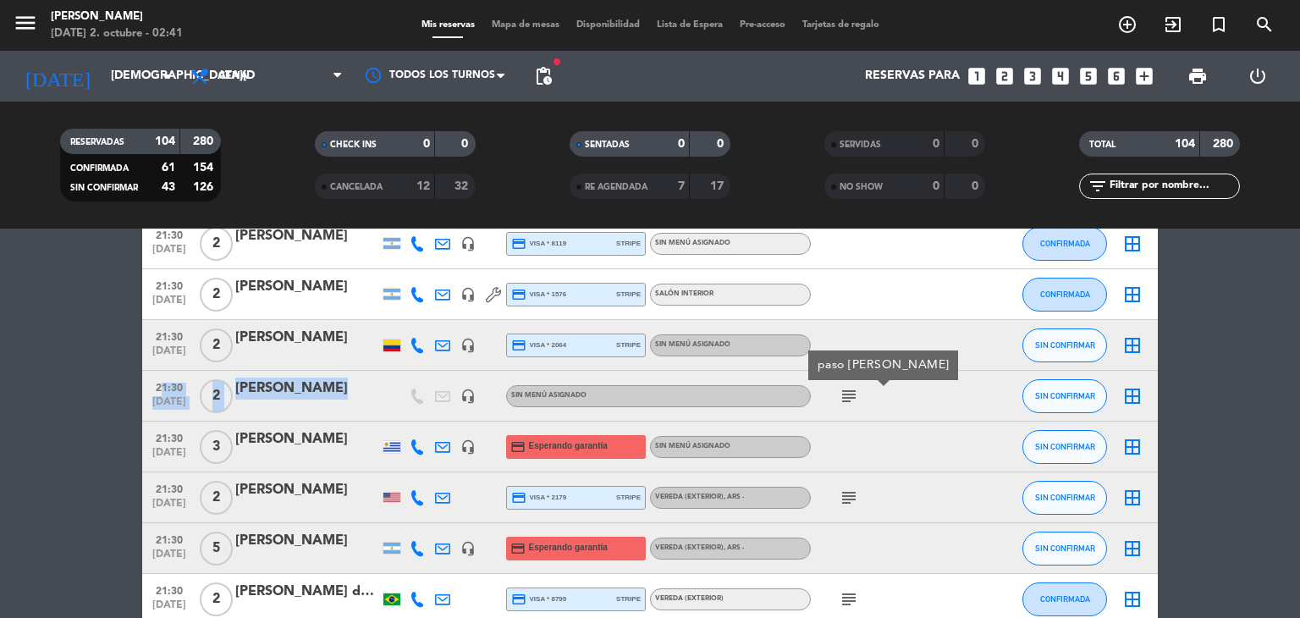
drag, startPoint x: 150, startPoint y: 391, endPoint x: 394, endPoint y: 393, distance: 244.5
click at [394, 393] on div "21:30 [DATE] 2 [PERSON_NAME] headset_mic Sin menú asignado subject paso [PERSON…" at bounding box center [649, 396] width 1015 height 51
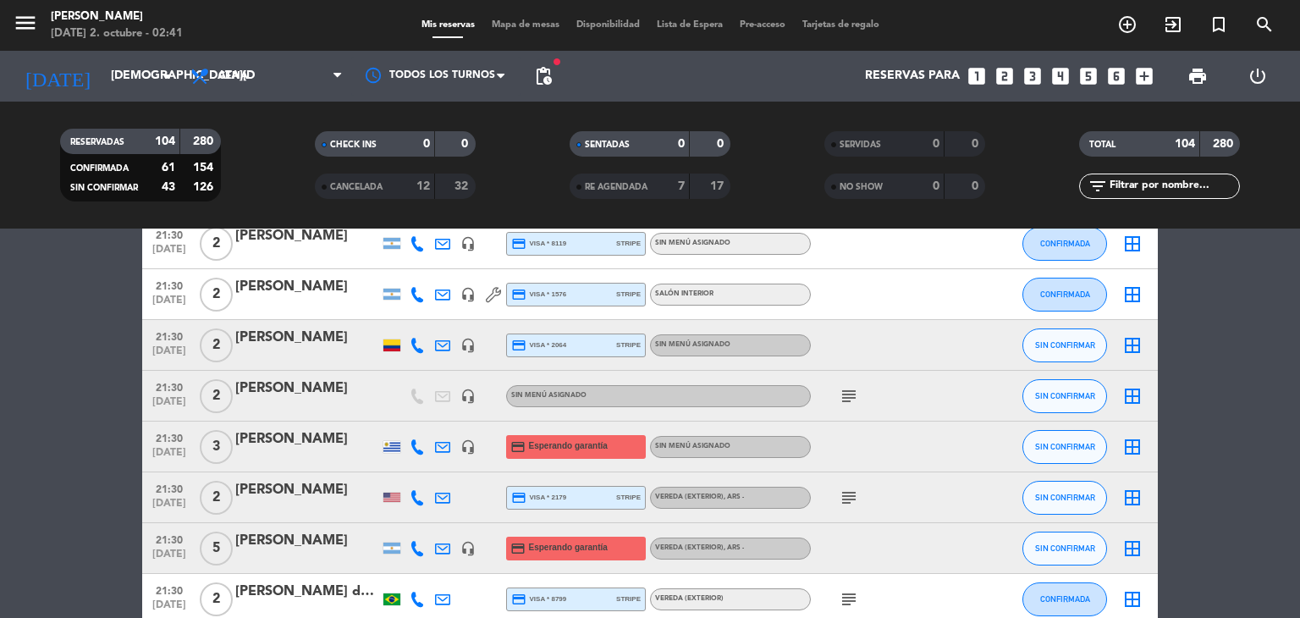
click at [58, 471] on bookings-row "19:00 [DATE] 2 [PERSON_NAME] 8 Visitas headset_mic credit_card visa * 6399 stri…" at bounding box center [650, 207] width 1300 height 5398
click at [846, 497] on icon "subject" at bounding box center [848, 497] width 20 height 20
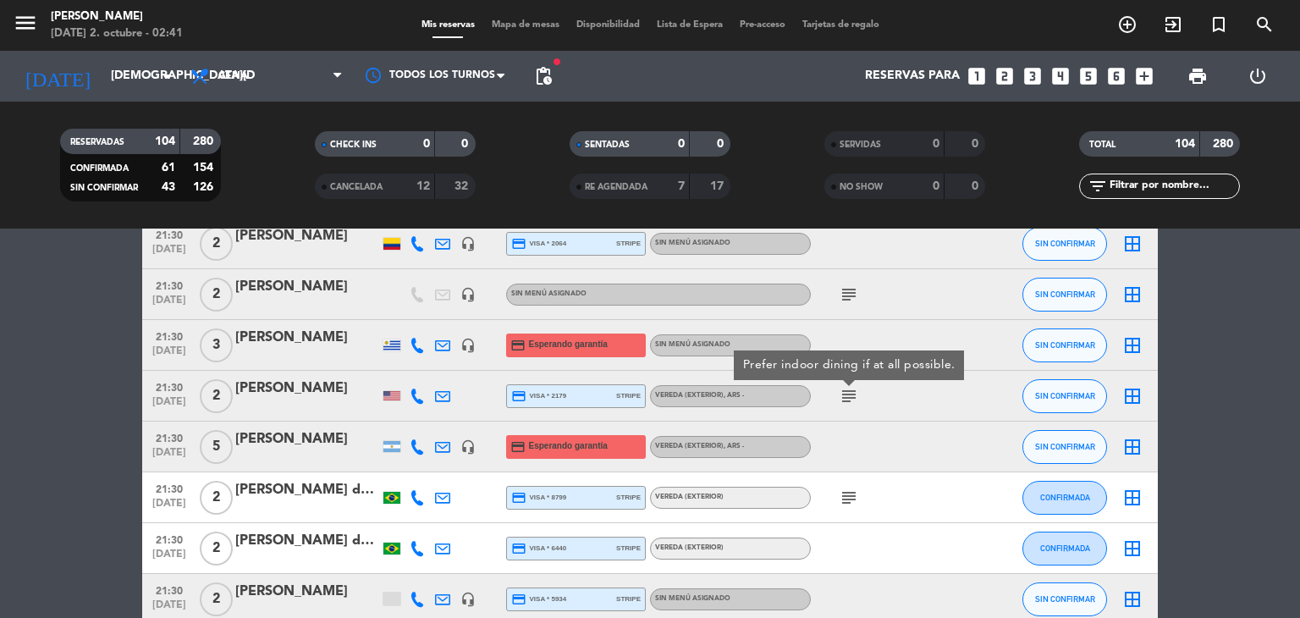
scroll to position [2934, 0]
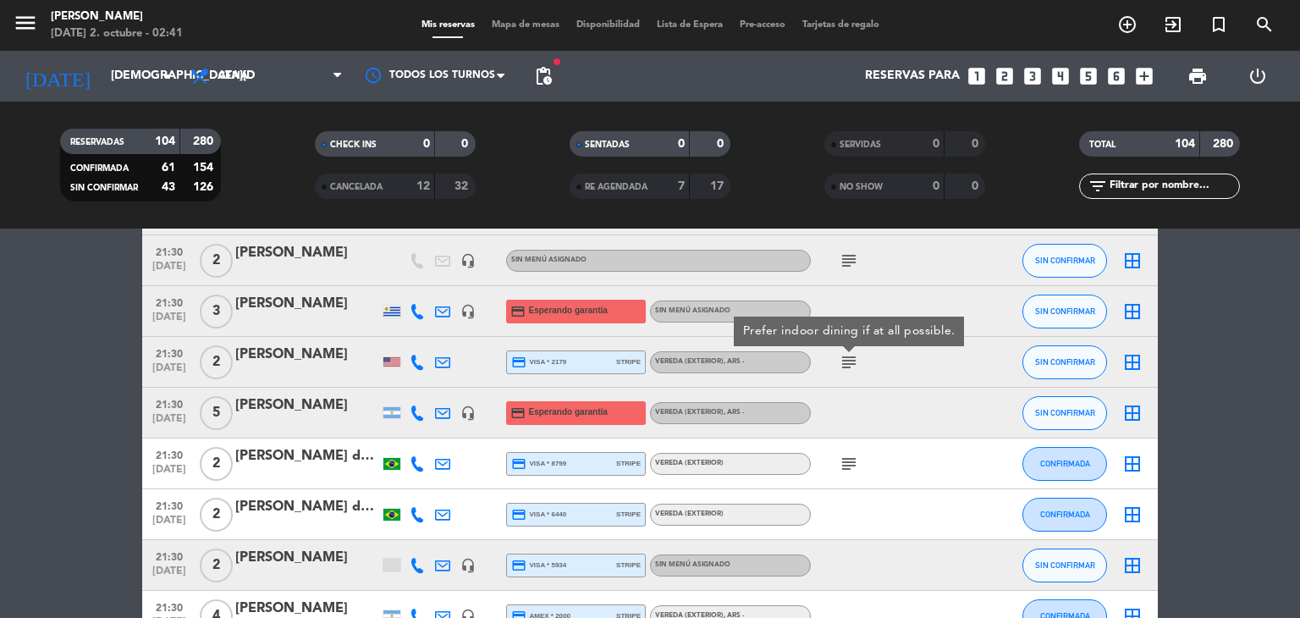
click at [851, 457] on icon "subject" at bounding box center [848, 463] width 20 height 20
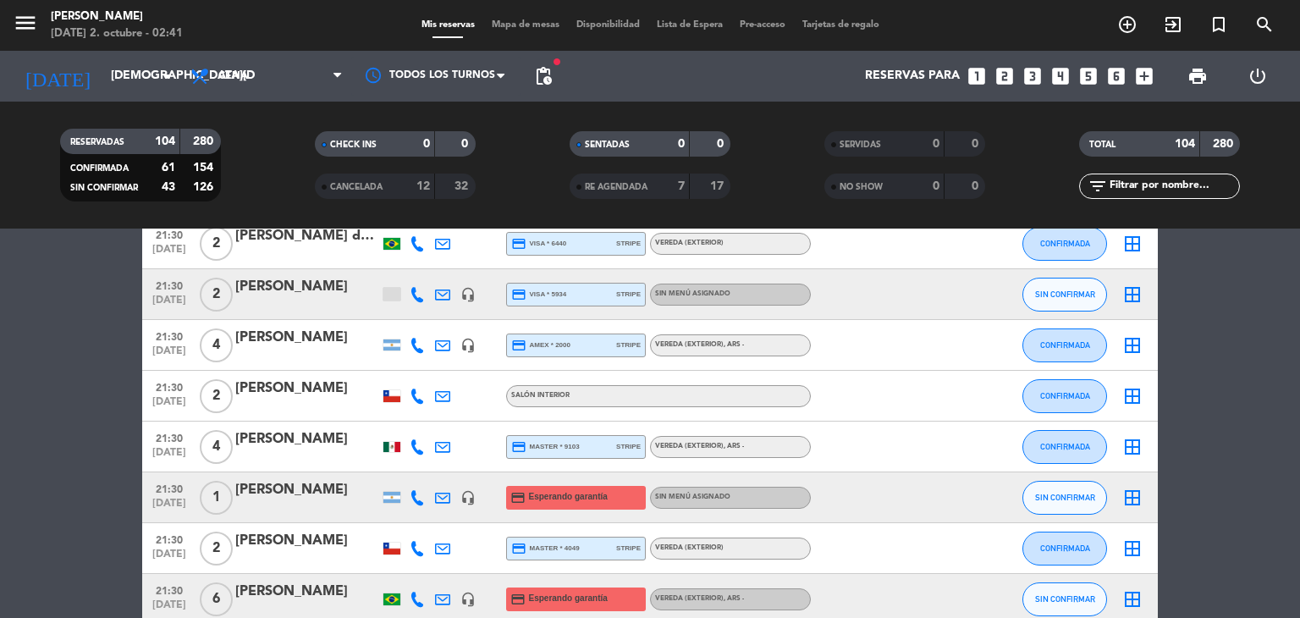
scroll to position [3239, 0]
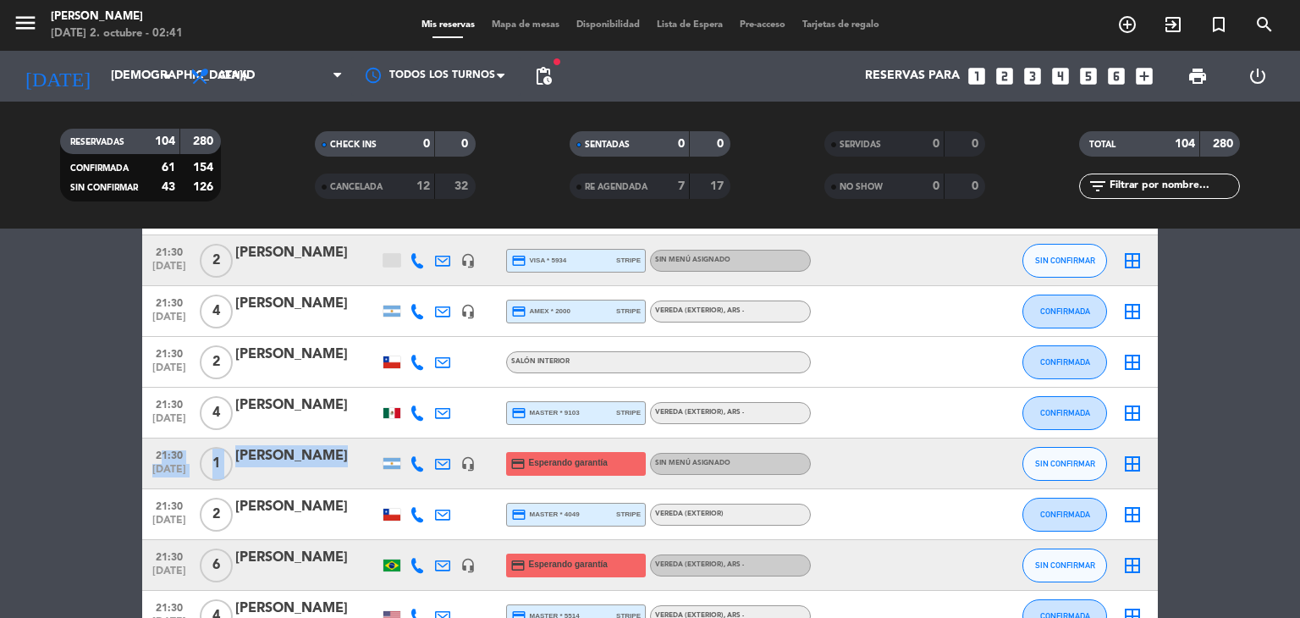
drag, startPoint x: 156, startPoint y: 454, endPoint x: 352, endPoint y: 448, distance: 196.4
click at [352, 448] on div "21:30 [DATE] 1 [PERSON_NAME] headset_mic credit_card Esperando garantía Sin men…" at bounding box center [649, 463] width 1015 height 51
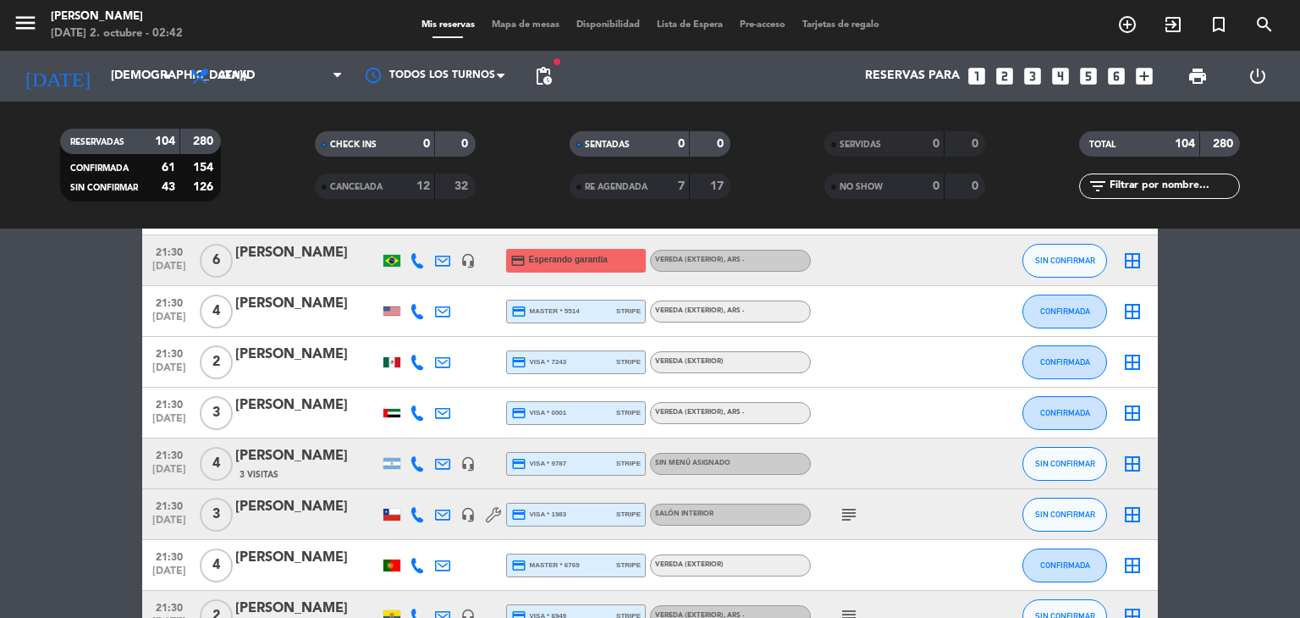
scroll to position [3713, 0]
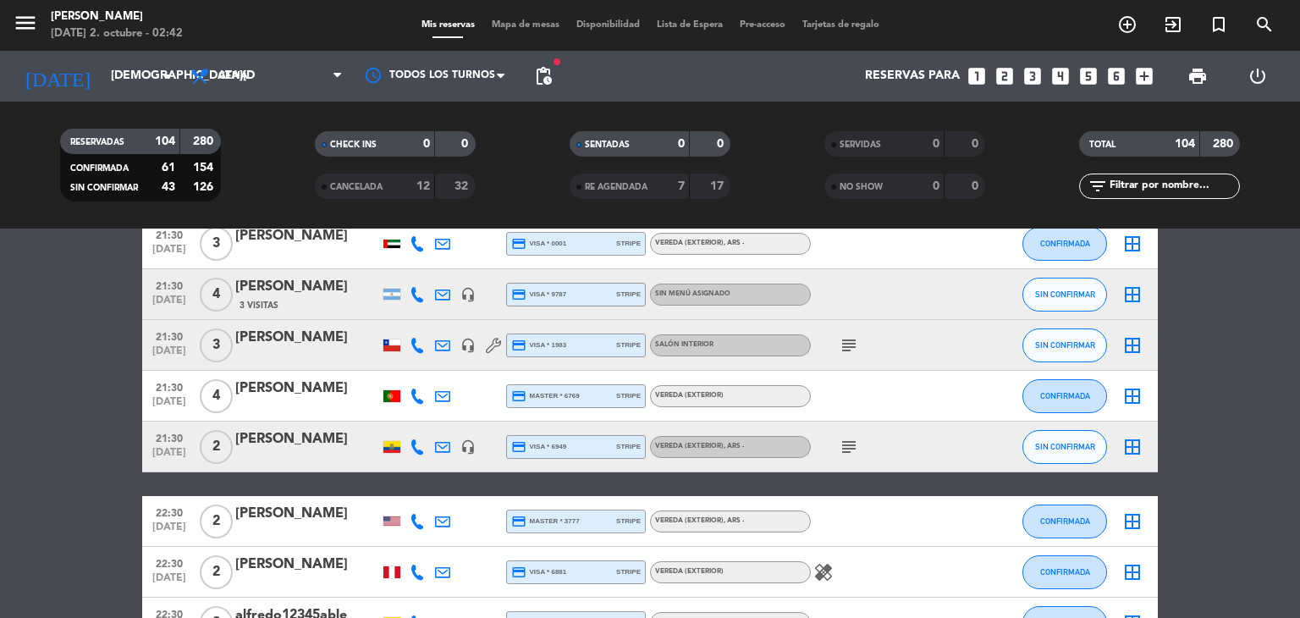
click at [859, 340] on span "subject" at bounding box center [848, 345] width 25 height 20
click at [849, 344] on icon "subject" at bounding box center [848, 345] width 20 height 20
click at [846, 443] on icon "subject" at bounding box center [848, 447] width 20 height 20
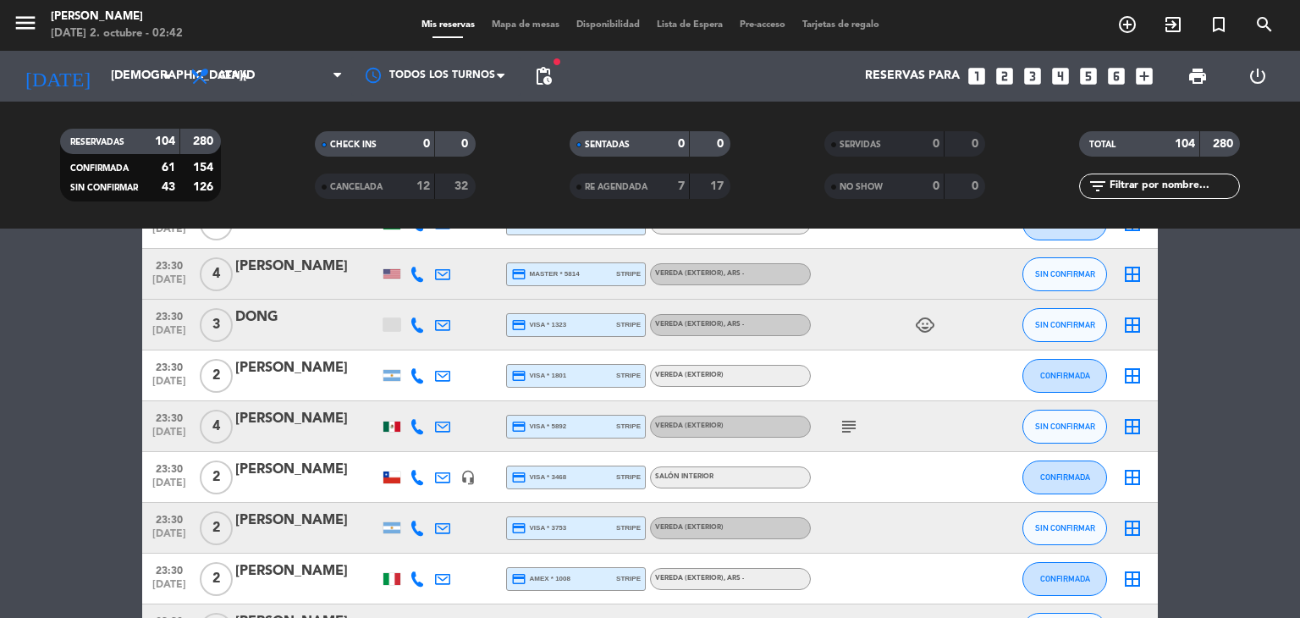
scroll to position [4931, 0]
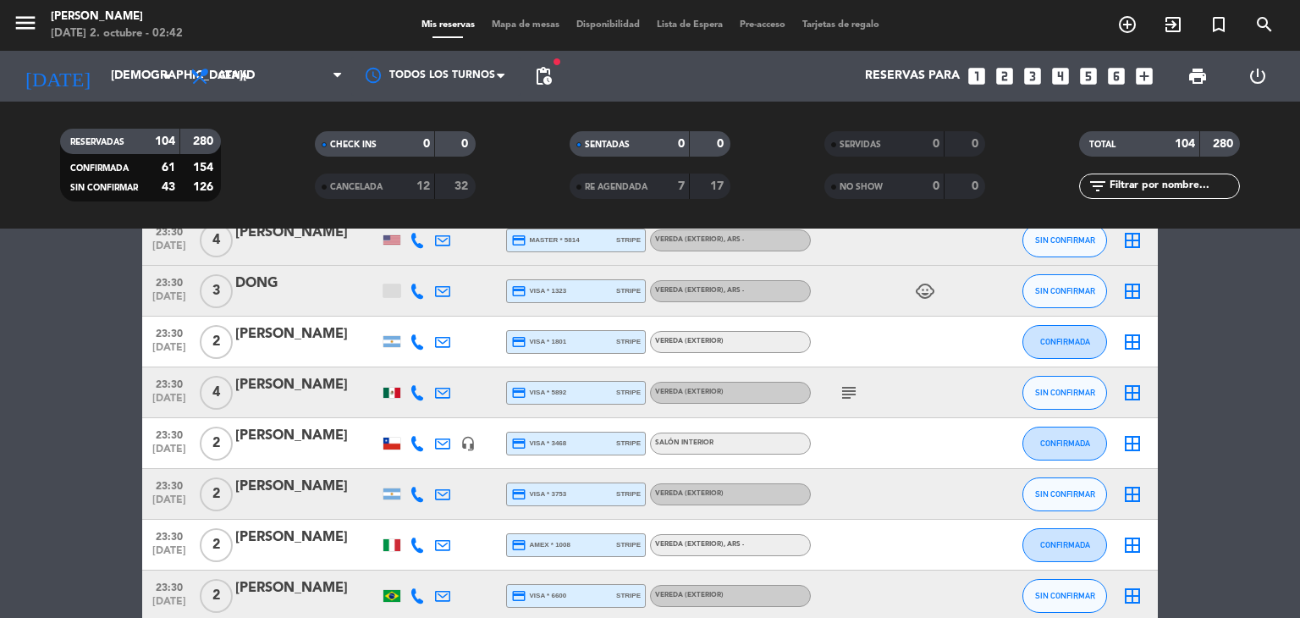
click at [842, 393] on icon "subject" at bounding box center [848, 392] width 20 height 20
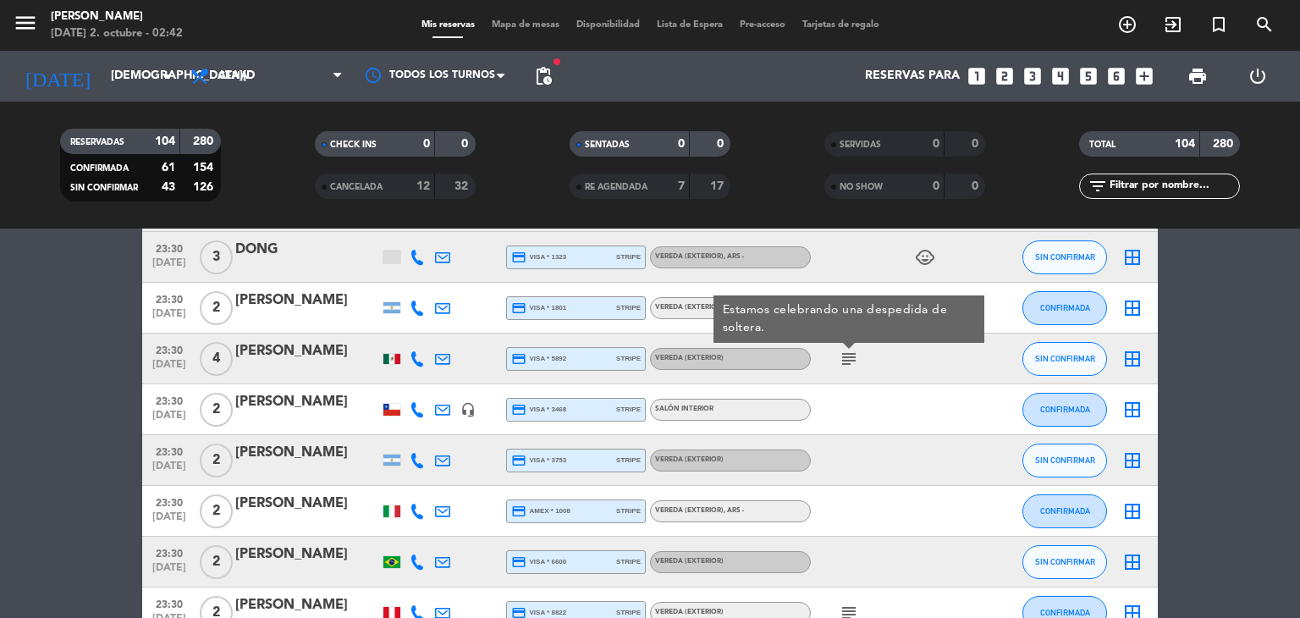
scroll to position [5168, 0]
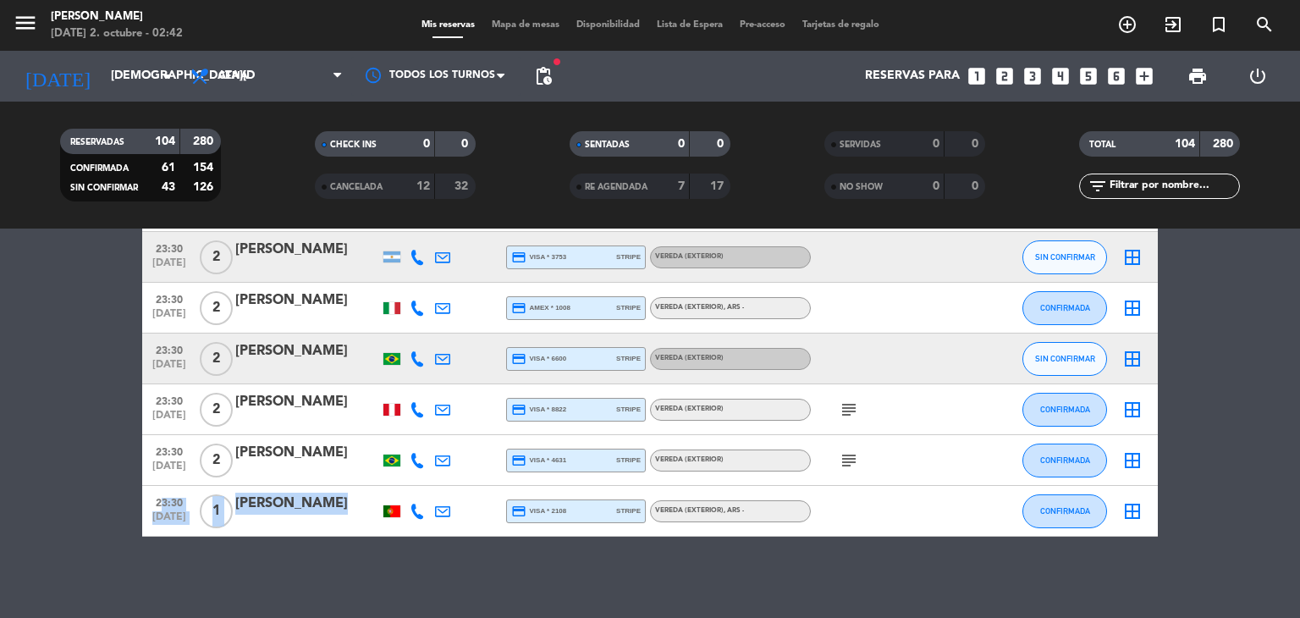
drag, startPoint x: 148, startPoint y: 505, endPoint x: 382, endPoint y: 515, distance: 234.6
click at [382, 515] on div "23:30 [DATE] 1 [PERSON_NAME] credit_card visa * 2108 stripe Vereda (EXTERIOR) ,…" at bounding box center [649, 511] width 1015 height 51
click at [844, 464] on icon "subject" at bounding box center [848, 460] width 20 height 20
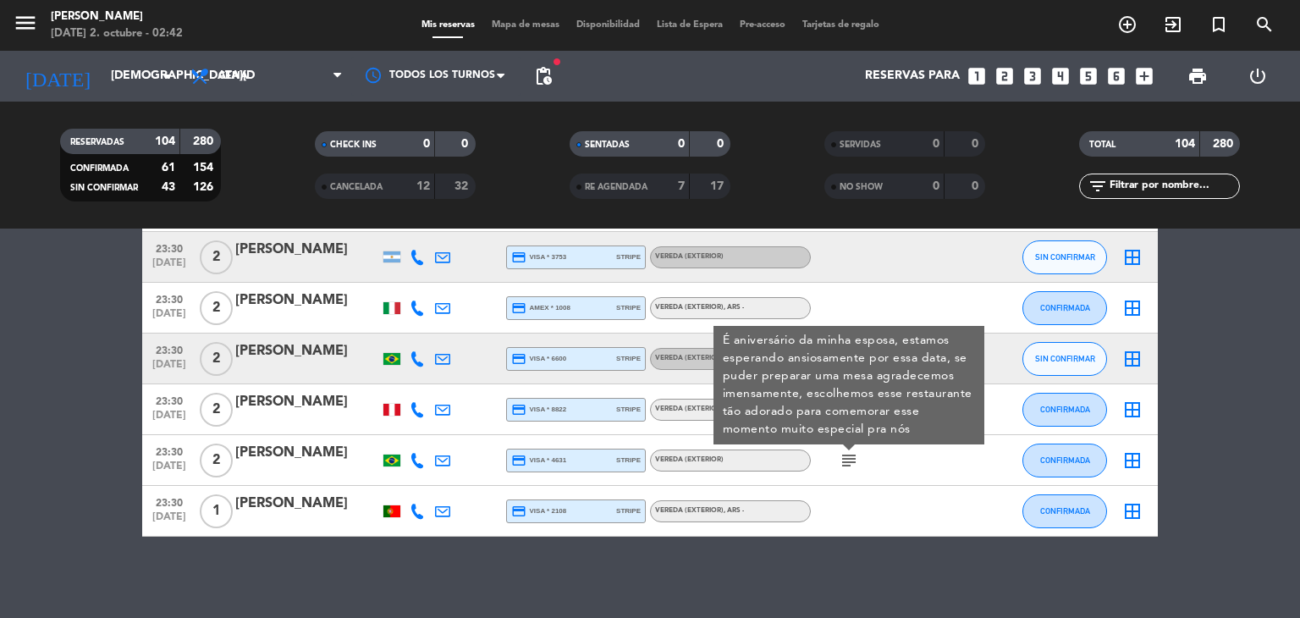
click at [916, 502] on div at bounding box center [887, 511] width 152 height 50
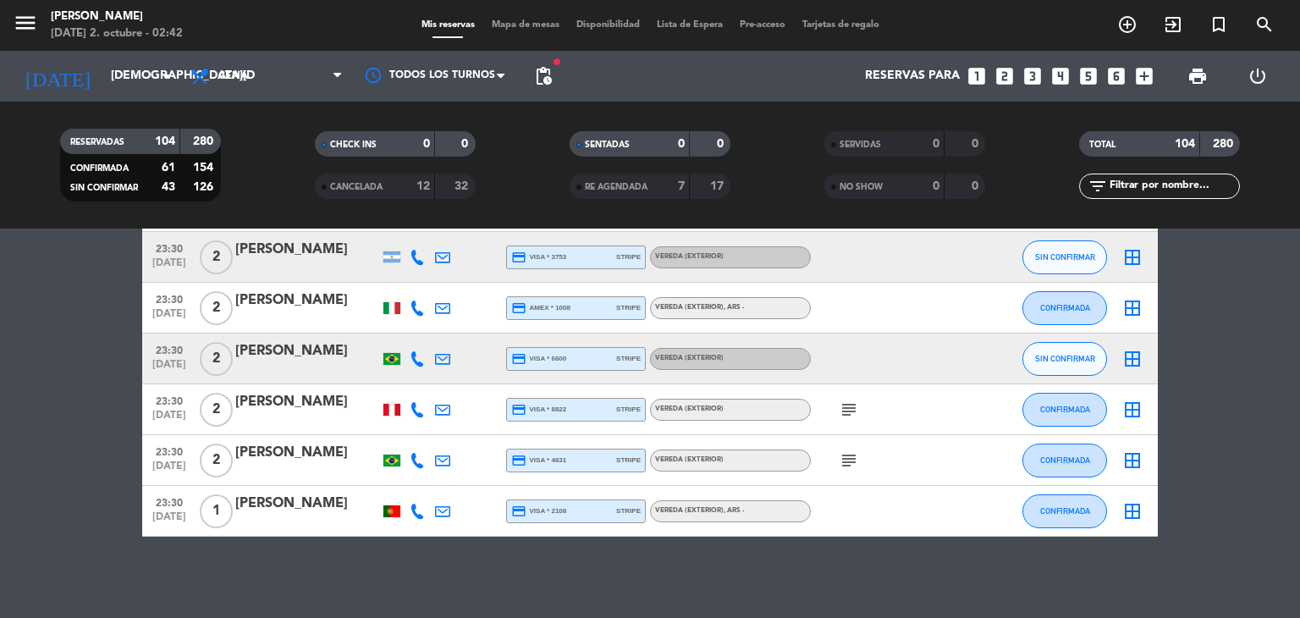
click at [396, 507] on div at bounding box center [391, 511] width 17 height 12
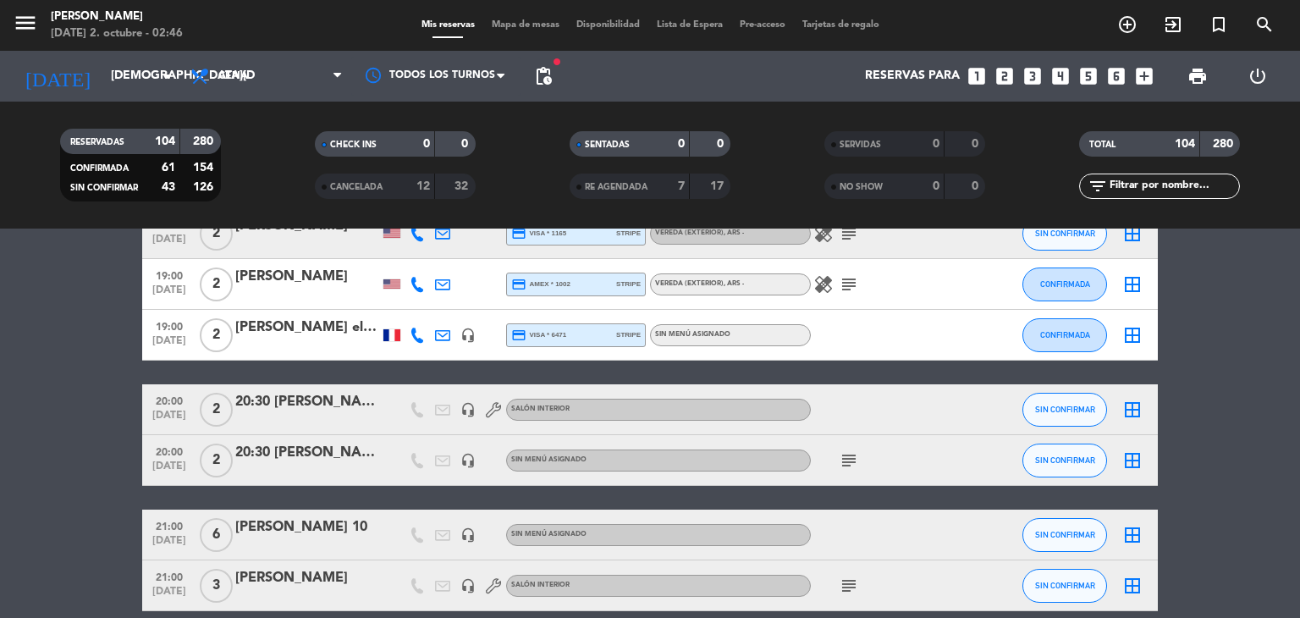
scroll to position [2122, 0]
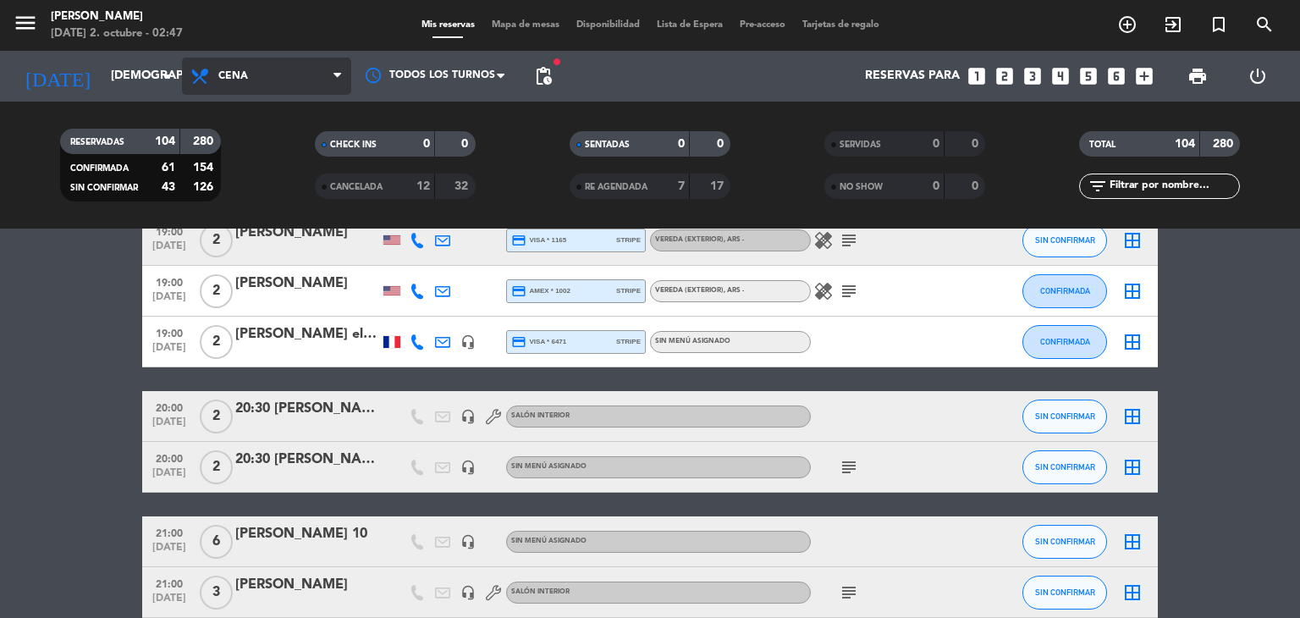
click at [272, 92] on span "Cena" at bounding box center [266, 76] width 169 height 37
click at [261, 144] on div "menu [PERSON_NAME][DATE] 2. octubre - 02:47 Mis reservas Mapa de mesas Disponib…" at bounding box center [650, 114] width 1300 height 228
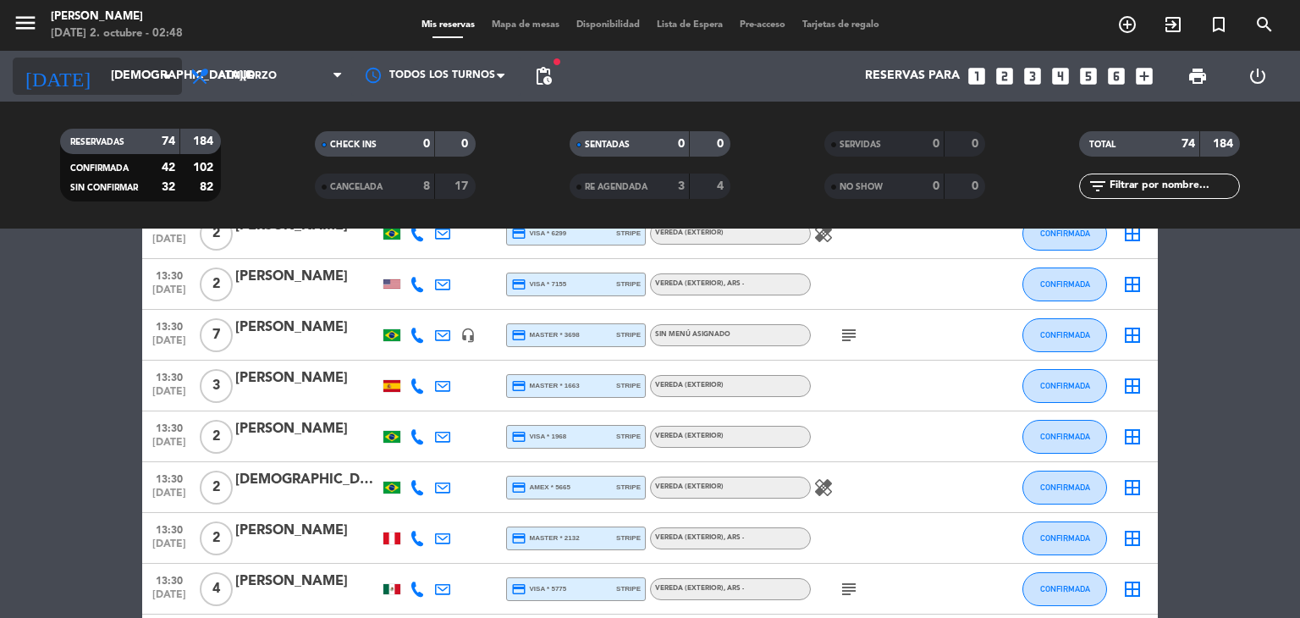
click at [125, 58] on div "[DATE] [DATE] arrow_drop_down" at bounding box center [97, 76] width 169 height 37
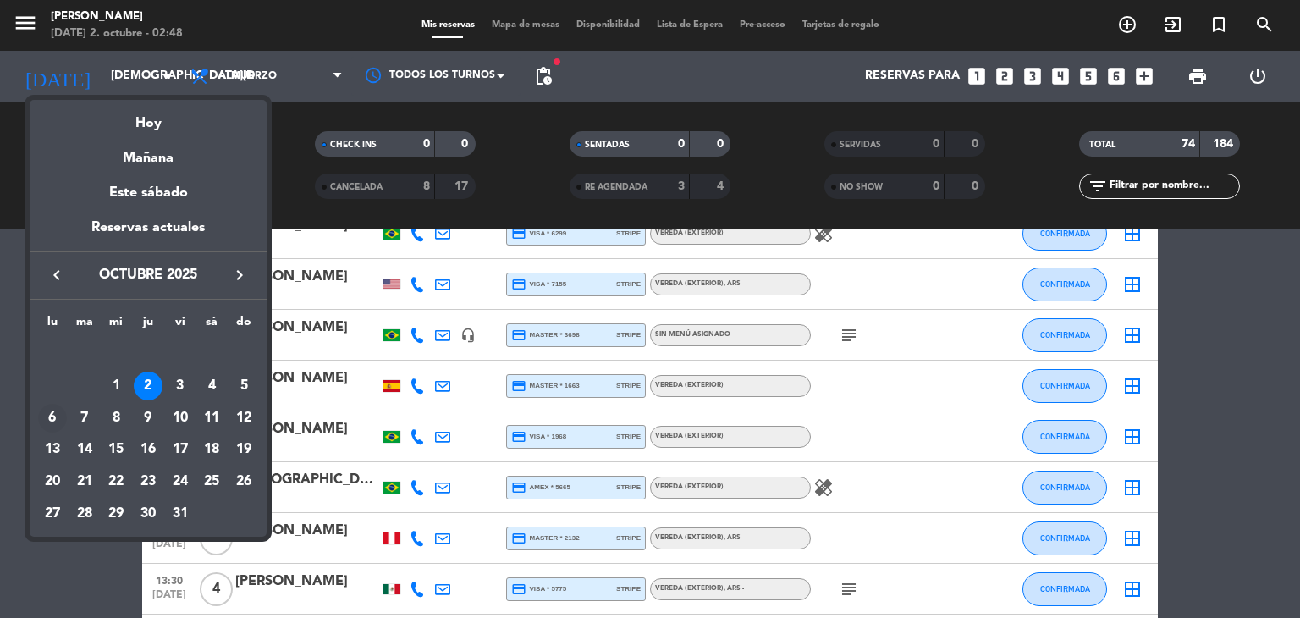
click at [47, 420] on div "6" at bounding box center [52, 418] width 29 height 29
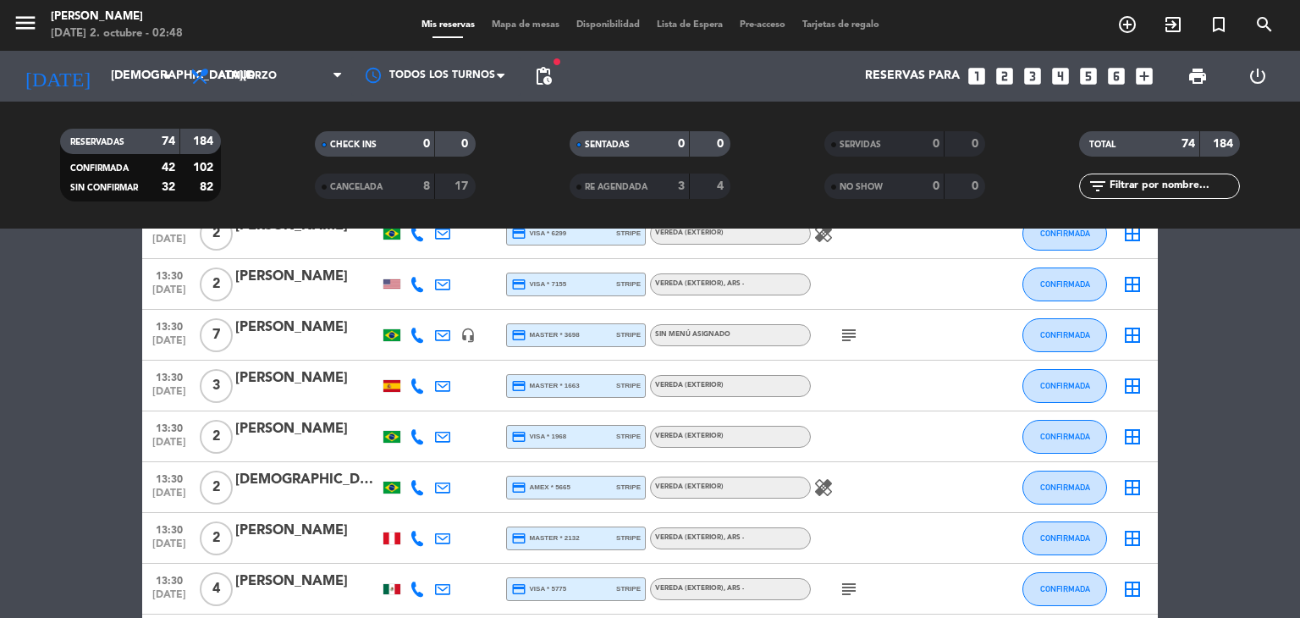
type input "[DATE]"
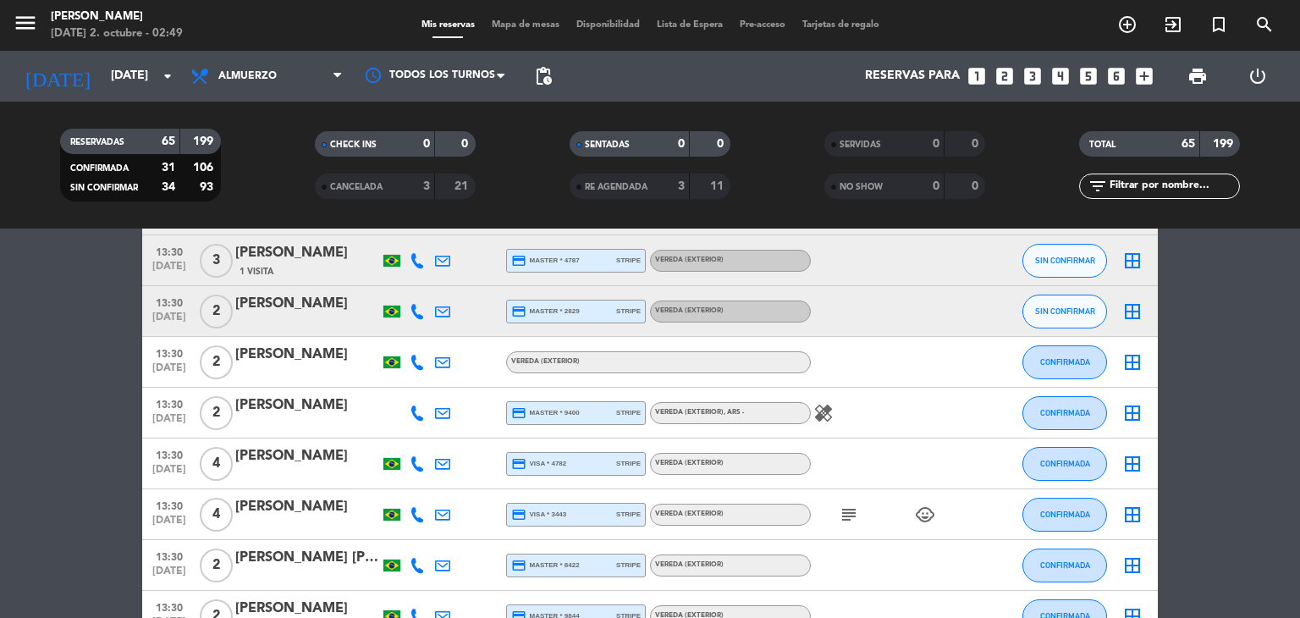
click at [271, 79] on span "Almuerzo" at bounding box center [247, 76] width 58 height 12
click at [265, 184] on div "menu [PERSON_NAME][DATE] 2. octubre - 02:49 Mis reservas Mapa de mesas Disponib…" at bounding box center [650, 114] width 1300 height 228
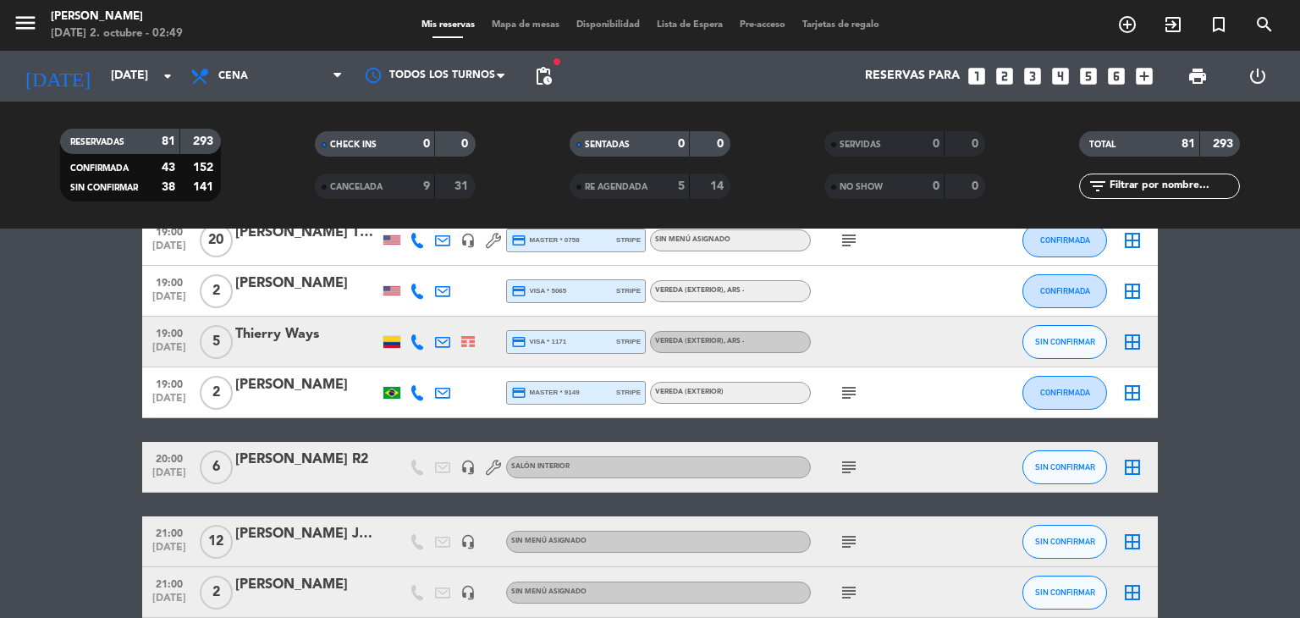
click at [1165, 182] on input "text" at bounding box center [1172, 186] width 131 height 19
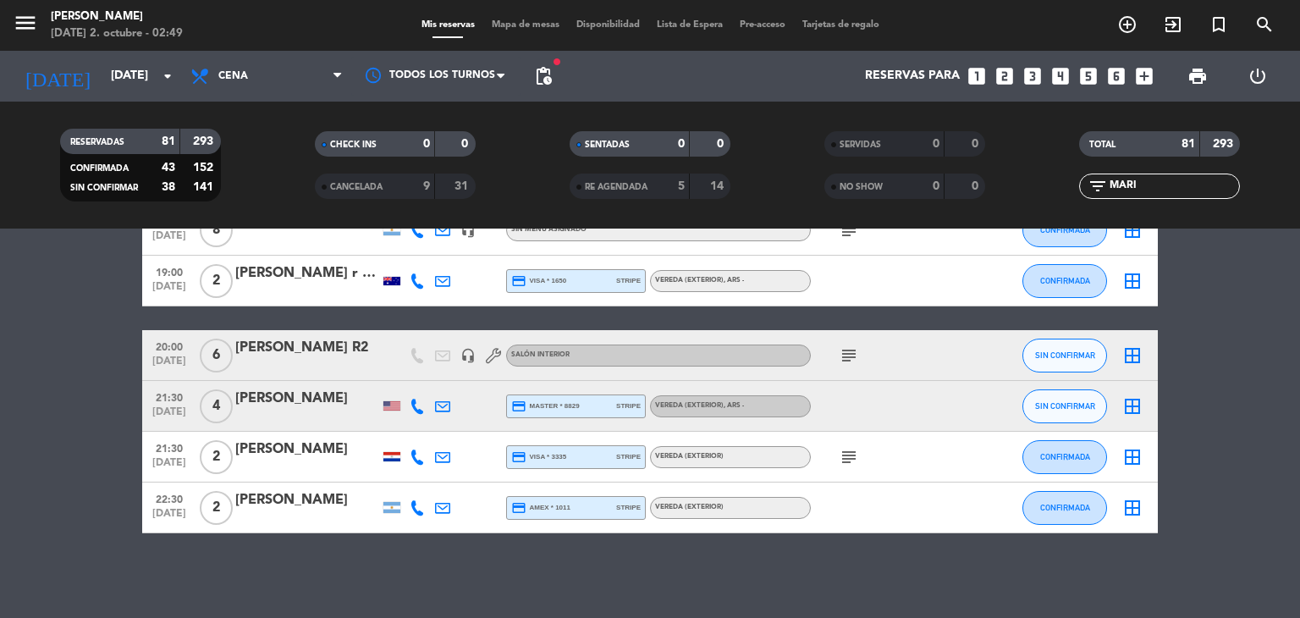
scroll to position [0, 0]
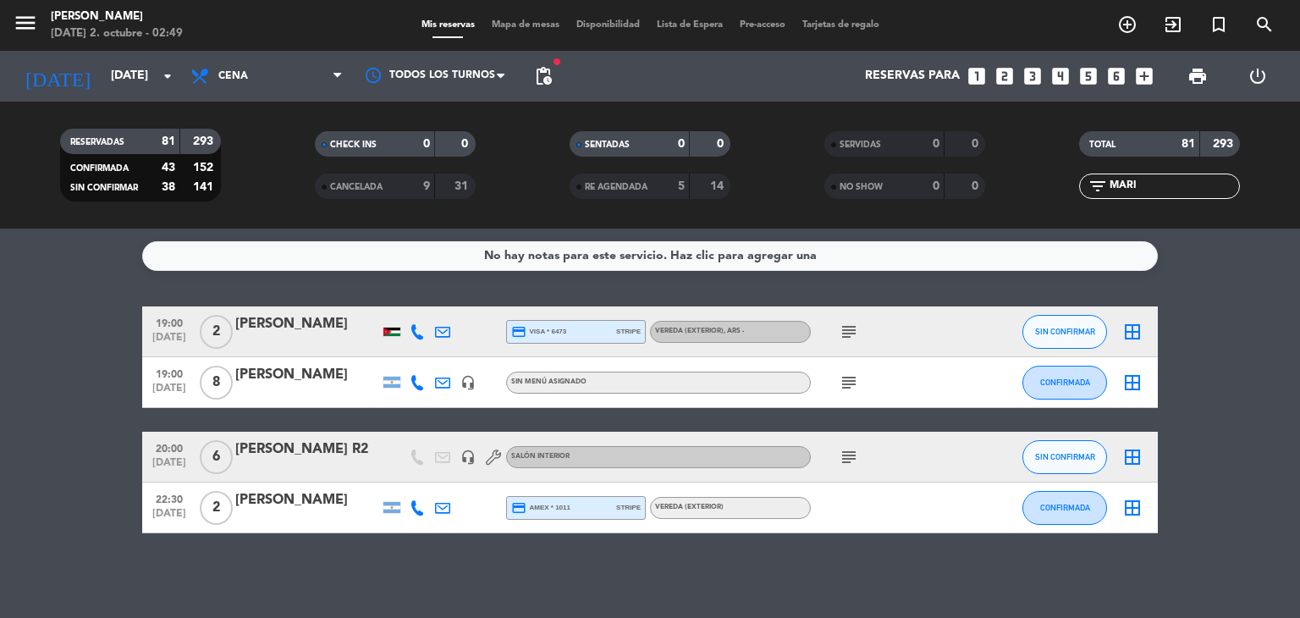
type input "MARI"
click at [844, 389] on icon "subject" at bounding box center [848, 382] width 20 height 20
click at [289, 387] on div at bounding box center [307, 394] width 144 height 14
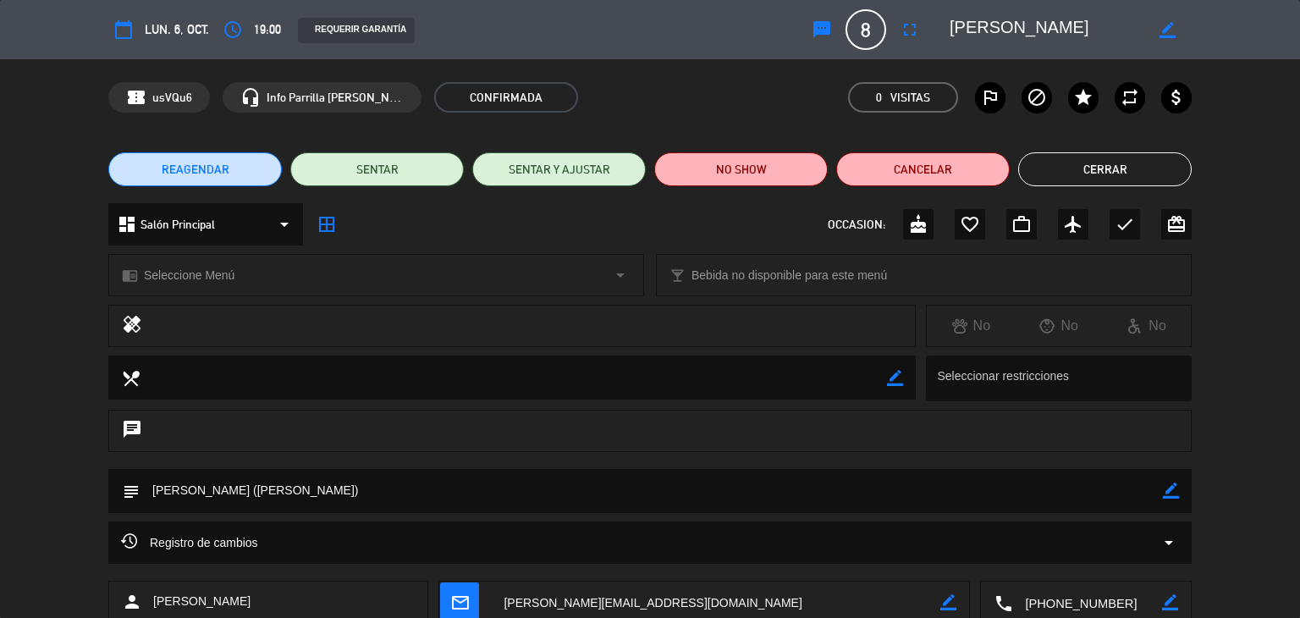
click at [1173, 494] on icon "border_color" at bounding box center [1170, 490] width 16 height 16
click at [1020, 486] on textarea at bounding box center [651, 490] width 1023 height 43
type textarea "[PERSON_NAME] ([PERSON_NAME]) 2 PAX ALERGICOS [PERSON_NAME], [PERSON_NAME] [PER…"
click at [1169, 490] on icon at bounding box center [1170, 490] width 16 height 16
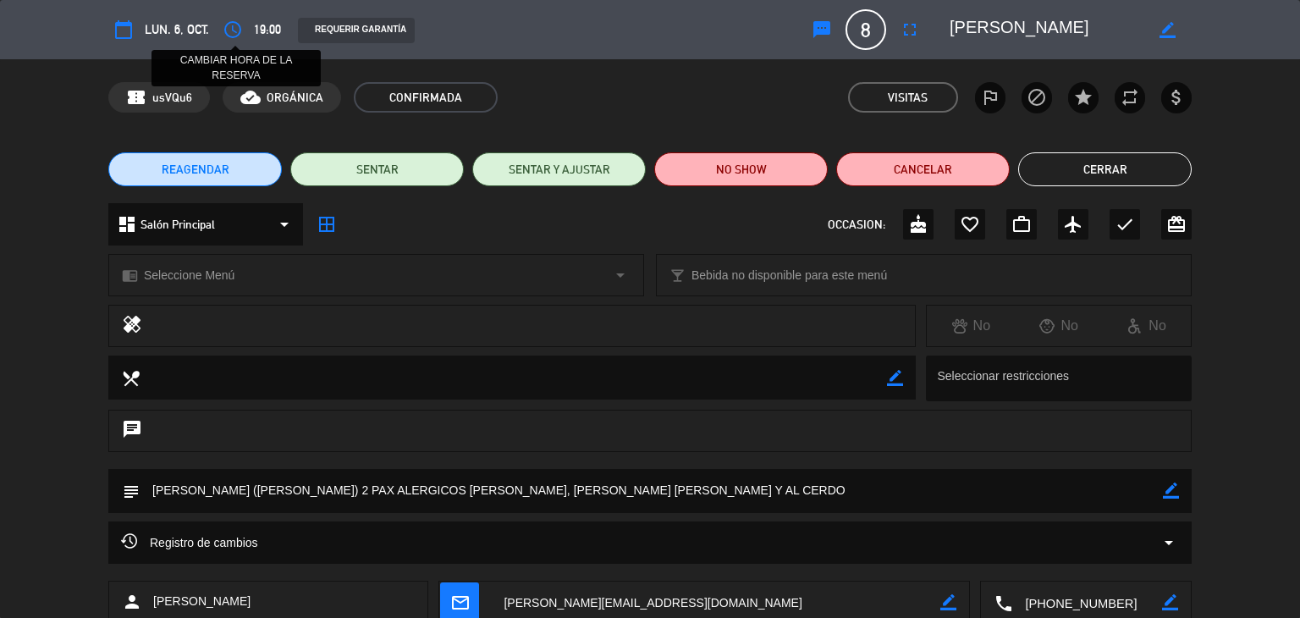
click at [230, 28] on icon "access_time" at bounding box center [233, 29] width 20 height 20
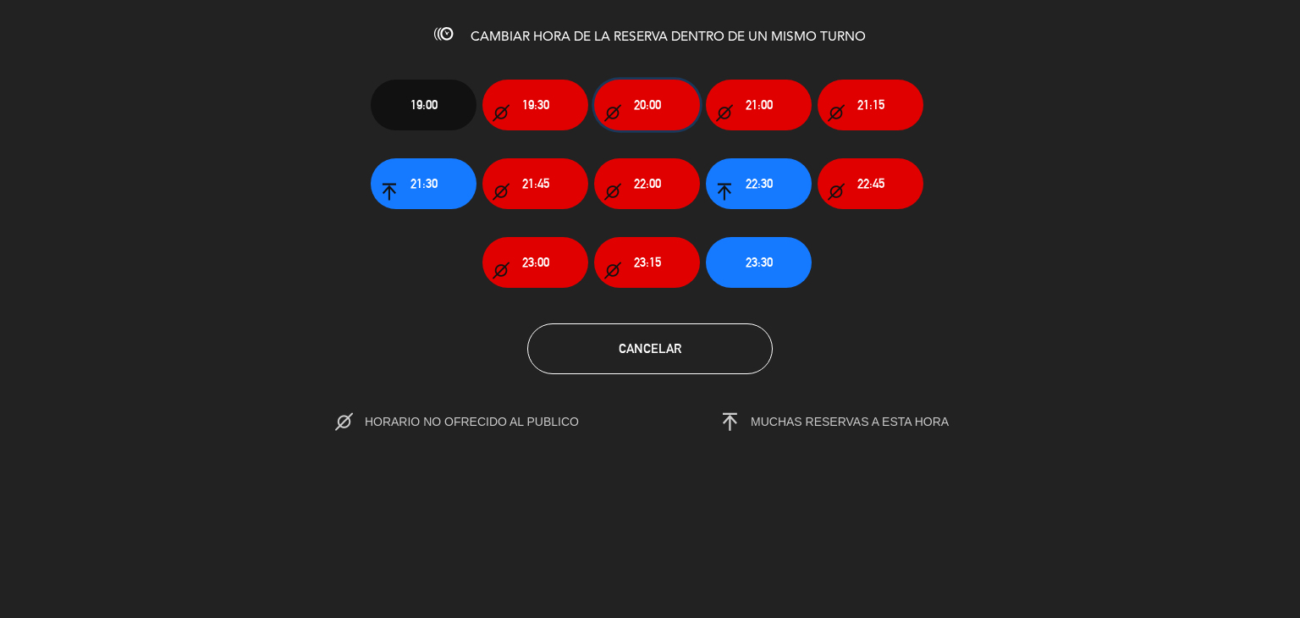
click at [661, 116] on button "20:00" at bounding box center [647, 105] width 106 height 51
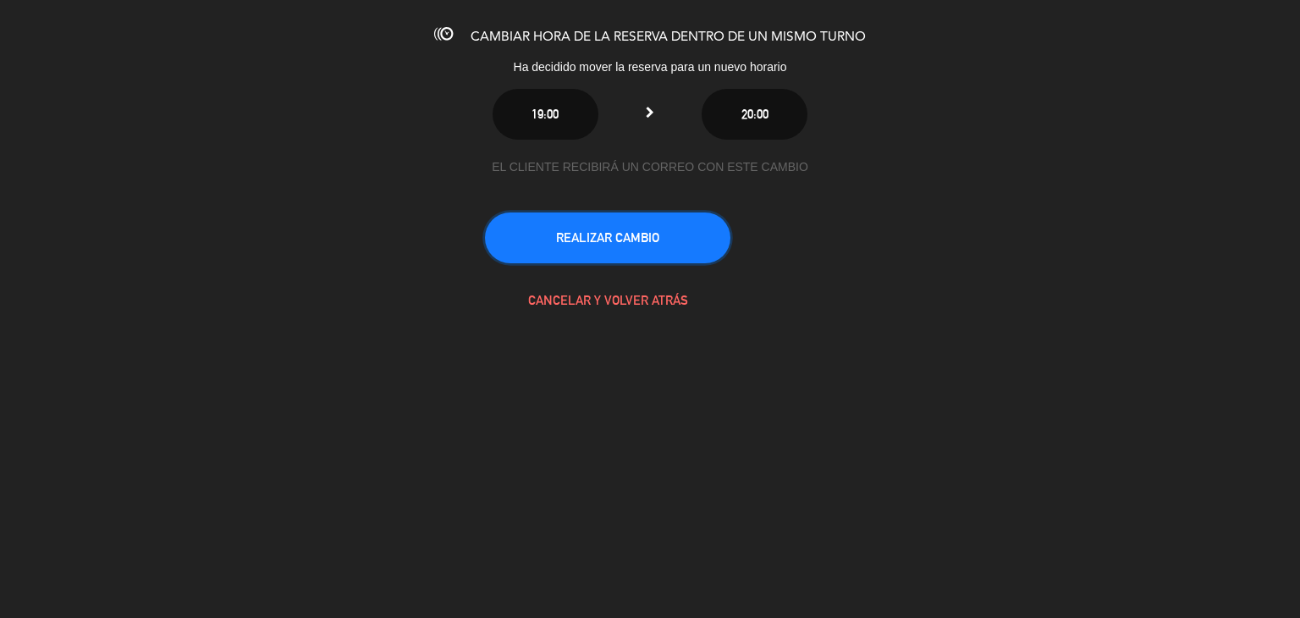
click at [694, 220] on button "REALIZAR CAMBIO" at bounding box center [607, 237] width 245 height 51
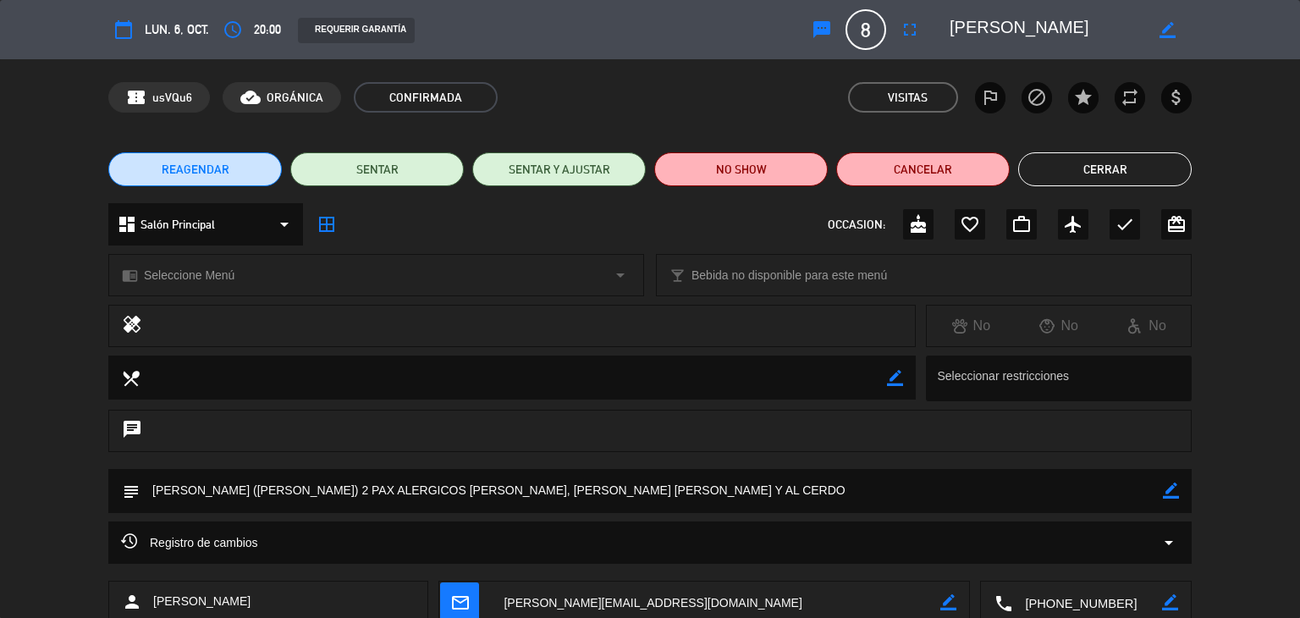
click at [1053, 174] on button "Cerrar" at bounding box center [1104, 169] width 173 height 34
